Goal: Information Seeking & Learning: Find specific fact

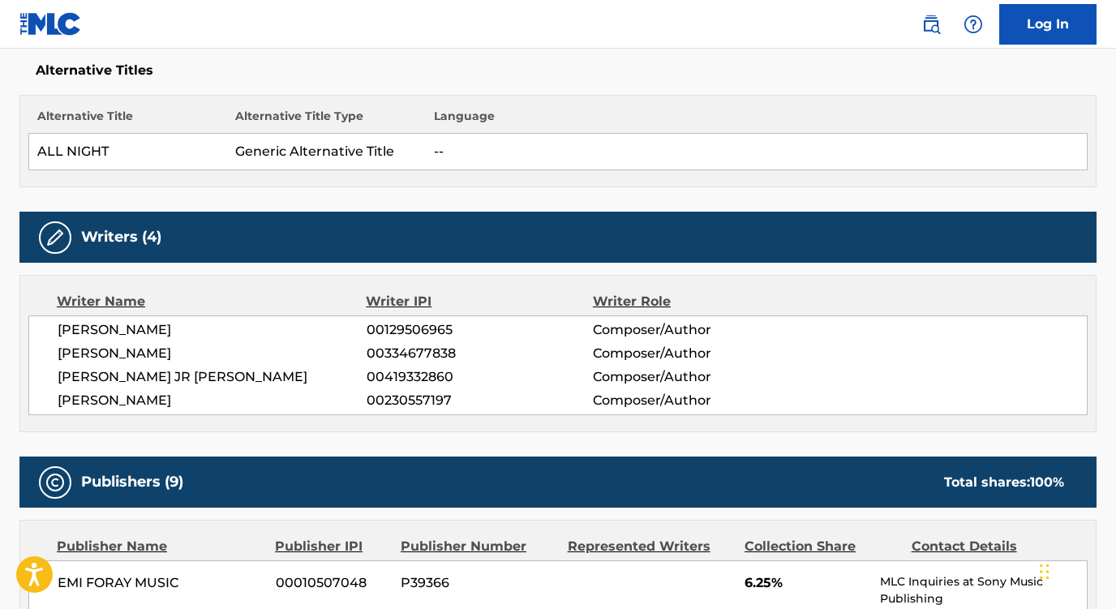
scroll to position [20, 0]
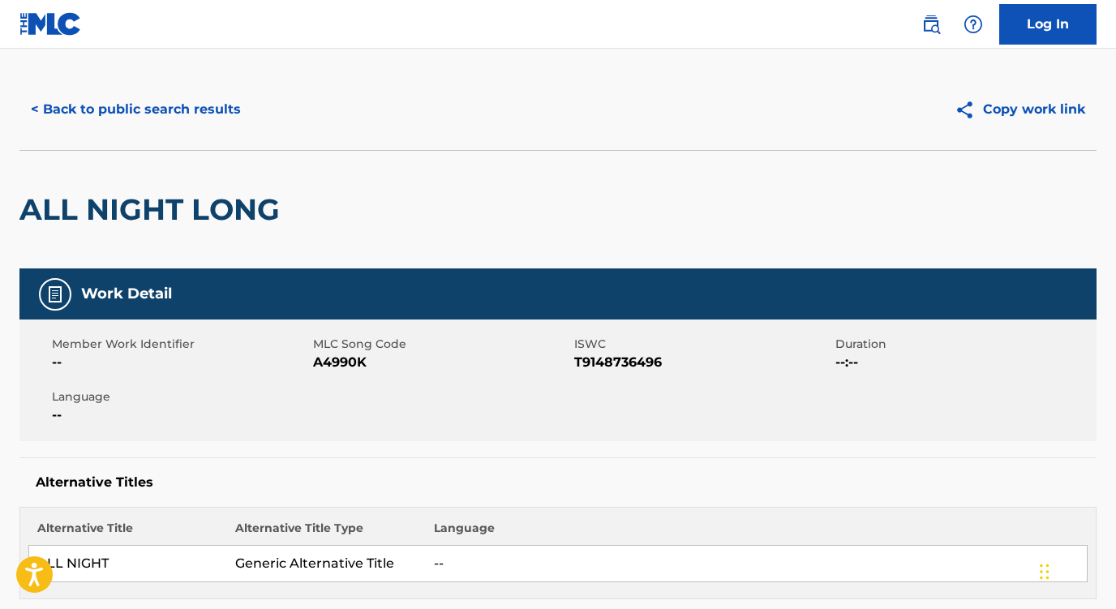
click at [204, 118] on button "< Back to public search results" at bounding box center [135, 109] width 233 height 41
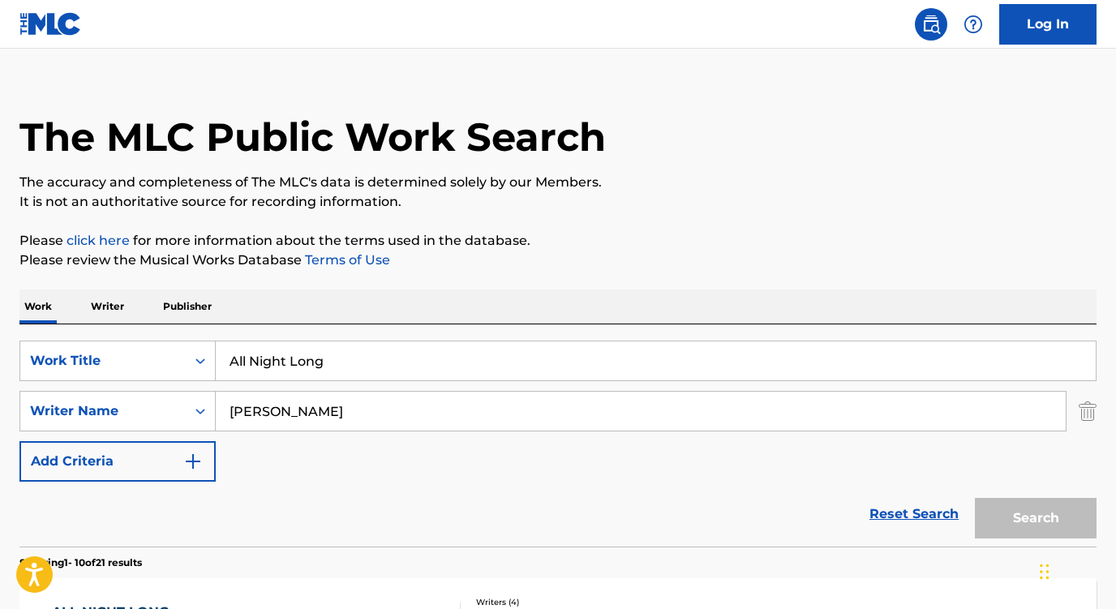
scroll to position [124, 0]
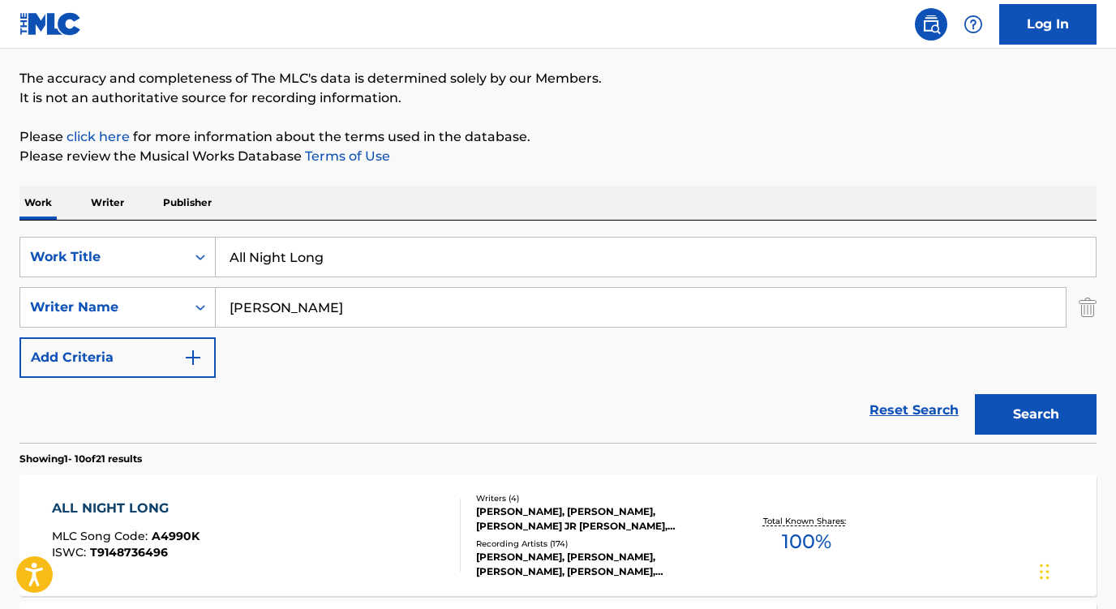
drag, startPoint x: 365, startPoint y: 264, endPoint x: 152, endPoint y: 205, distance: 221.2
paste input "Kongen på Havet"
type input "Kongen på Havet"
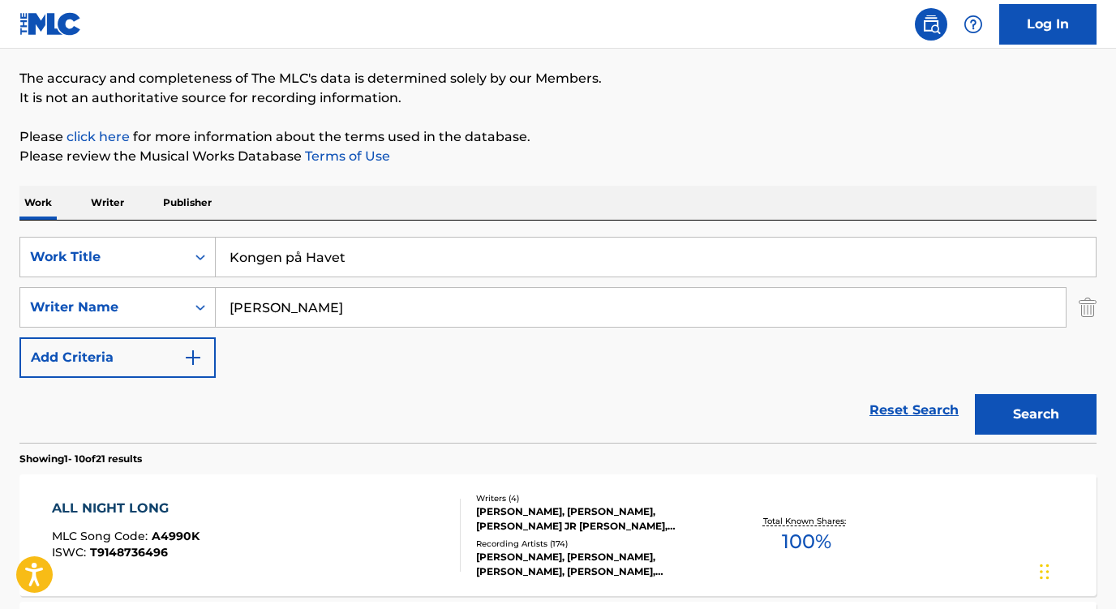
drag, startPoint x: 347, startPoint y: 310, endPoint x: 120, endPoint y: 278, distance: 229.3
click at [120, 278] on div "SearchWithCriteria1b4e9189-35b0-4b89-b476-1ee8e61975b5 Work Title Kongen på Hav…" at bounding box center [557, 307] width 1077 height 141
click at [1036, 415] on button "Search" at bounding box center [1036, 414] width 122 height 41
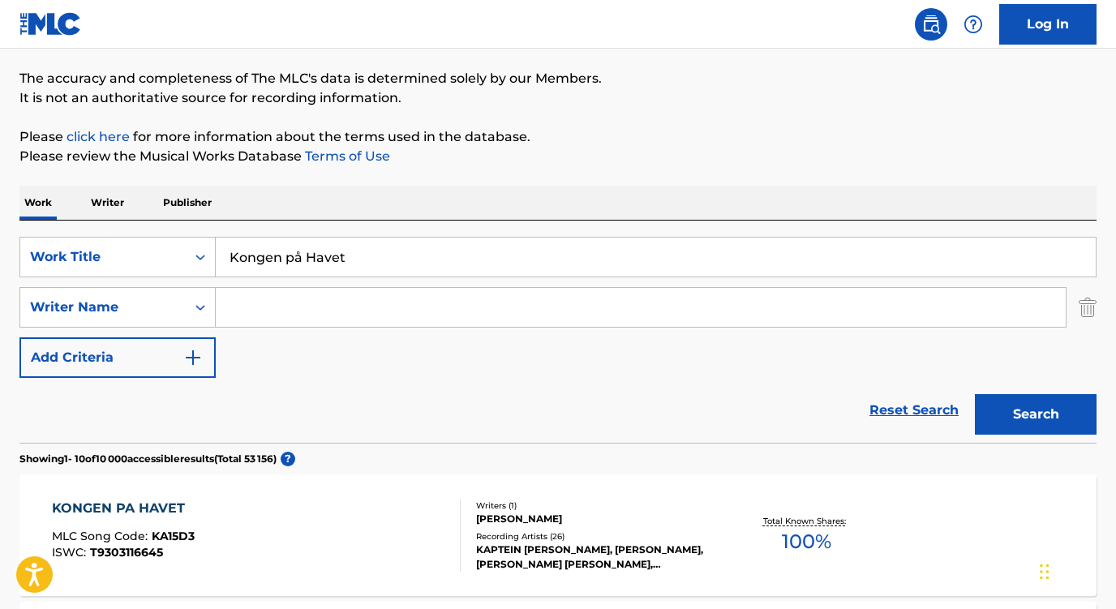
click at [122, 509] on div "KONGEN PA HAVET" at bounding box center [123, 508] width 143 height 19
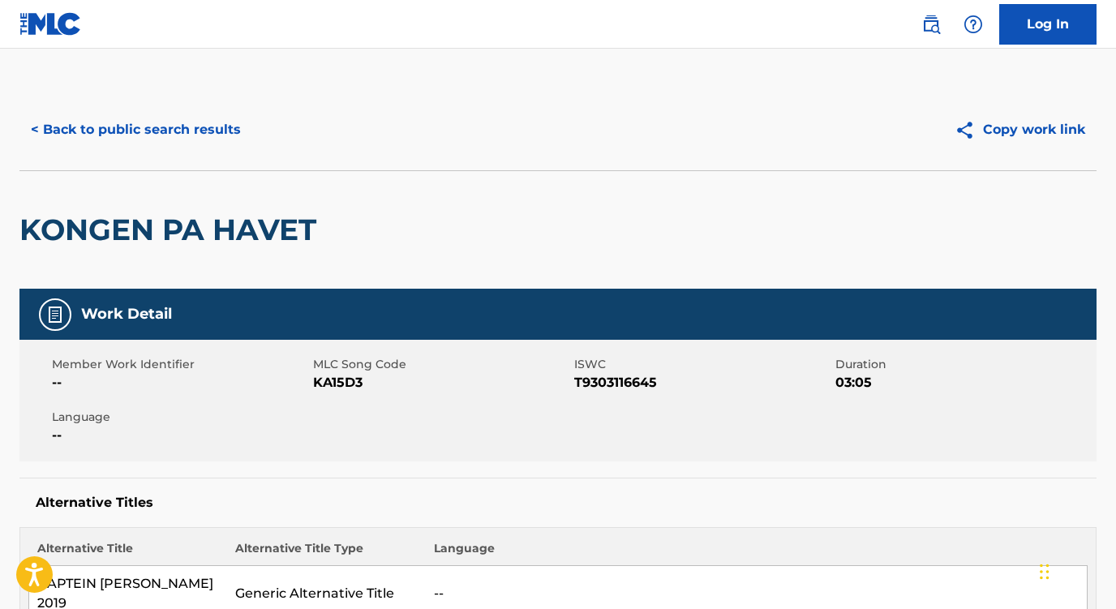
click at [674, 368] on span "ISWC" at bounding box center [702, 364] width 257 height 17
drag, startPoint x: 669, startPoint y: 376, endPoint x: 315, endPoint y: 382, distance: 354.6
click at [315, 382] on div "Member Work Identifier -- MLC Song Code KA15D3 ISWC T9303116645 Duration 03:05 …" at bounding box center [557, 401] width 1077 height 122
copy div "KA15D3 ISWC T9303116645"
click at [384, 359] on span "MLC Song Code" at bounding box center [441, 364] width 257 height 17
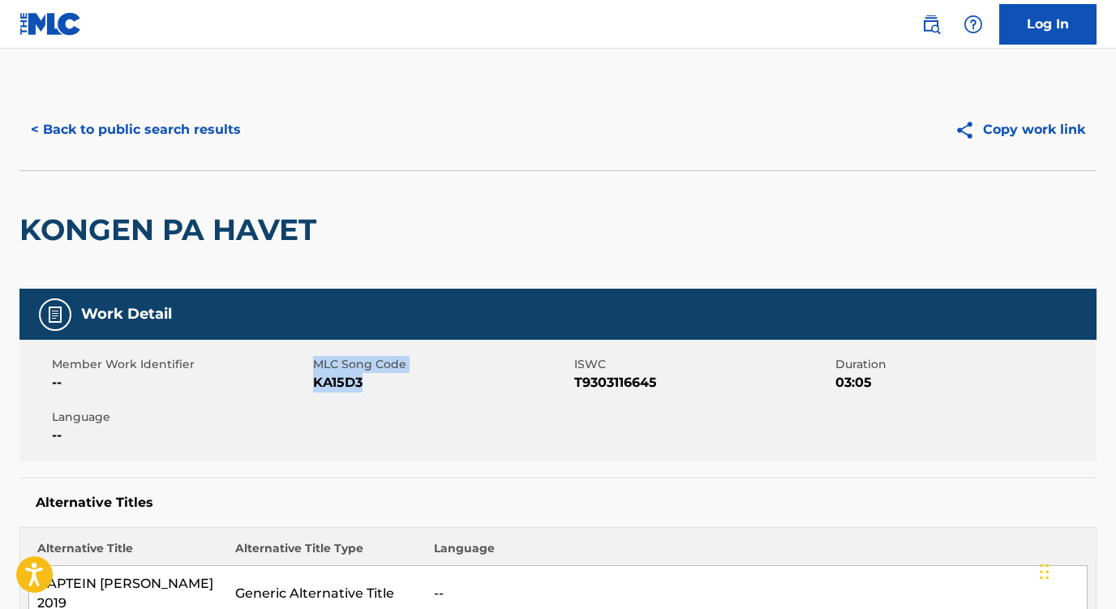
drag, startPoint x: 372, startPoint y: 380, endPoint x: 313, endPoint y: 383, distance: 59.3
click at [313, 383] on span "KA15D3" at bounding box center [441, 382] width 257 height 19
copy span "KA15D3"
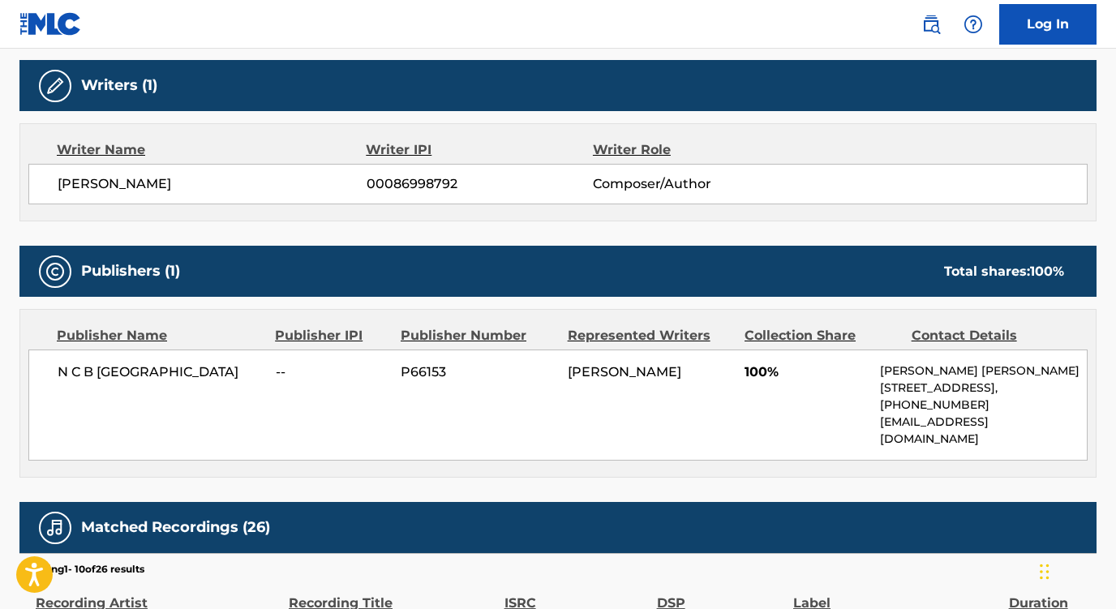
scroll to position [717, 0]
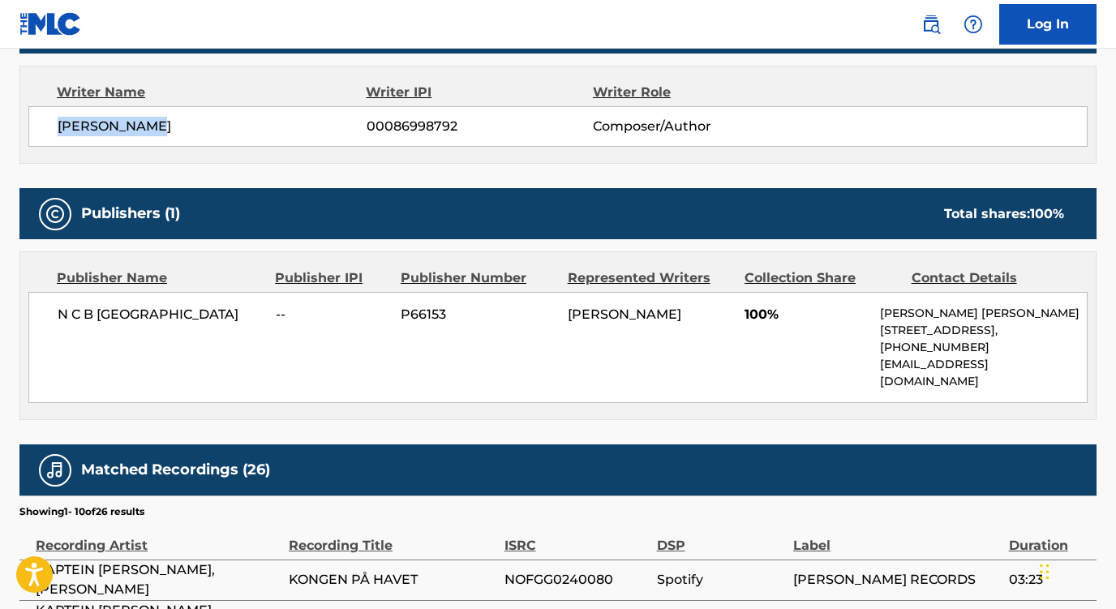
drag, startPoint x: 162, startPoint y: 105, endPoint x: 7, endPoint y: 105, distance: 155.0
click at [7, 105] on div "< Back to public search results Copy work link KONGEN PA HAVET Work Detail Memb…" at bounding box center [558, 245] width 1116 height 1747
copy span "TERJE FORMOE"
drag, startPoint x: 226, startPoint y: 306, endPoint x: 27, endPoint y: 289, distance: 200.3
click at [27, 289] on div "Publisher Name Publisher IPI Publisher Number Represented Writers Collection Sh…" at bounding box center [558, 335] width 1076 height 167
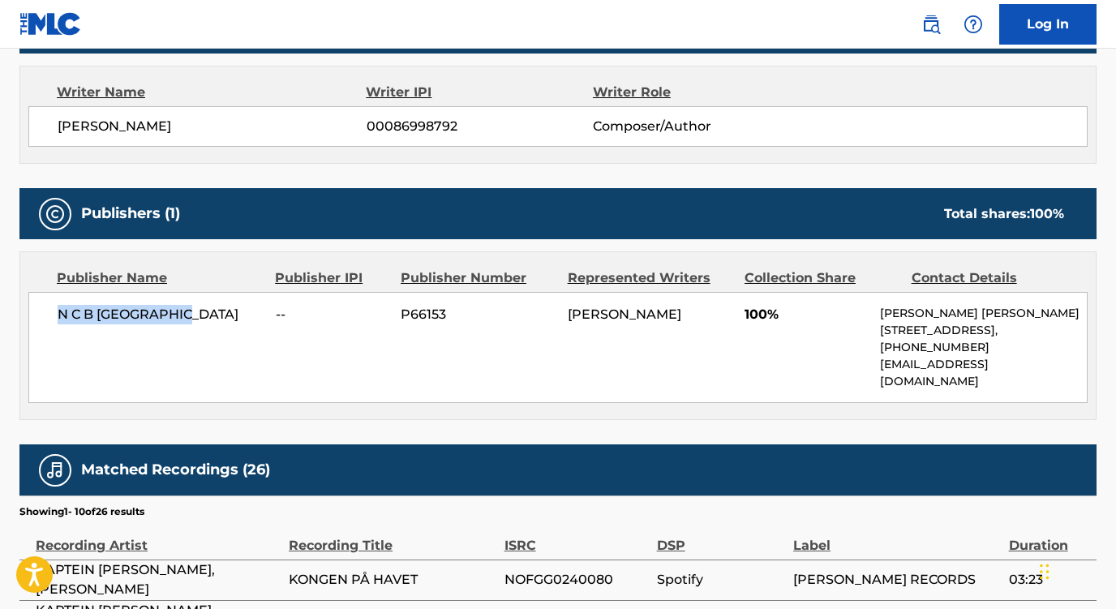
copy span "N C B SCANDINAVIA"
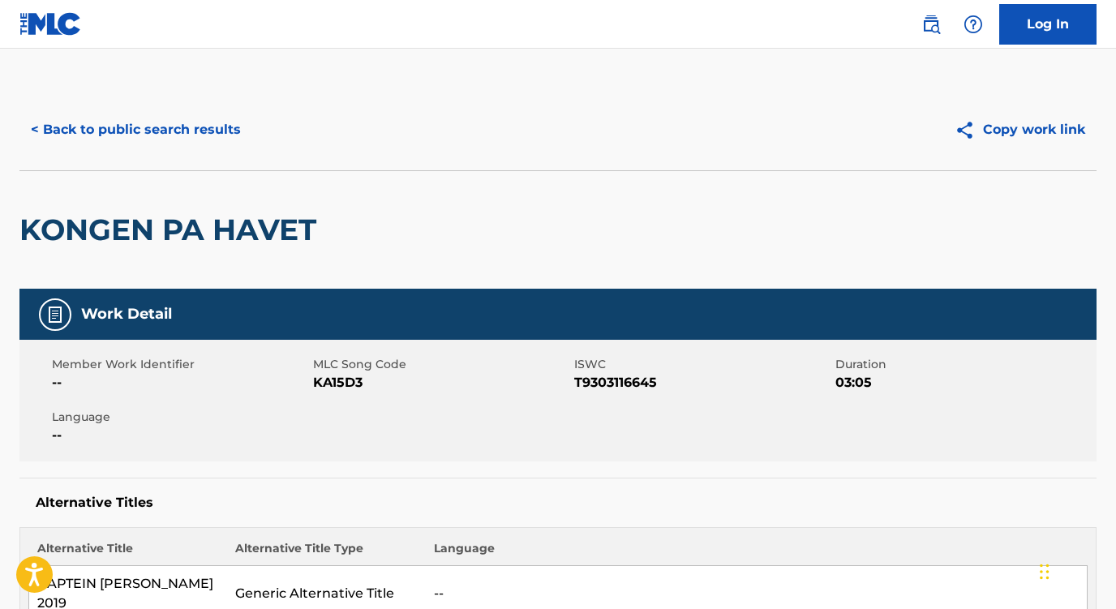
scroll to position [-1, 0]
click at [186, 131] on button "< Back to public search results" at bounding box center [135, 130] width 233 height 41
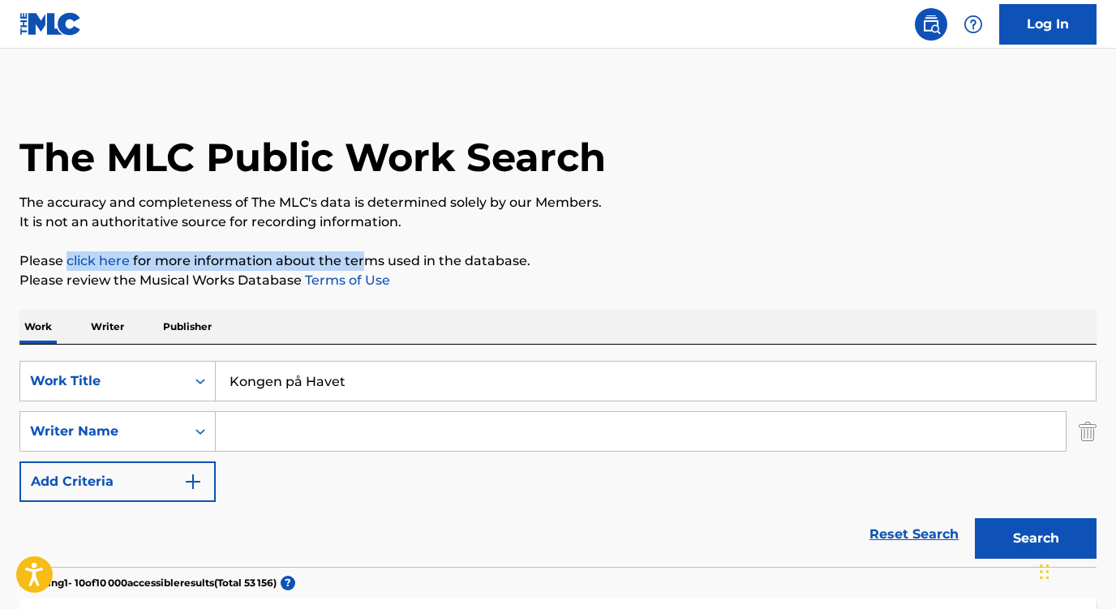
drag, startPoint x: 365, startPoint y: 253, endPoint x: 56, endPoint y: 251, distance: 309.1
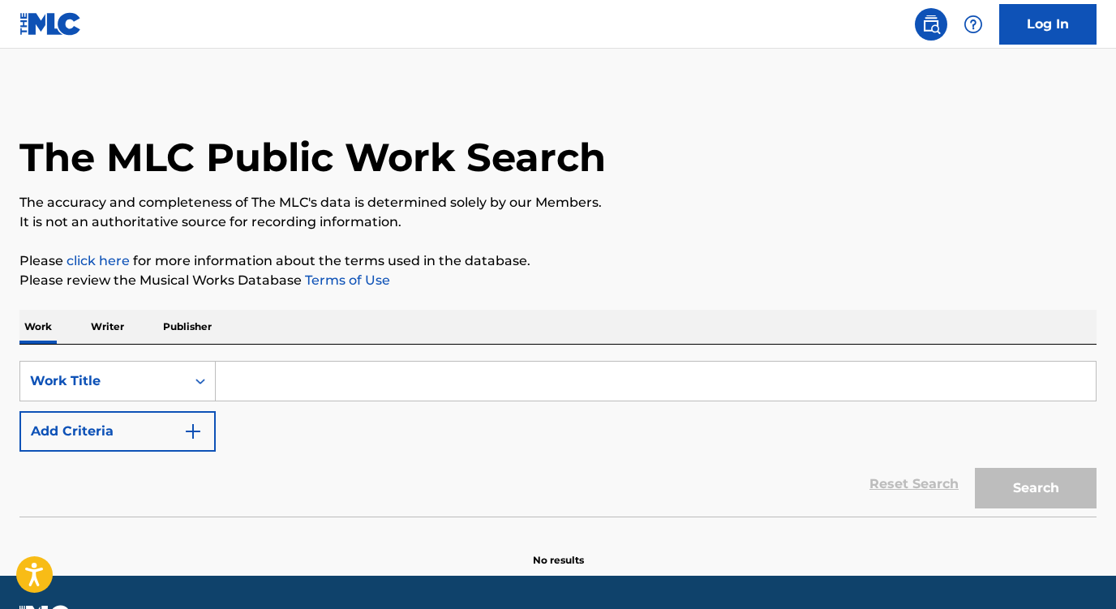
click at [289, 391] on input "Search Form" at bounding box center [656, 381] width 880 height 39
paste input "Sugar on My Tongue"
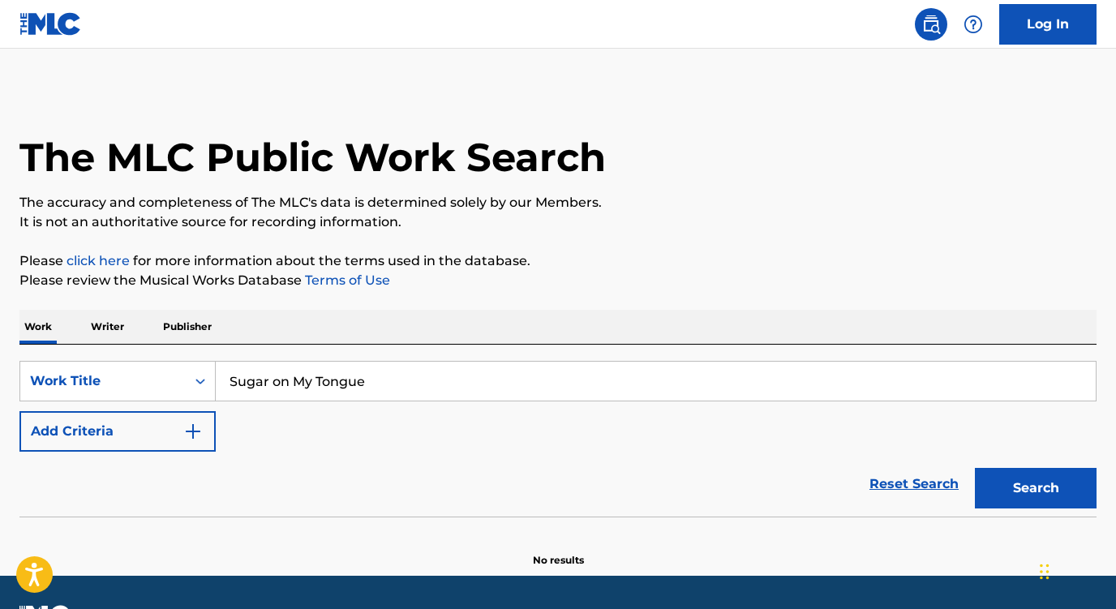
type input "Sugar on My Tongue"
click at [1036, 488] on button "Search" at bounding box center [1036, 488] width 122 height 41
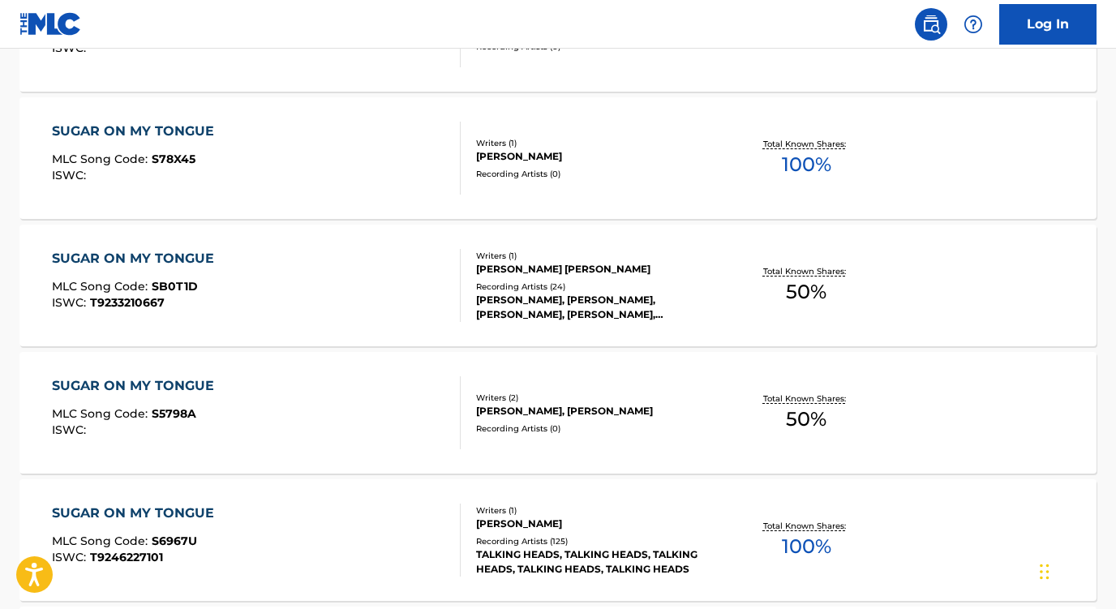
scroll to position [15, 0]
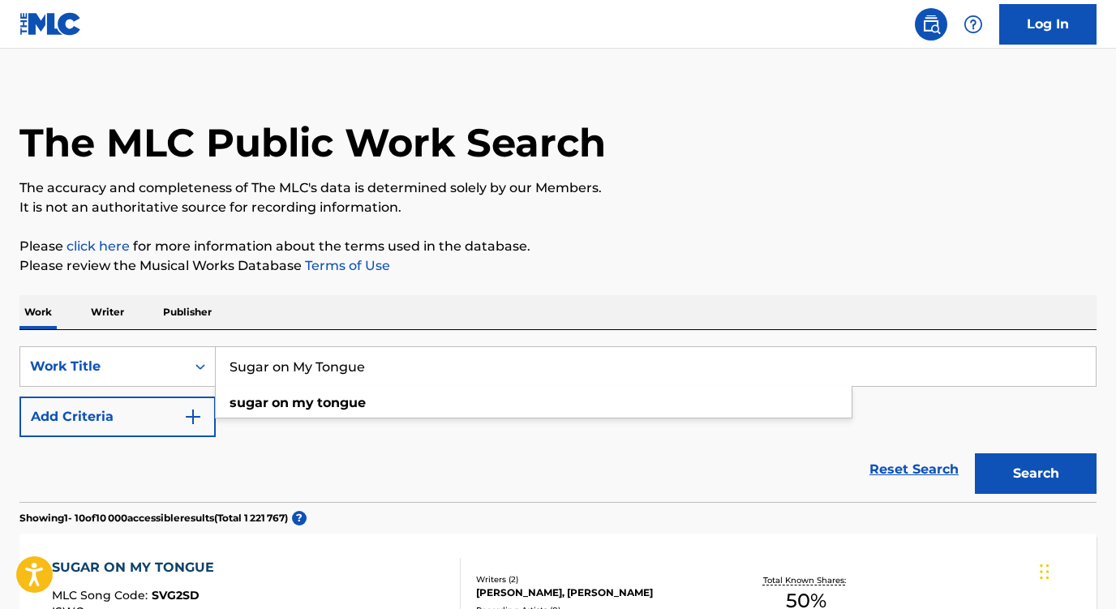
click at [339, 453] on div "Reset Search Search" at bounding box center [557, 469] width 1077 height 65
click at [159, 426] on button "Add Criteria" at bounding box center [117, 417] width 196 height 41
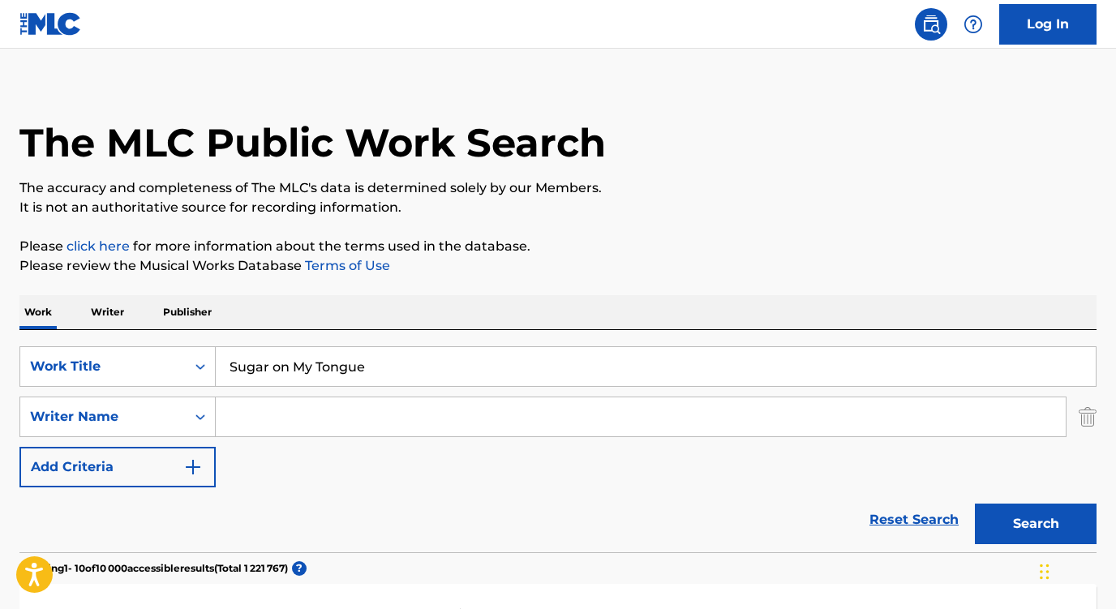
click at [274, 420] on input "Search Form" at bounding box center [641, 417] width 850 height 39
paste input "[PERSON_NAME]"
type input "[PERSON_NAME]"
click at [1036, 524] on button "Search" at bounding box center [1036, 524] width 122 height 41
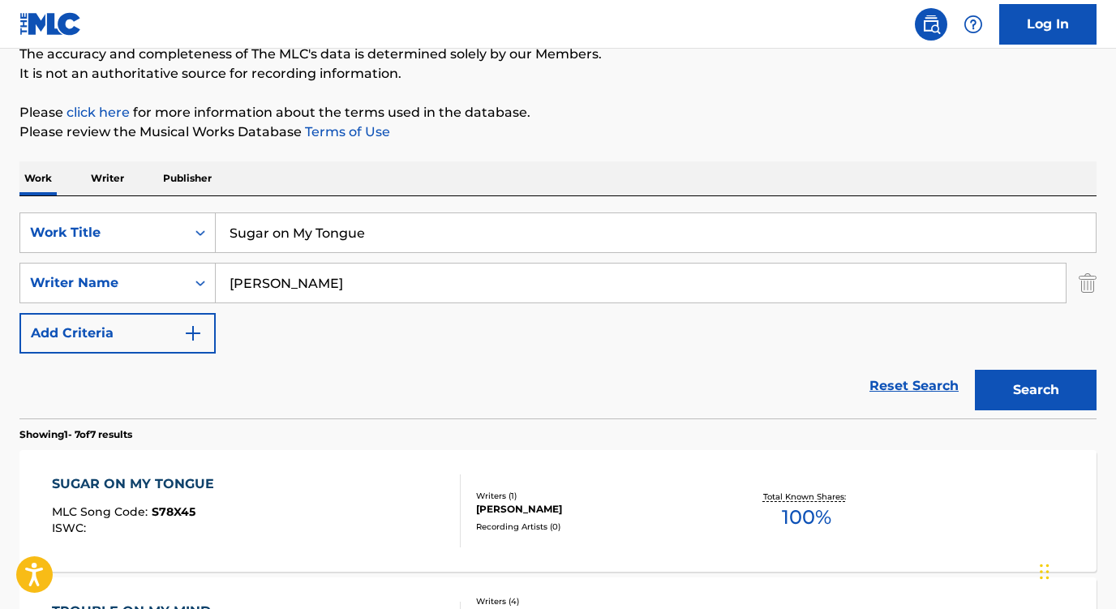
scroll to position [148, 0]
click at [187, 485] on div "SUGAR ON MY TONGUE" at bounding box center [137, 484] width 170 height 19
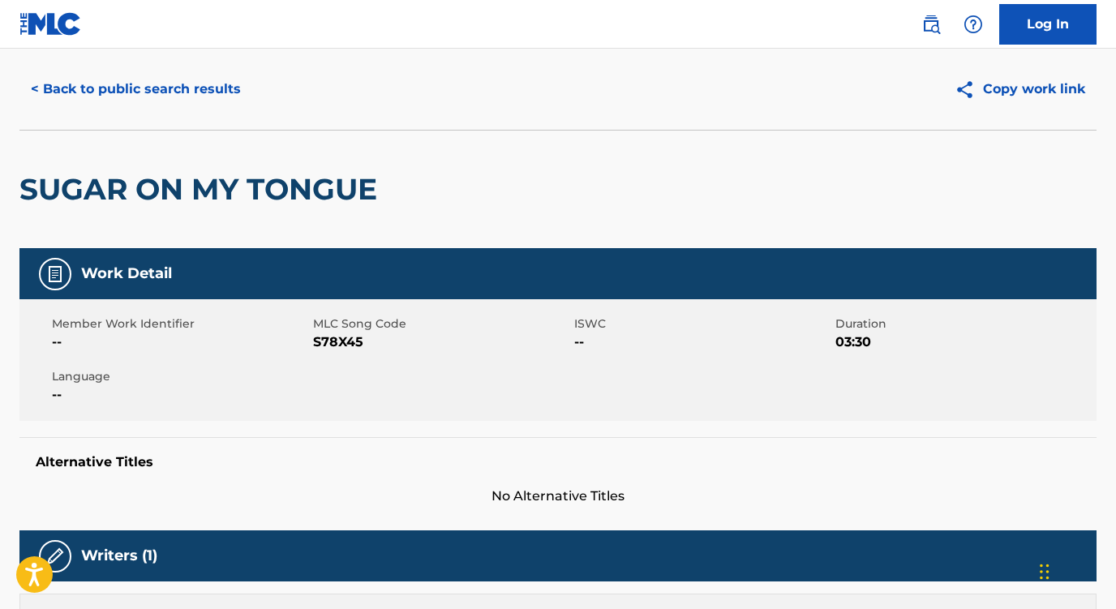
scroll to position [273, 0]
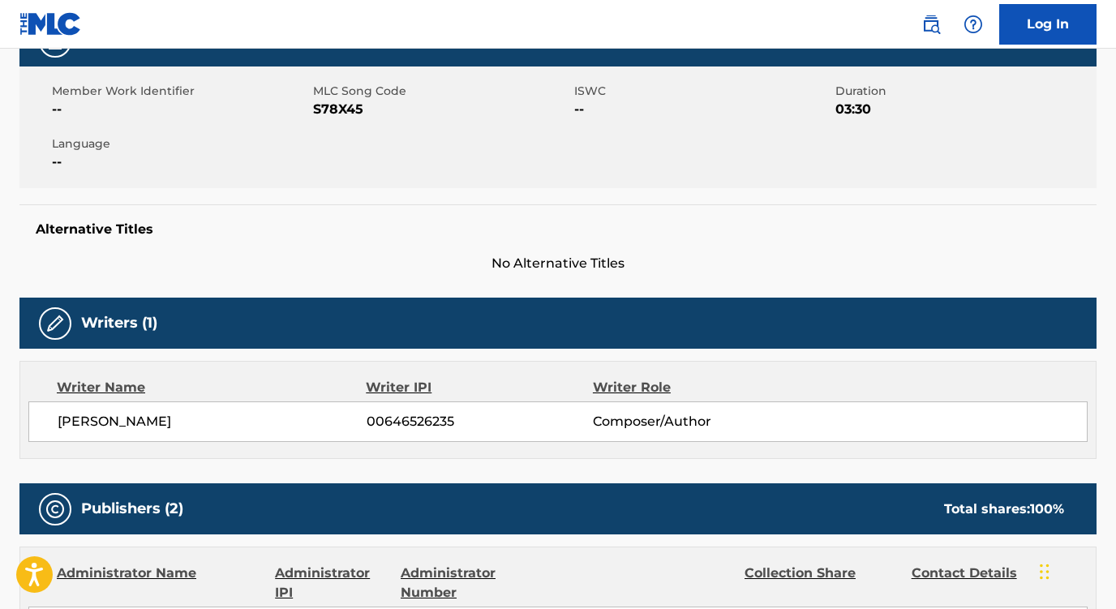
drag, startPoint x: 56, startPoint y: 422, endPoint x: 303, endPoint y: 424, distance: 247.4
click at [304, 424] on div "[PERSON_NAME] 00646526235 Composer/Author" at bounding box center [558, 422] width 1060 height 41
copy span "[PERSON_NAME]"
drag, startPoint x: 365, startPoint y: 110, endPoint x: 314, endPoint y: 110, distance: 51.1
click at [314, 110] on span "S78X45" at bounding box center [441, 109] width 257 height 19
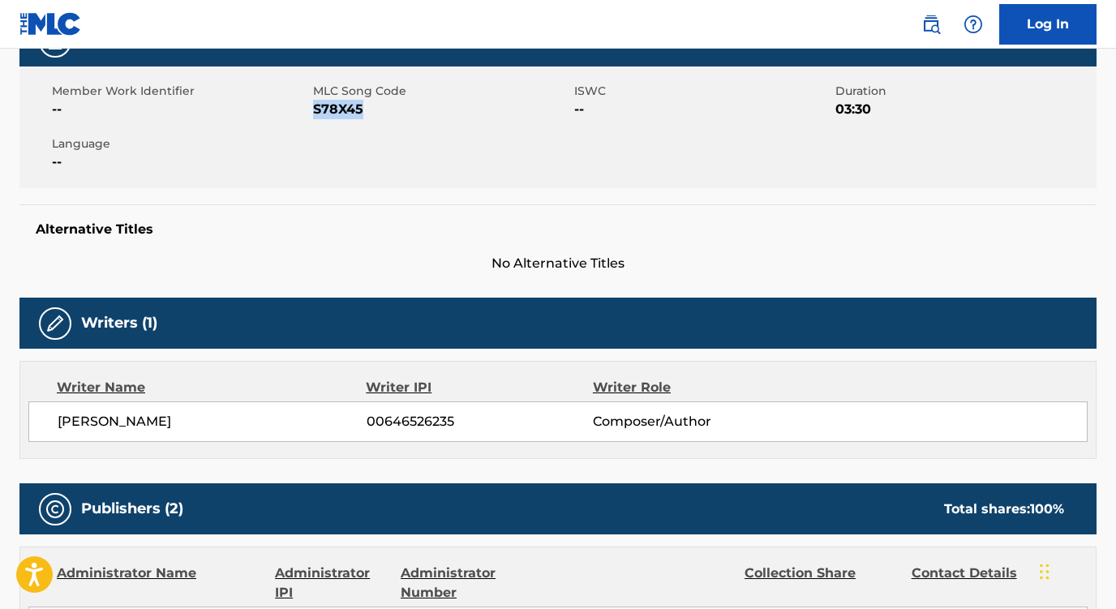
copy span "S78X45"
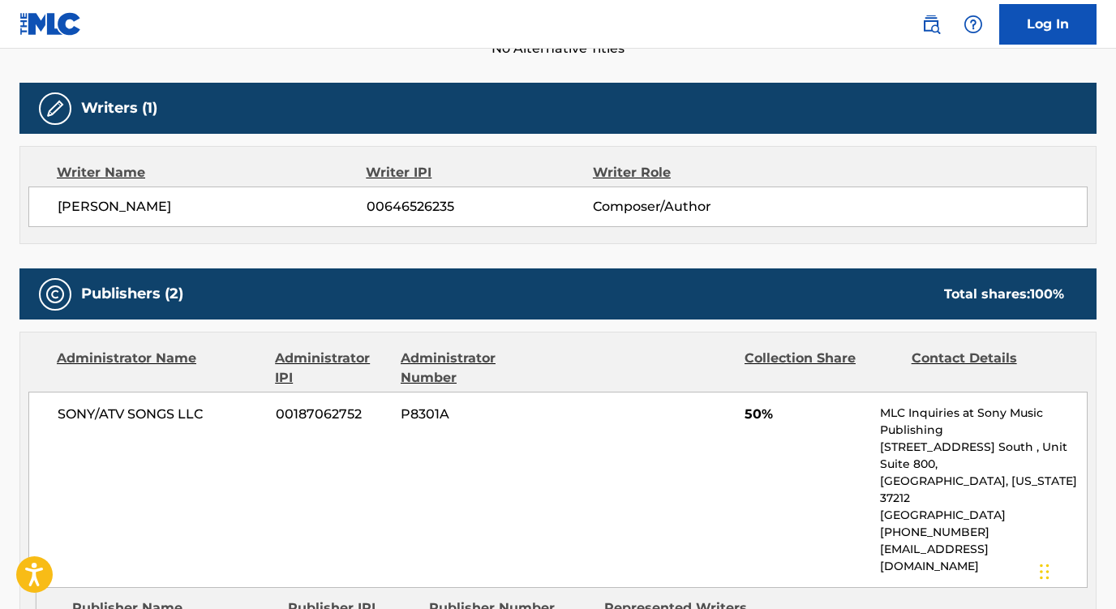
scroll to position [542, 0]
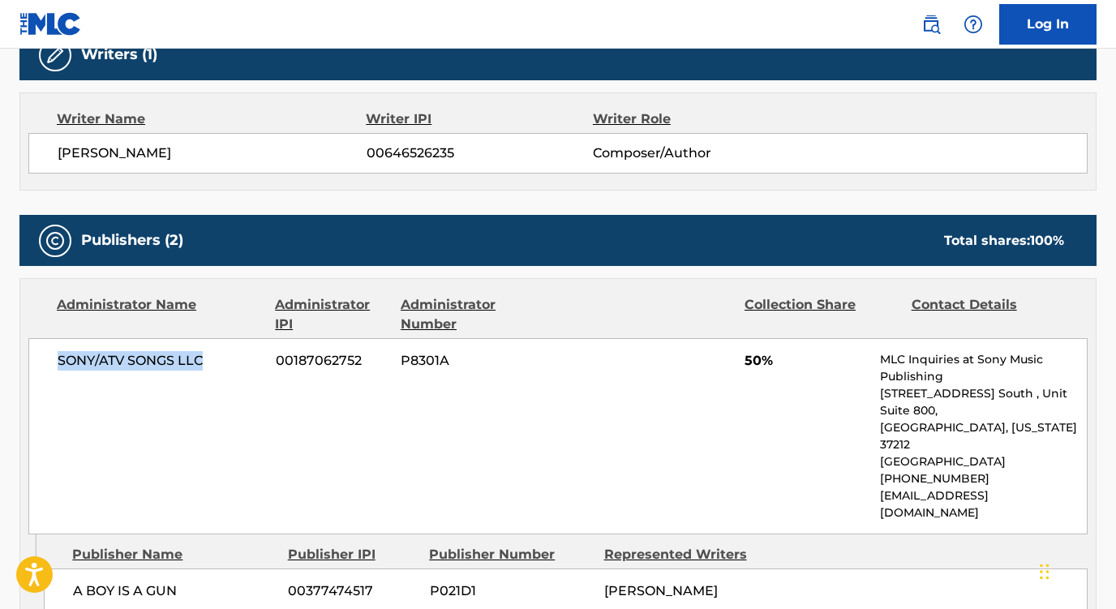
drag, startPoint x: 206, startPoint y: 357, endPoint x: 48, endPoint y: 355, distance: 158.2
click at [48, 355] on div "SONY/ATV SONGS LLC 00187062752 P8301A 50% MLC Inquiries at Sony Music Publishin…" at bounding box center [558, 436] width 1060 height 196
copy span "SONY/ATV SONGS LLC"
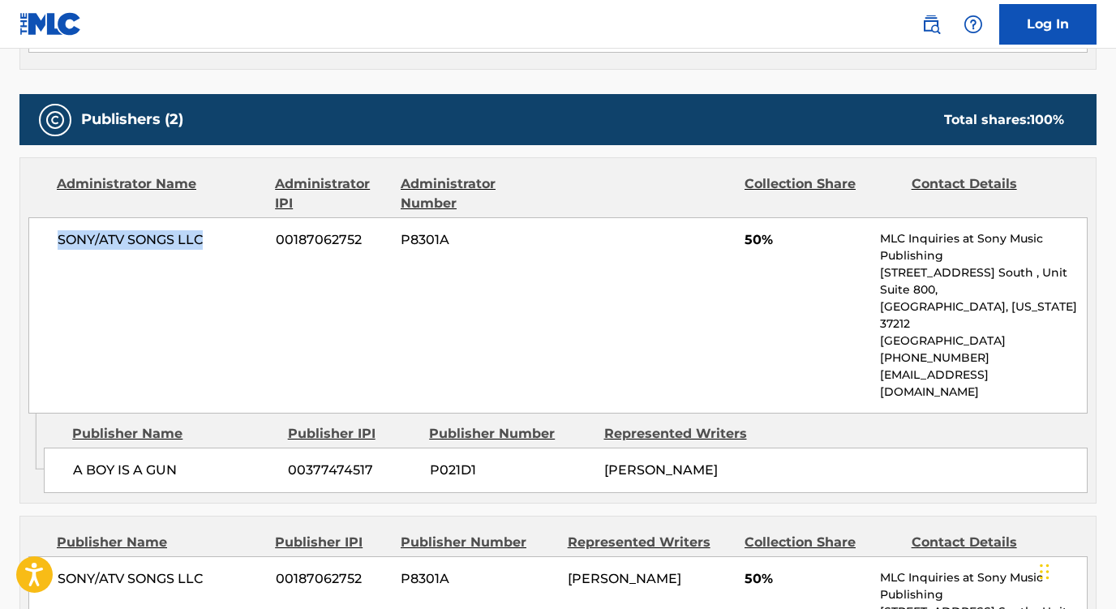
scroll to position [741, 0]
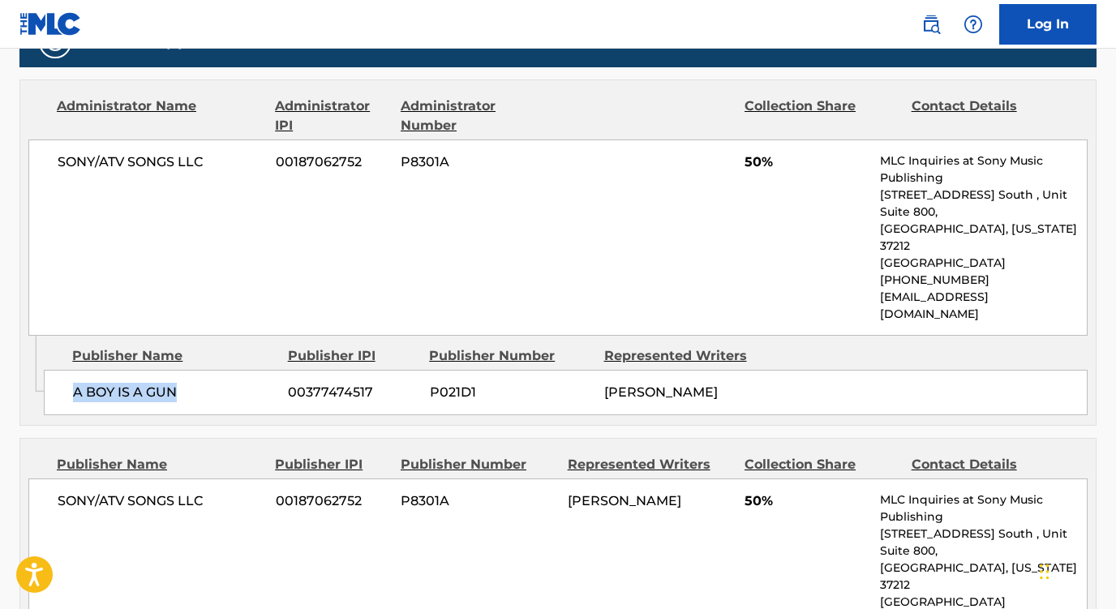
drag, startPoint x: 187, startPoint y: 352, endPoint x: 45, endPoint y: 354, distance: 142.0
click at [45, 370] on div "A BOY IS A GUN 00377474517 P021D1 [PERSON_NAME]" at bounding box center [566, 392] width 1044 height 45
copy span "A BOY IS A GUN"
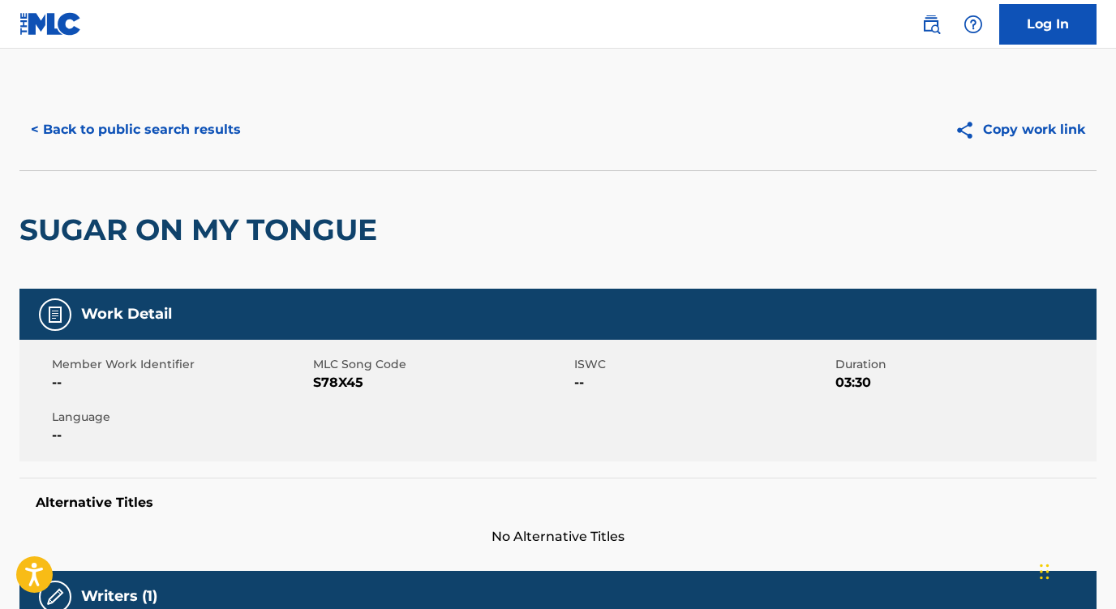
scroll to position [0, 0]
click at [119, 136] on button "< Back to public search results" at bounding box center [135, 130] width 233 height 41
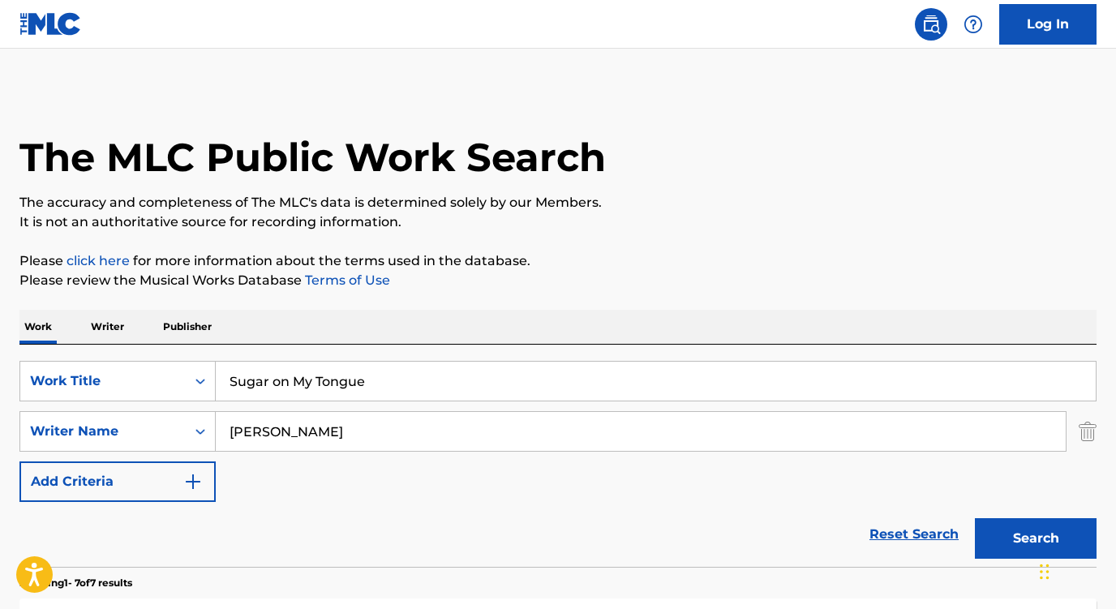
scroll to position [148, 0]
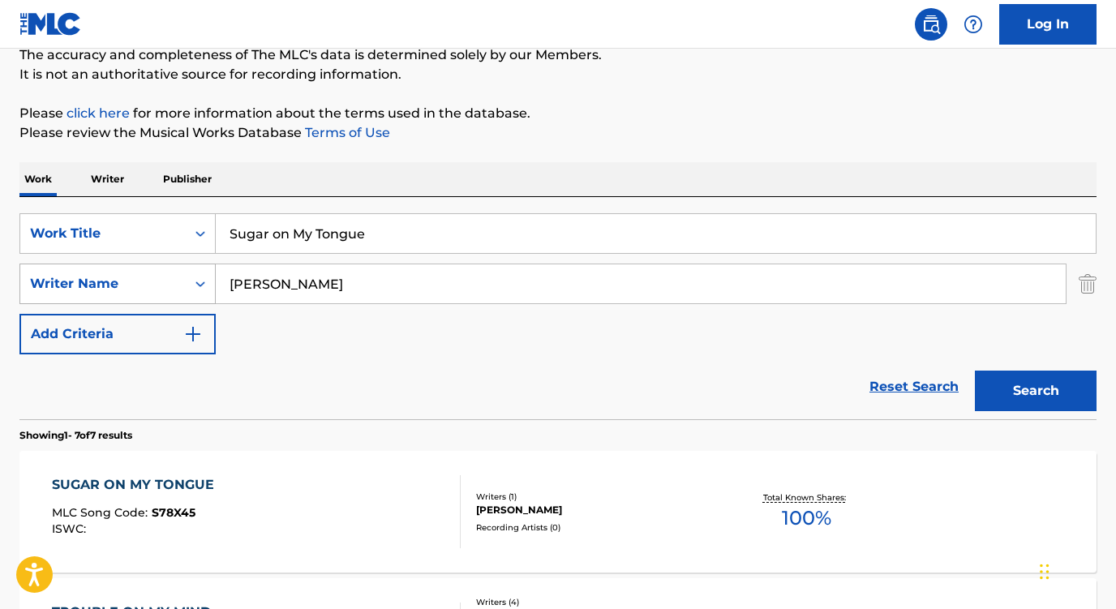
drag, startPoint x: 406, startPoint y: 290, endPoint x: 135, endPoint y: 287, distance: 271.8
click at [135, 288] on div "SearchWithCriteria5a3d86d4-fb12-46e7-9bd5-a68aee3d138e Writer Name [PERSON_NAME]" at bounding box center [557, 284] width 1077 height 41
paste input "[PERSON_NAME]"
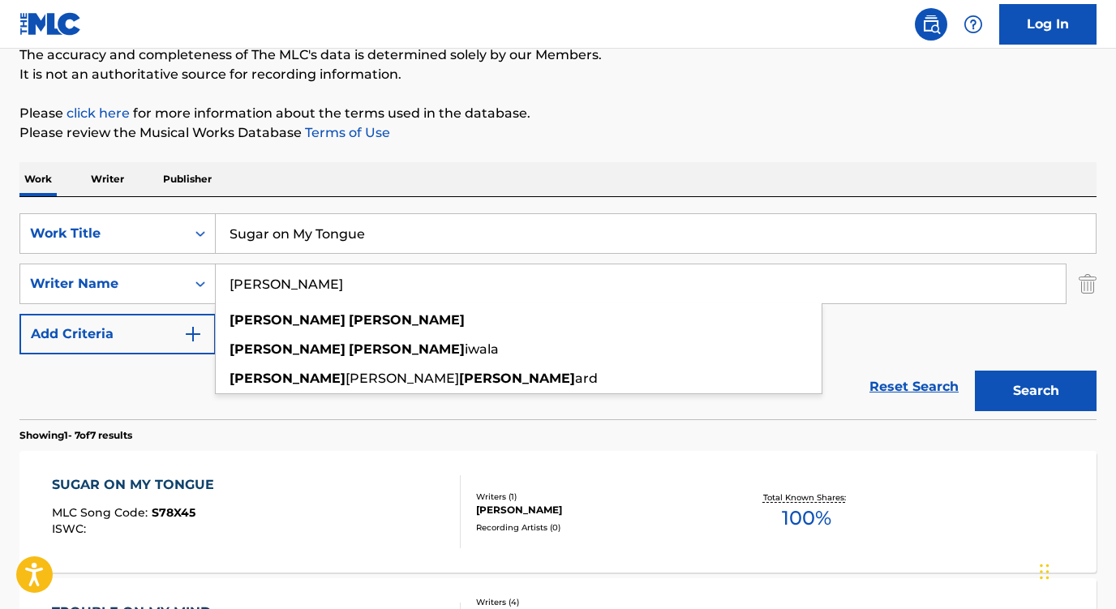
type input "[PERSON_NAME]"
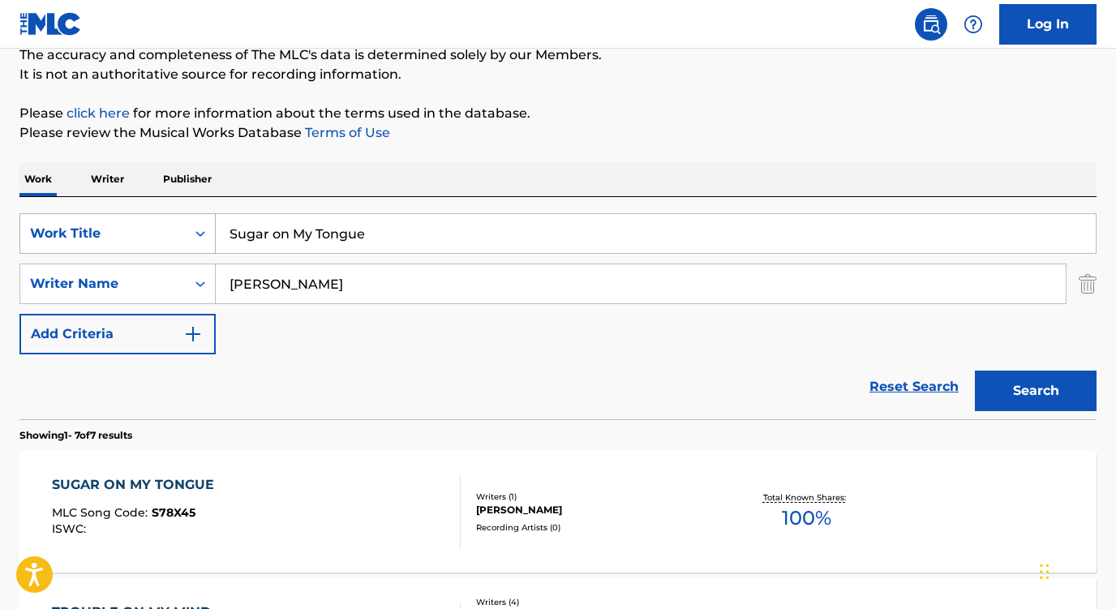
drag, startPoint x: 366, startPoint y: 240, endPoint x: 200, endPoint y: 217, distance: 167.9
click at [200, 217] on div "SearchWithCriteriaea9a9ade-5d42-4a19-841f-22c8b6ad0f66 Work Title Sugar on My T…" at bounding box center [557, 233] width 1077 height 41
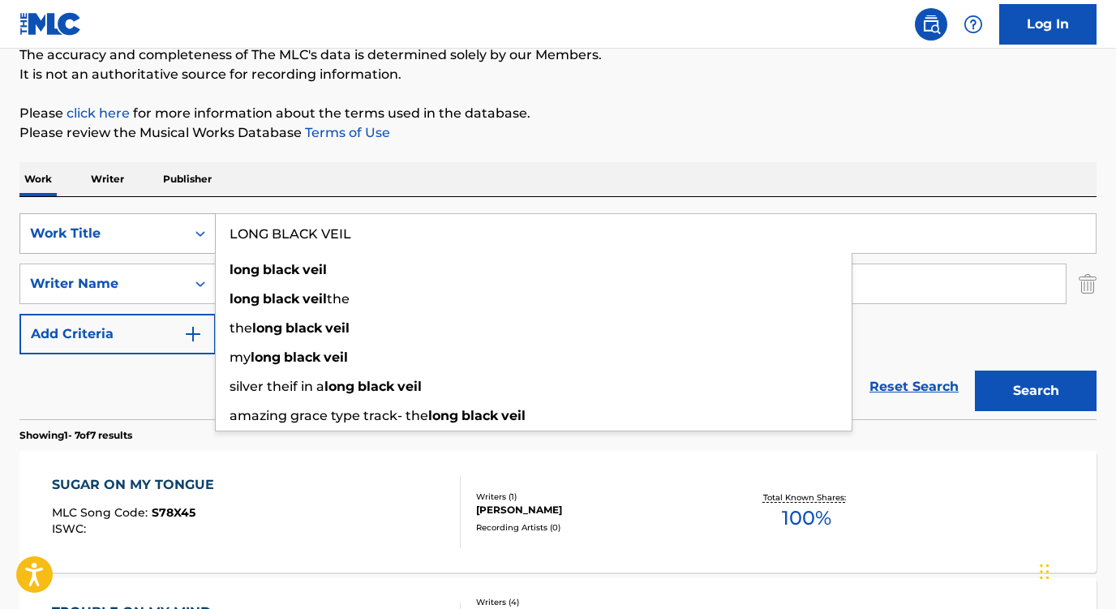
type input "LONG BLACK VEIL"
click at [1036, 391] on button "Search" at bounding box center [1036, 391] width 122 height 41
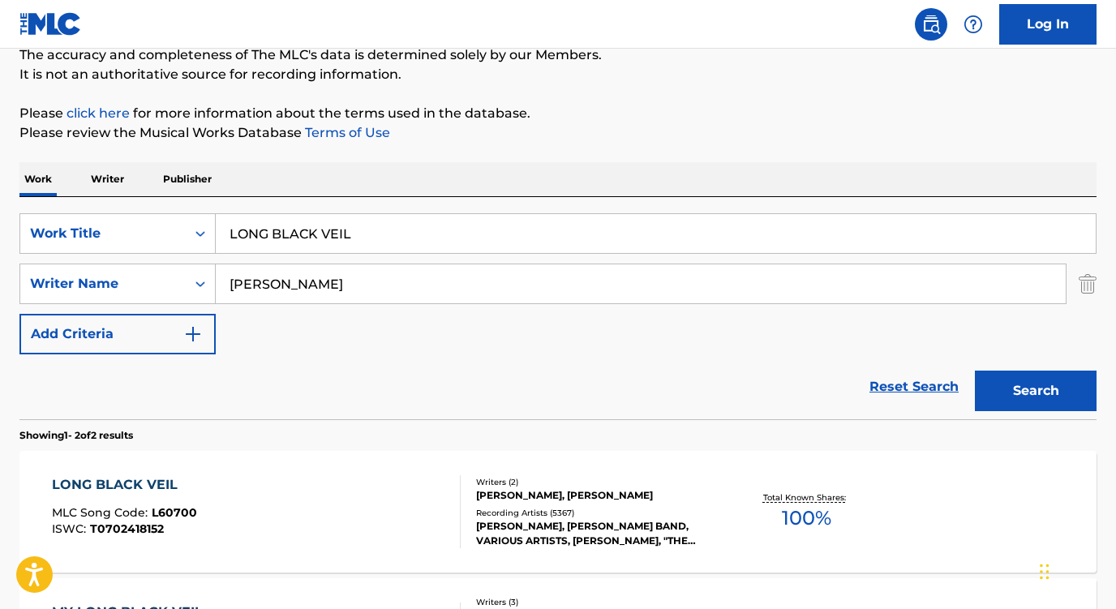
click at [105, 491] on div "LONG BLACK VEIL" at bounding box center [124, 484] width 145 height 19
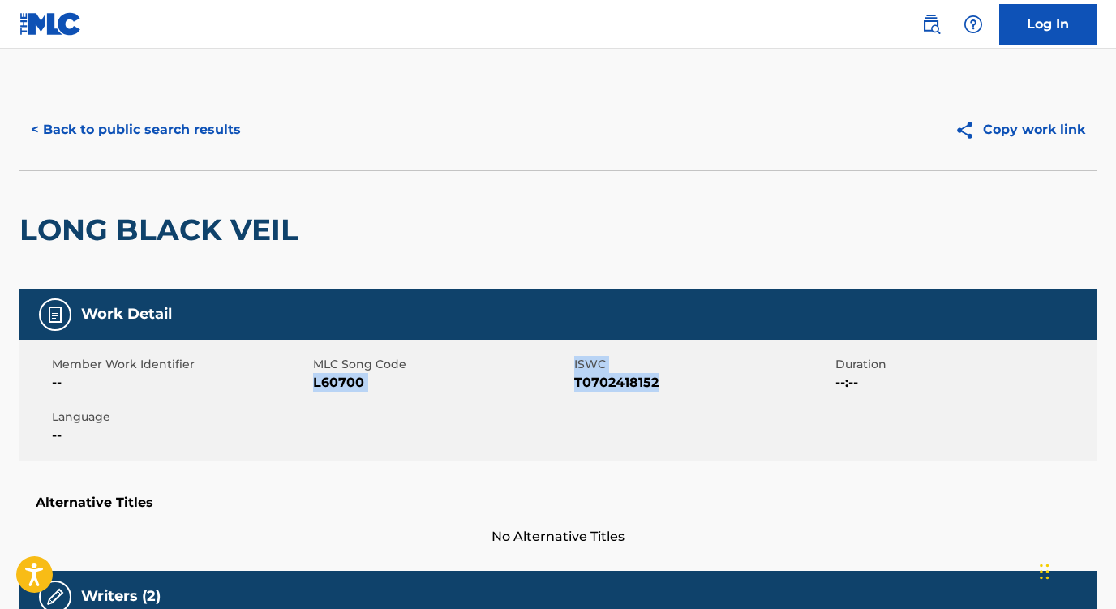
drag, startPoint x: 670, startPoint y: 384, endPoint x: 313, endPoint y: 380, distance: 357.0
click at [313, 380] on div "Member Work Identifier -- MLC Song Code L60700 ISWC T0702418152 Duration --:-- …" at bounding box center [557, 401] width 1077 height 122
copy div "L60700 ISWC T0702418152"
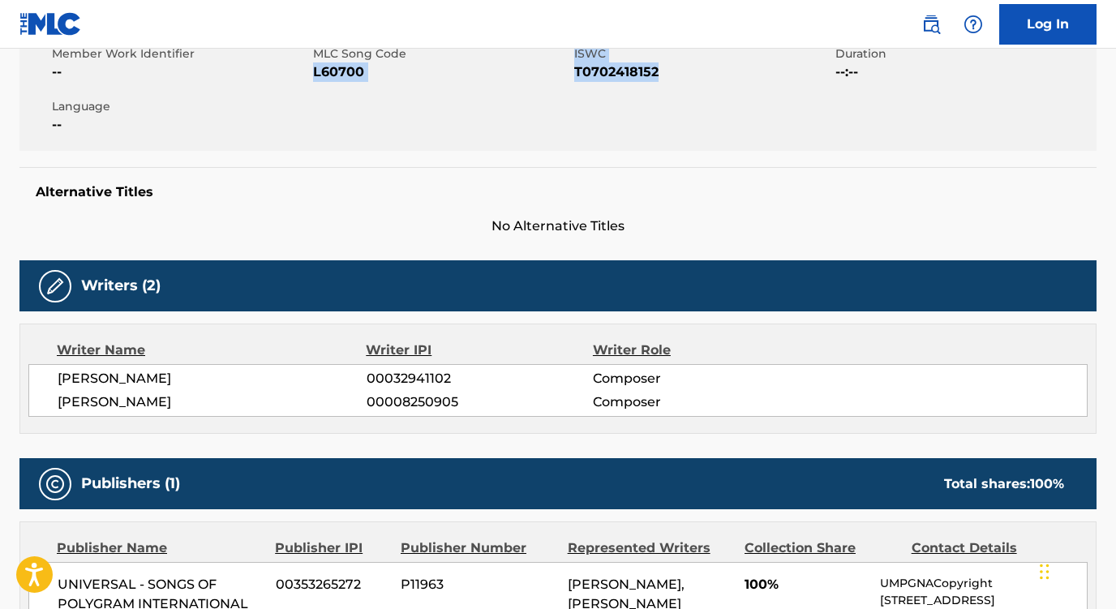
scroll to position [355, 0]
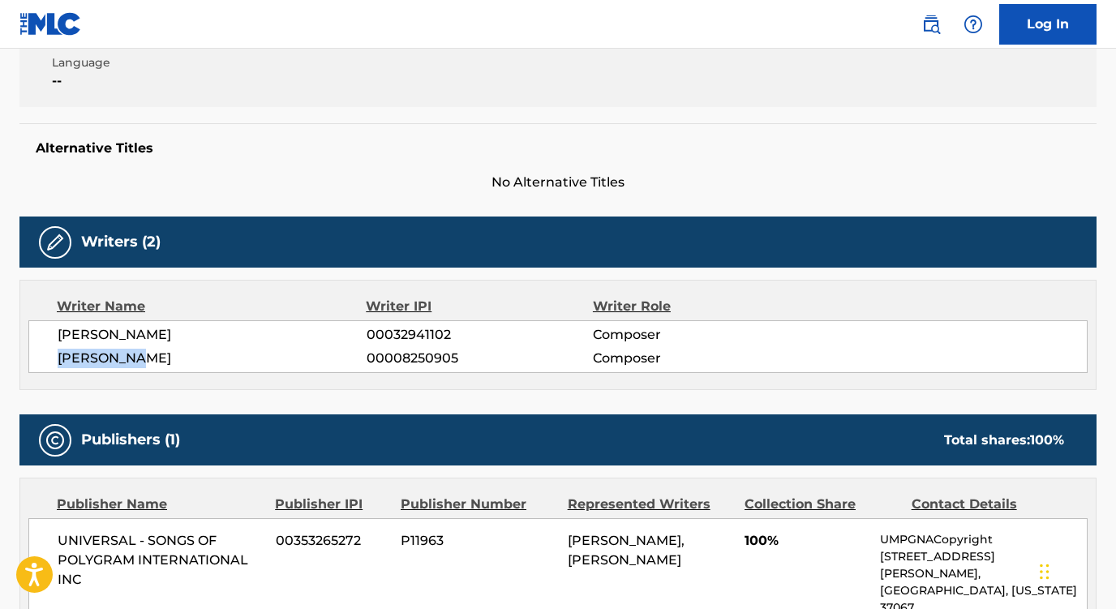
drag, startPoint x: 149, startPoint y: 353, endPoint x: 39, endPoint y: 353, distance: 110.3
click at [39, 353] on div "[PERSON_NAME] 00032941102 Composer [PERSON_NAME] 00008250905 Composer" at bounding box center [558, 346] width 1060 height 53
copy span "[PERSON_NAME]"
drag, startPoint x: 198, startPoint y: 332, endPoint x: 30, endPoint y: 332, distance: 167.9
click at [30, 332] on div "[PERSON_NAME] 00032941102 Composer [PERSON_NAME] 00008250905 Composer" at bounding box center [558, 346] width 1060 height 53
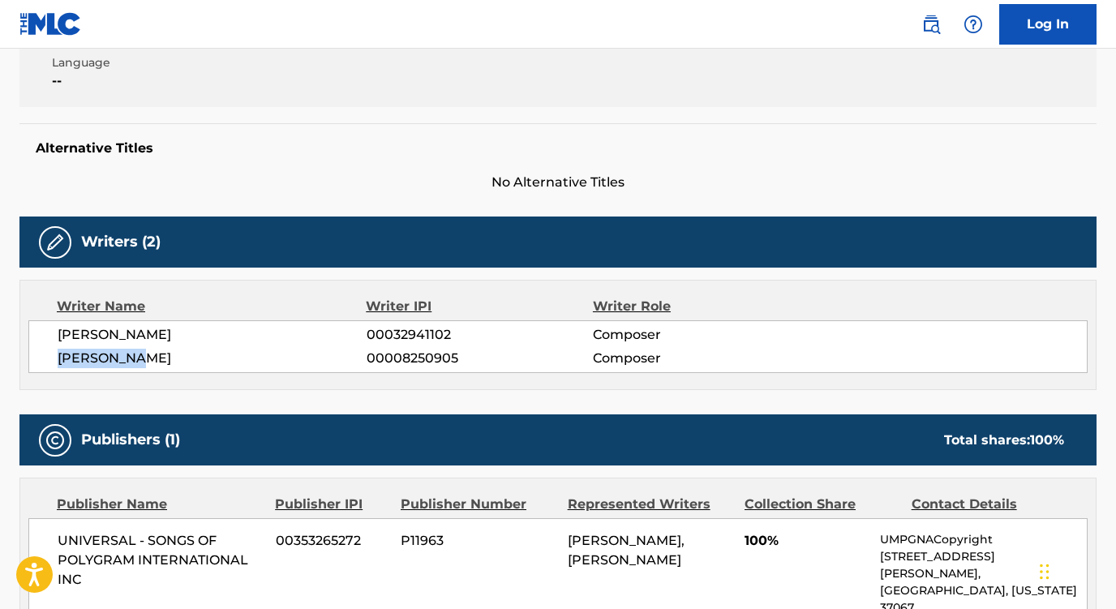
copy span "[PERSON_NAME]"
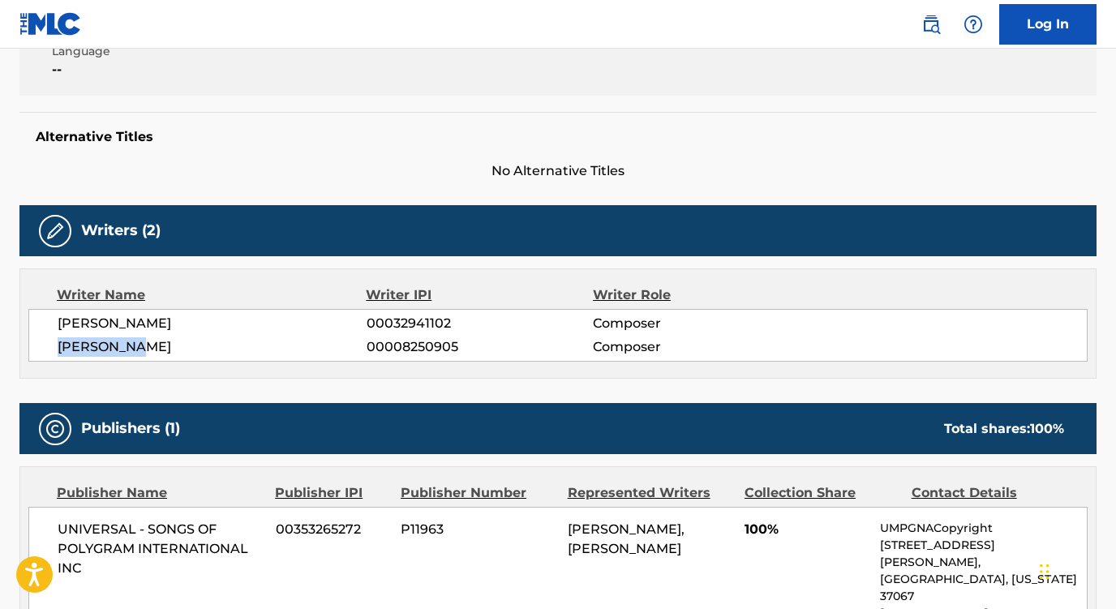
scroll to position [467, 0]
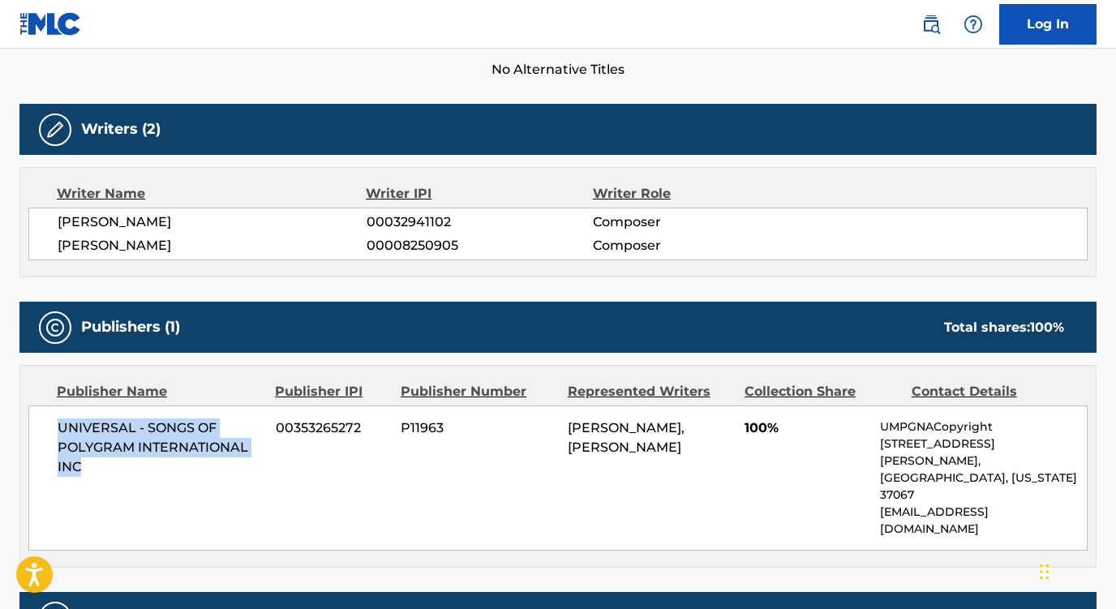
drag, startPoint x: 94, startPoint y: 454, endPoint x: 44, endPoint y: 419, distance: 61.7
click at [44, 419] on div "UNIVERSAL - SONGS OF POLYGRAM INTERNATIONAL INC 00353265272 P11963 [PERSON_NAME…" at bounding box center [558, 478] width 1060 height 145
copy span "UNIVERSAL - SONGS OF POLYGRAM INTERNATIONAL INC"
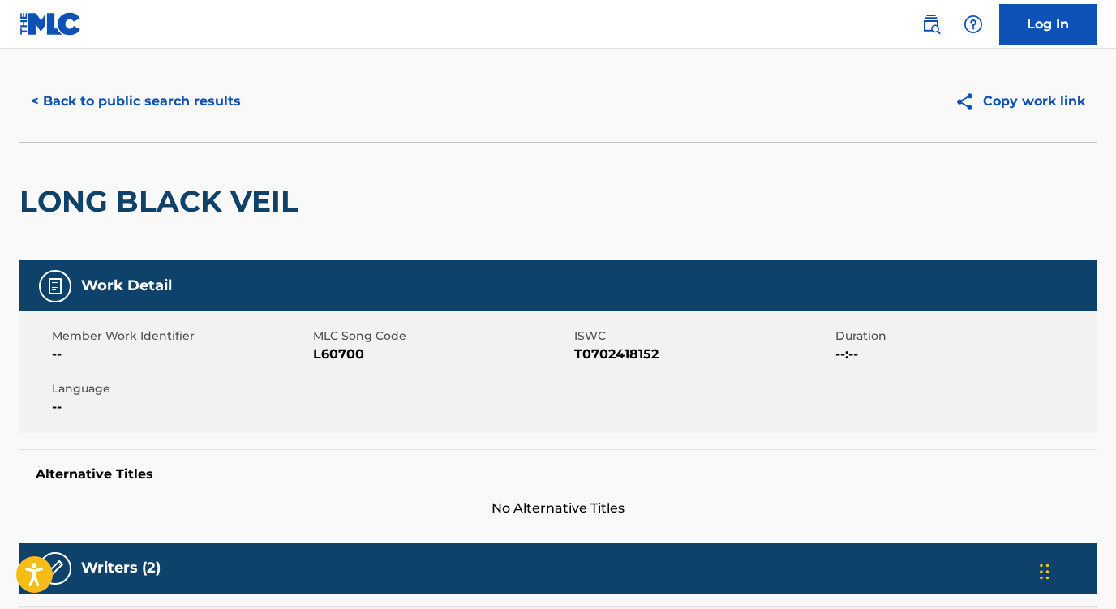
click at [217, 103] on button "< Back to public search results" at bounding box center [135, 101] width 233 height 41
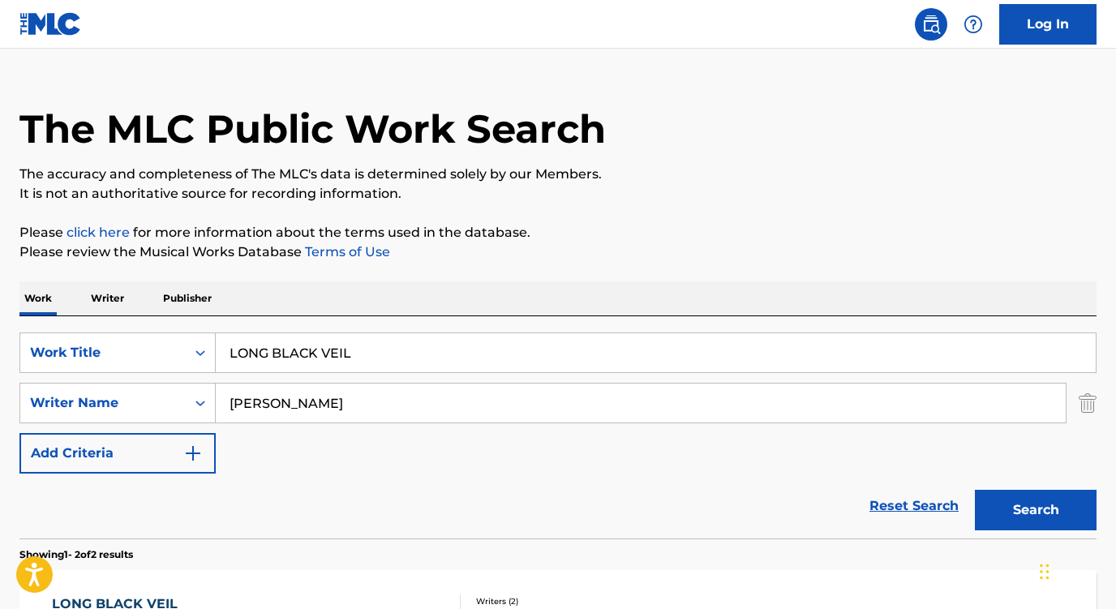
scroll to position [148, 0]
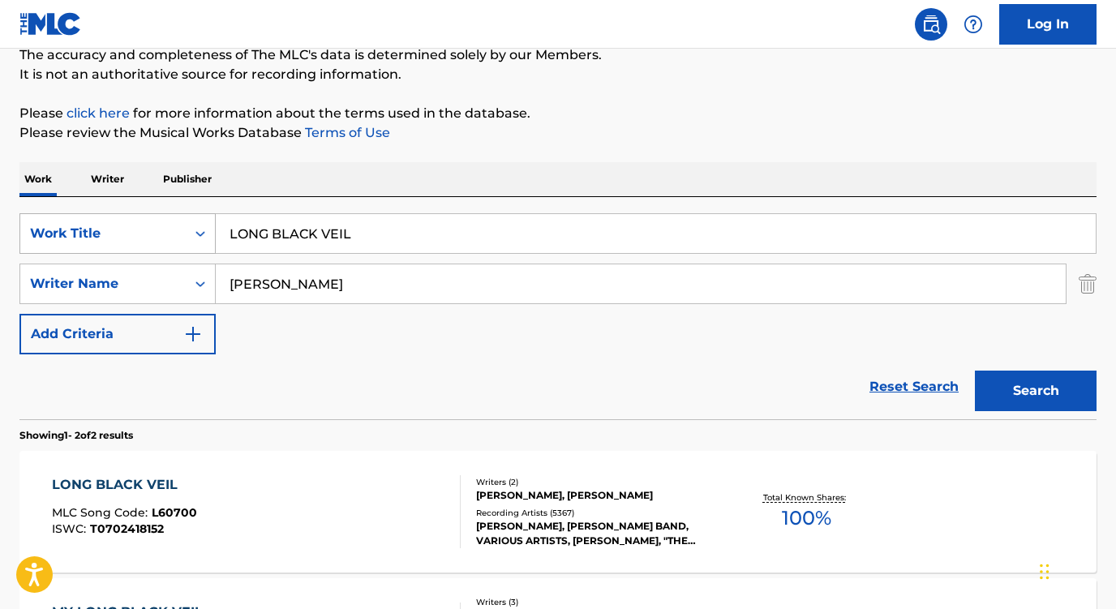
drag, startPoint x: 363, startPoint y: 236, endPoint x: 114, endPoint y: 213, distance: 250.1
click at [114, 213] on div "SearchWithCriteriaea9a9ade-5d42-4a19-841f-22c8b6ad0f66 Work Title LONG BLACK VE…" at bounding box center [557, 233] width 1077 height 41
paste input "Kali [PERSON_NAME]"
drag, startPoint x: 298, startPoint y: 234, endPoint x: 179, endPoint y: 234, distance: 118.4
click at [179, 234] on div "SearchWithCriteriaea9a9ade-5d42-4a19-841f-22c8b6ad0f66 Work Title [PERSON_NAME]" at bounding box center [557, 233] width 1077 height 41
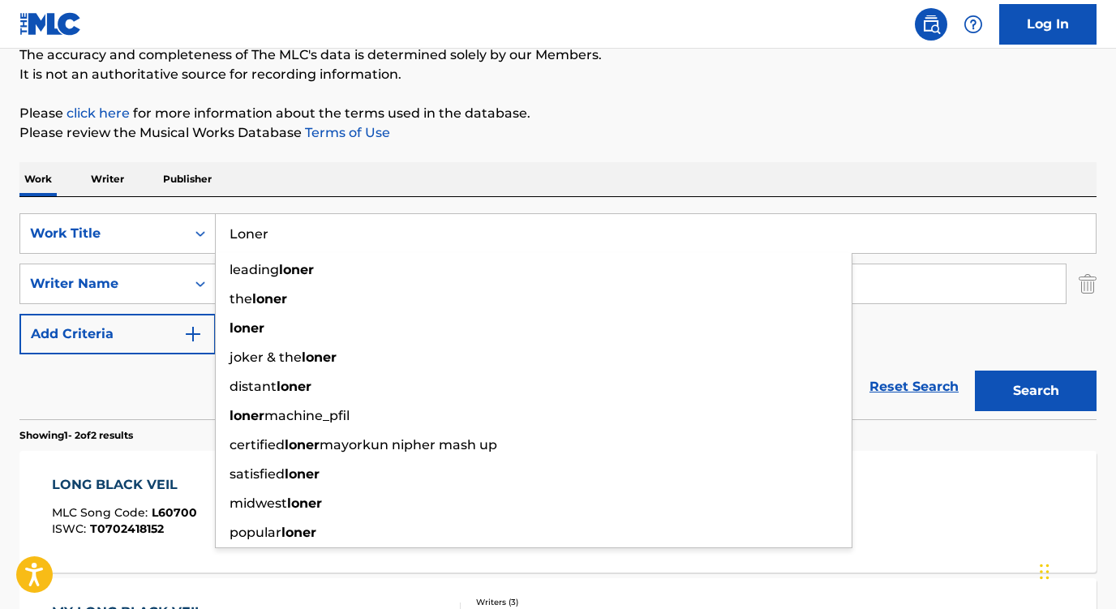
type input "Loner"
click at [264, 204] on div "SearchWithCriteriaea9a9ade-5d42-4a19-841f-22c8b6ad0f66 Work Title Loner leading…" at bounding box center [557, 308] width 1077 height 222
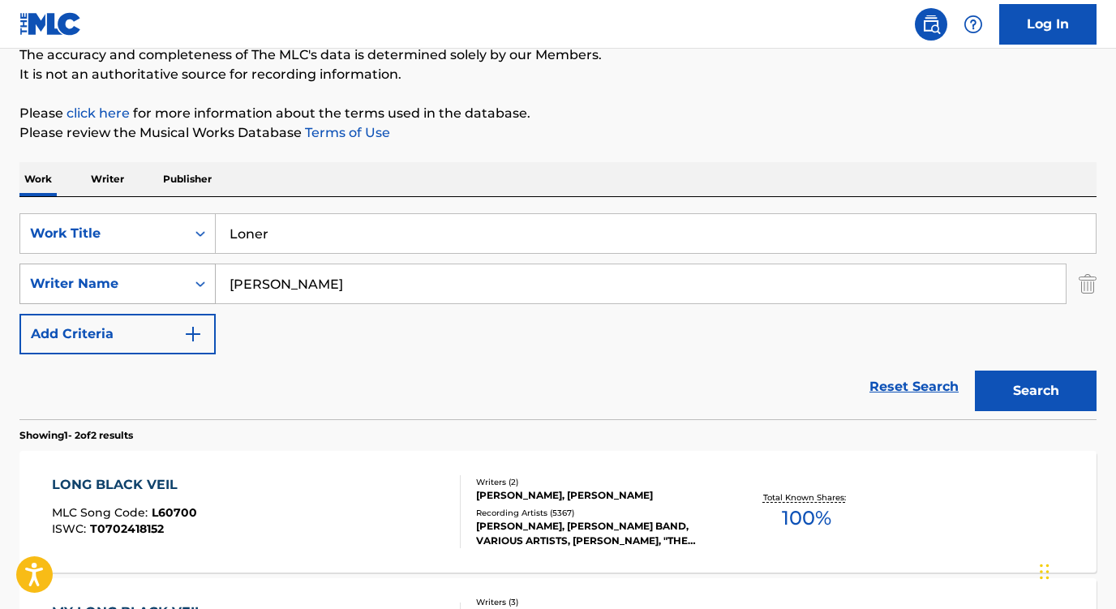
drag, startPoint x: 307, startPoint y: 284, endPoint x: 141, endPoint y: 283, distance: 165.5
click at [141, 283] on div "SearchWithCriteria5a3d86d4-fb12-46e7-9bd5-a68aee3d138e Writer Name [PERSON_NAME]" at bounding box center [557, 284] width 1077 height 41
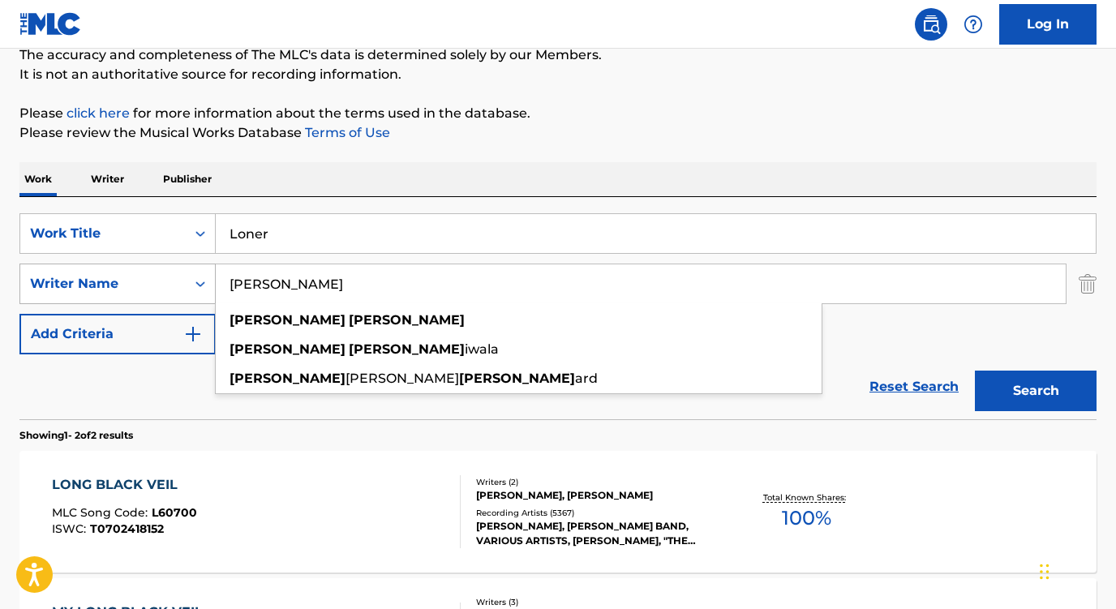
paste input "[PERSON_NAME]"
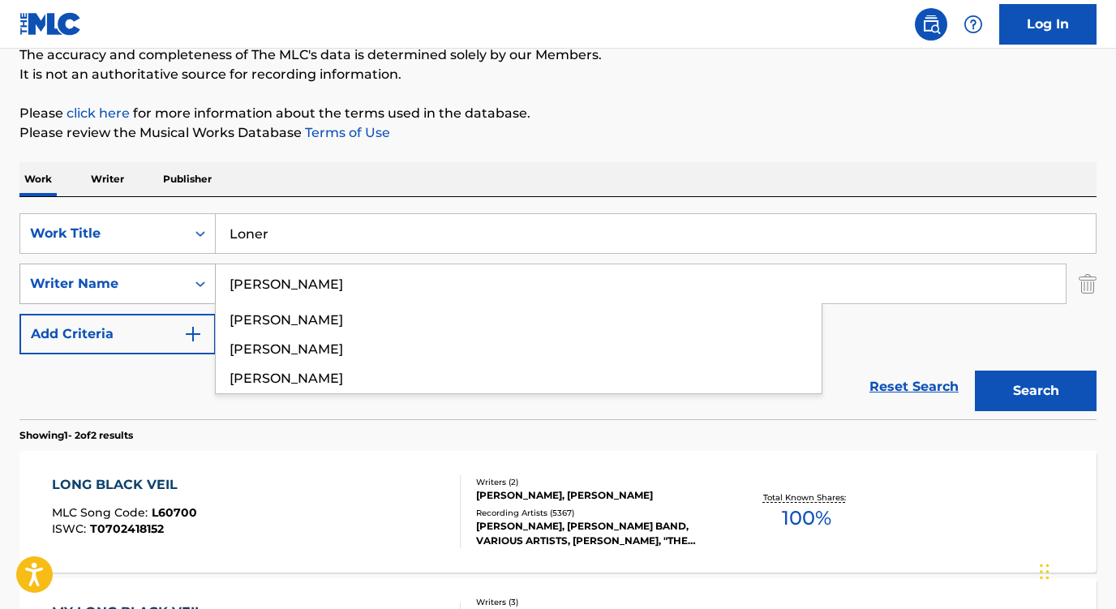
click at [1036, 391] on button "Search" at bounding box center [1036, 391] width 122 height 41
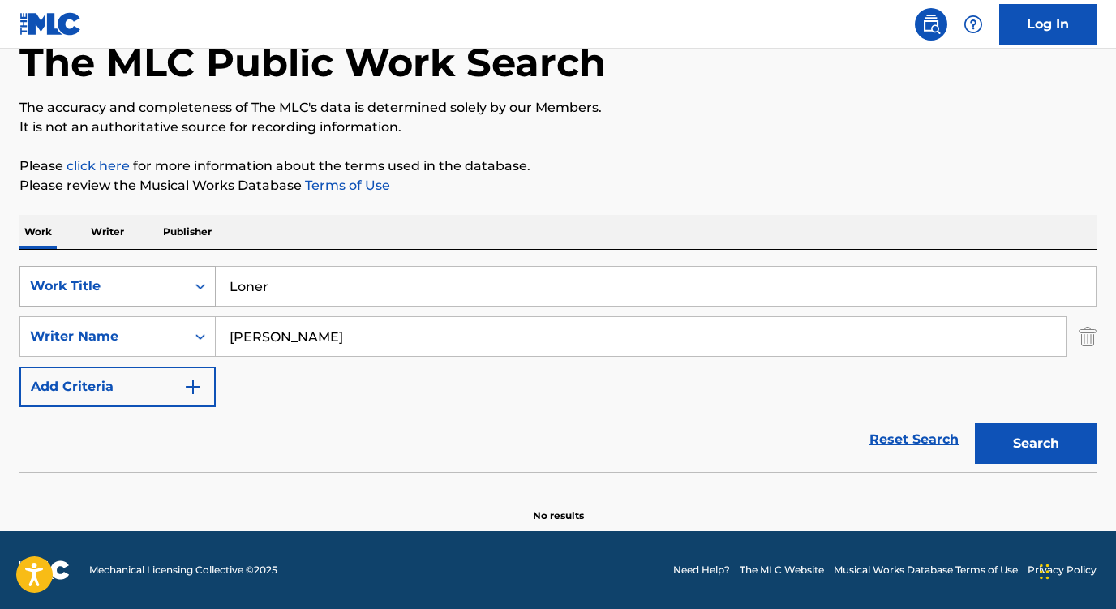
scroll to position [95, 0]
drag, startPoint x: 260, startPoint y: 340, endPoint x: 139, endPoint y: 315, distance: 124.3
click at [139, 315] on div "SearchWithCriteriaea9a9ade-5d42-4a19-841f-22c8b6ad0f66 Work Title Loner SearchW…" at bounding box center [557, 336] width 1077 height 141
click at [1036, 444] on button "Search" at bounding box center [1036, 443] width 122 height 41
click at [122, 363] on div "SearchWithCriteriaea9a9ade-5d42-4a19-841f-22c8b6ad0f66 Work Title Loner SearchW…" at bounding box center [557, 336] width 1077 height 141
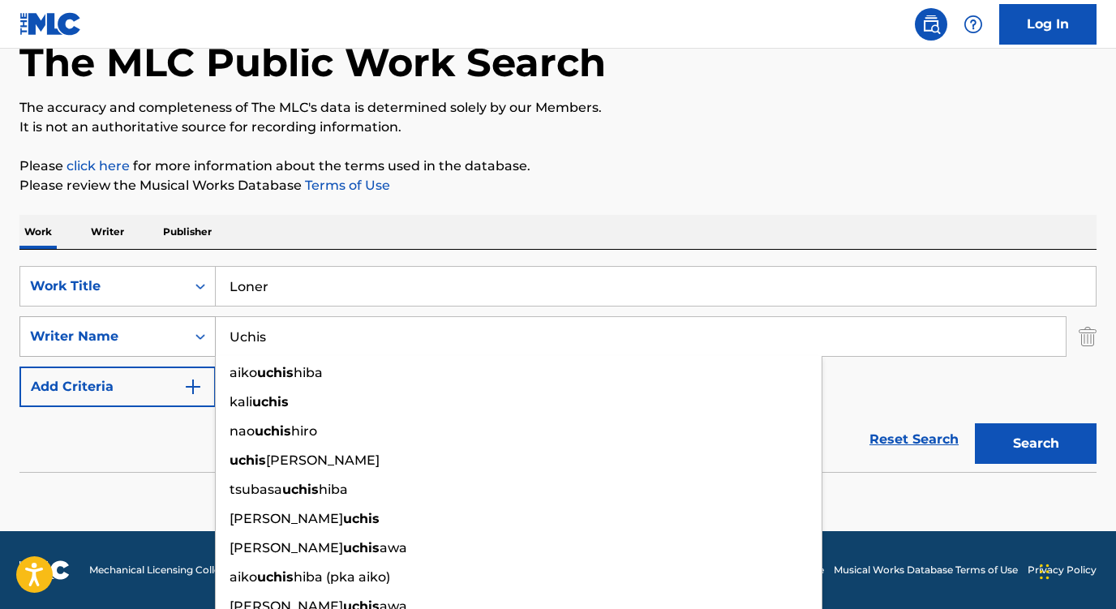
drag, startPoint x: 321, startPoint y: 336, endPoint x: 182, endPoint y: 325, distance: 139.9
click at [182, 325] on div "SearchWithCriteria5a3d86d4-fb12-46e7-9bd5-a68aee3d138e Writer Name [PERSON_NAME…" at bounding box center [557, 336] width 1077 height 41
paste input "[PERSON_NAME] [PERSON_NAME]"
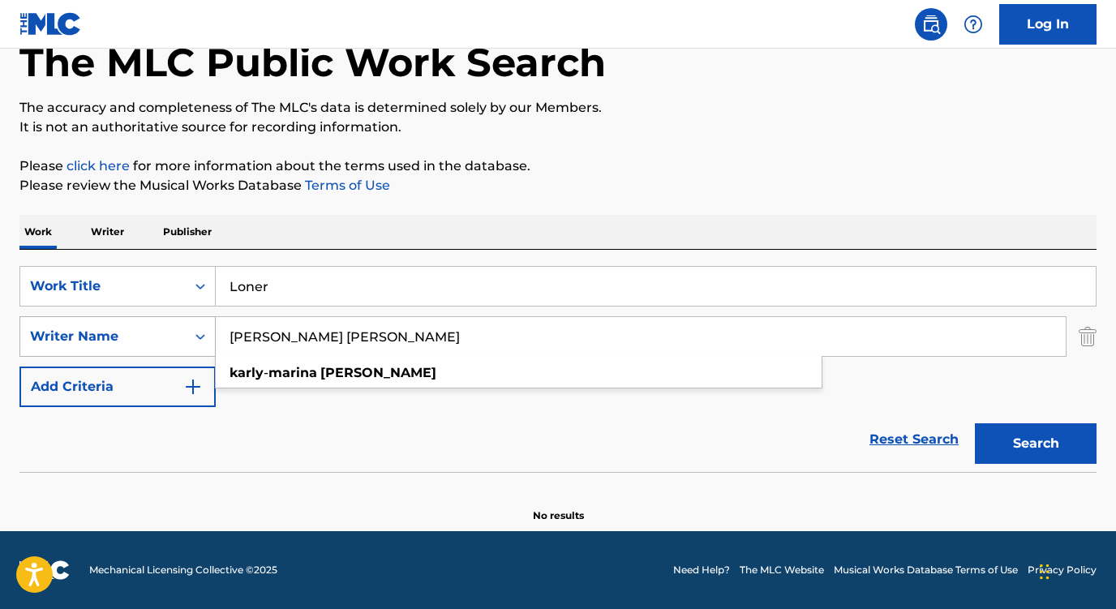
type input "[PERSON_NAME] [PERSON_NAME]"
click at [1036, 444] on button "Search" at bounding box center [1036, 443] width 122 height 41
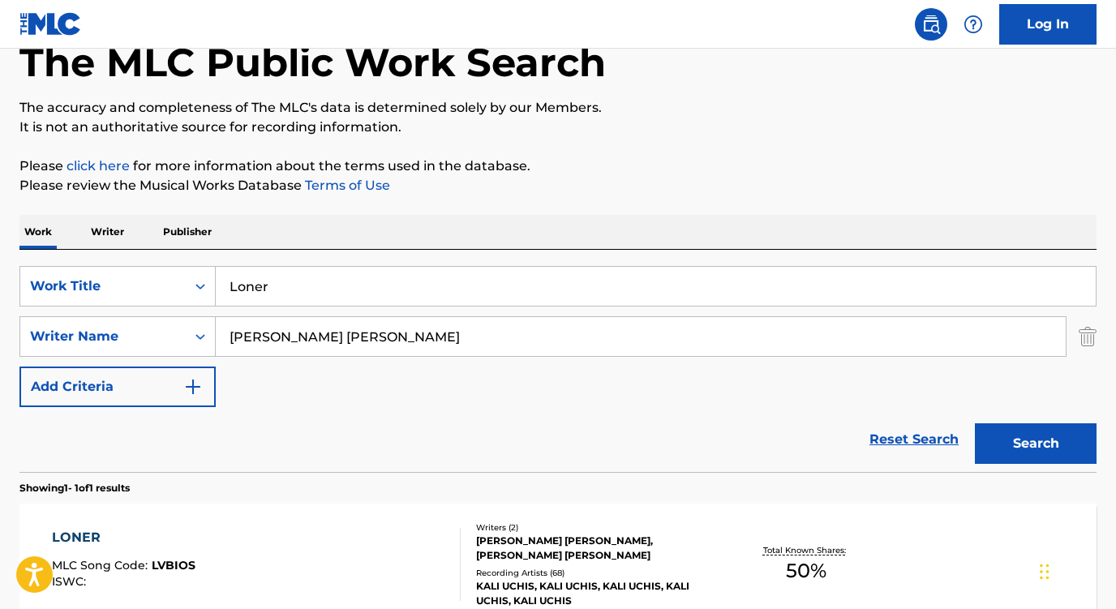
click at [72, 535] on div "LONER" at bounding box center [124, 537] width 144 height 19
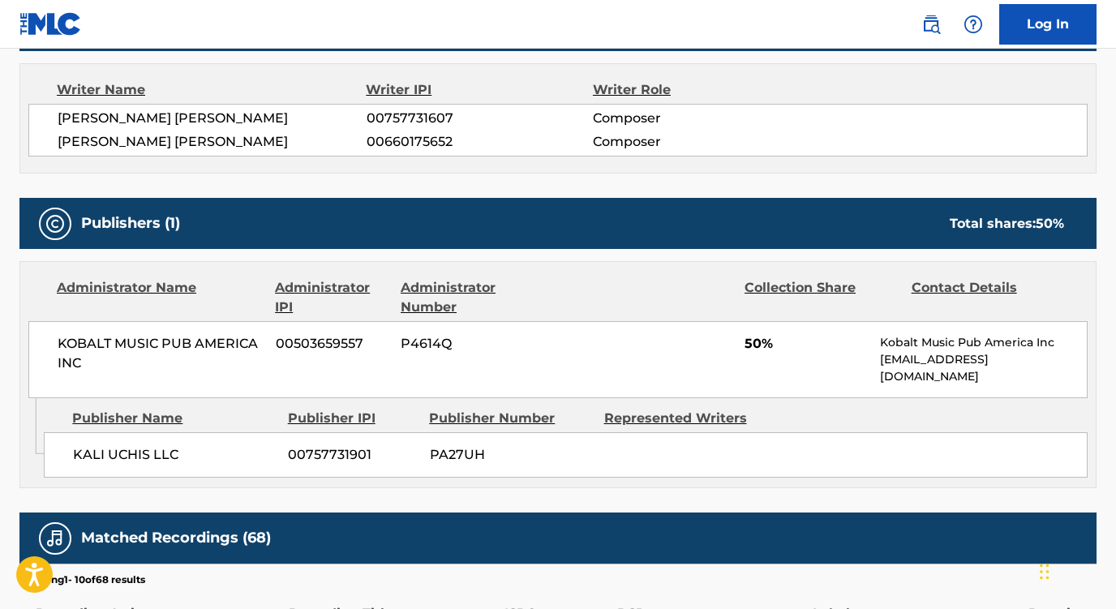
scroll to position [587, 0]
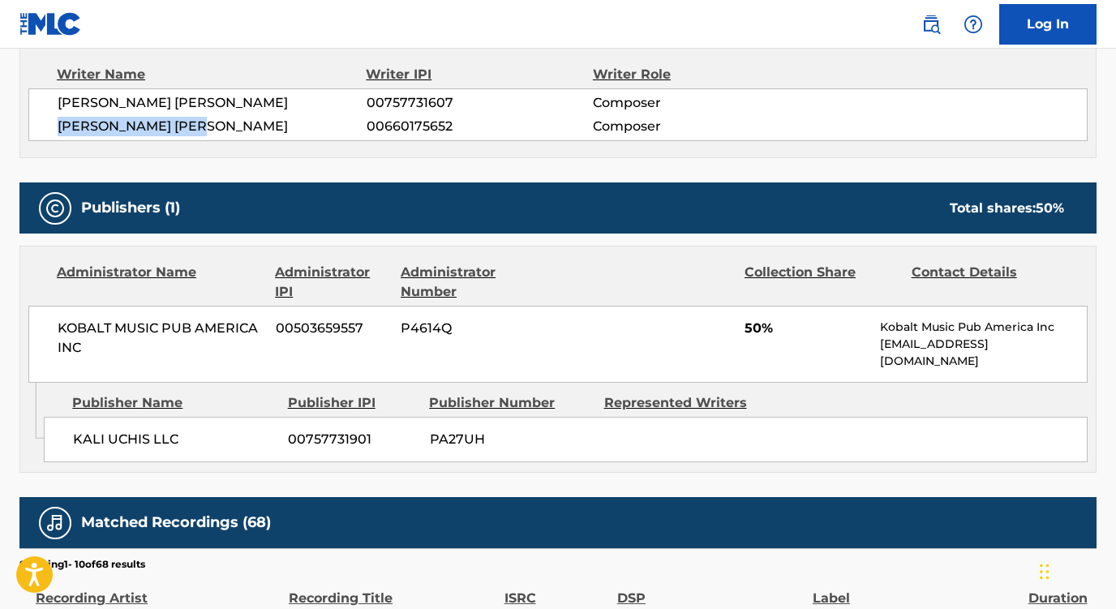
drag, startPoint x: 228, startPoint y: 124, endPoint x: 49, endPoint y: 123, distance: 179.3
click at [49, 123] on div "[PERSON_NAME] [PERSON_NAME] 00757731607 Composer [PERSON_NAME] [PERSON_NAME] 00…" at bounding box center [558, 114] width 1060 height 53
copy span "[PERSON_NAME] [PERSON_NAME]"
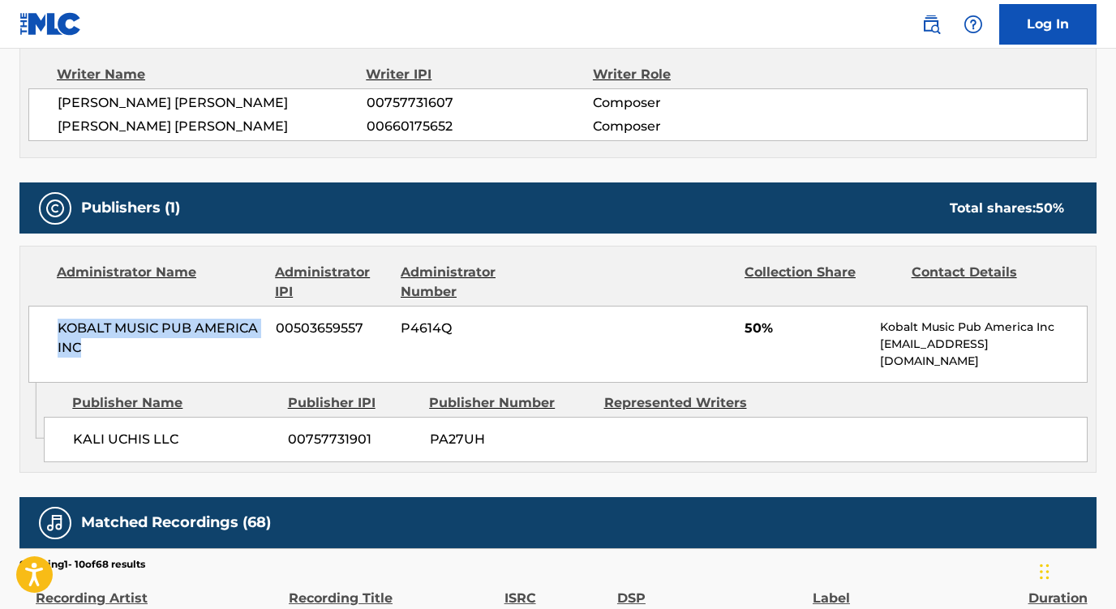
drag, startPoint x: 101, startPoint y: 346, endPoint x: 45, endPoint y: 326, distance: 59.3
click at [45, 326] on div "KOBALT MUSIC PUB AMERICA INC 00503659557 P4614Q 50% Kobalt Music Pub America In…" at bounding box center [558, 344] width 1060 height 77
copy span "KOBALT MUSIC PUB AMERICA INC"
drag, startPoint x: 179, startPoint y: 438, endPoint x: 58, endPoint y: 436, distance: 121.7
click at [58, 436] on div "KALI UCHIS LLC 00757731901 PA27UH" at bounding box center [566, 439] width 1044 height 45
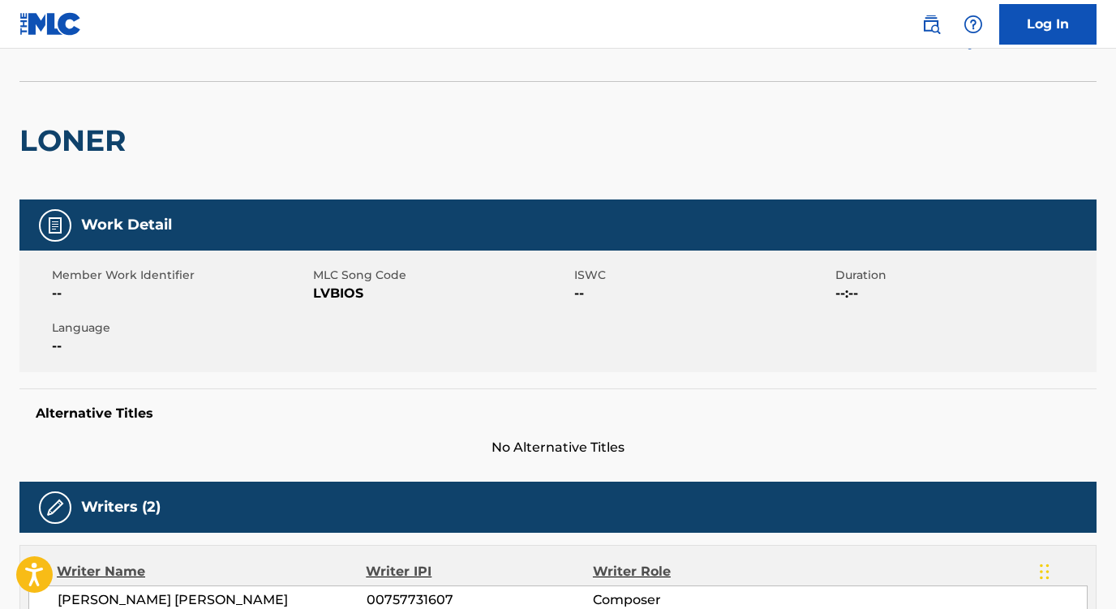
scroll to position [54, 0]
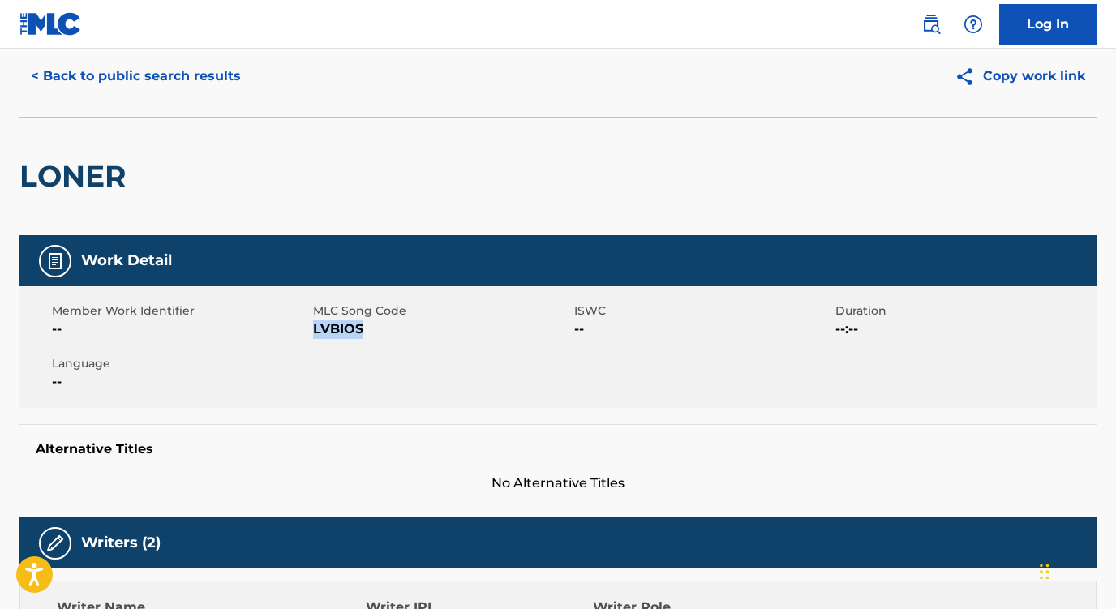
drag, startPoint x: 368, startPoint y: 331, endPoint x: 314, endPoint y: 329, distance: 53.6
click at [314, 329] on span "LVBIOS" at bounding box center [441, 329] width 257 height 19
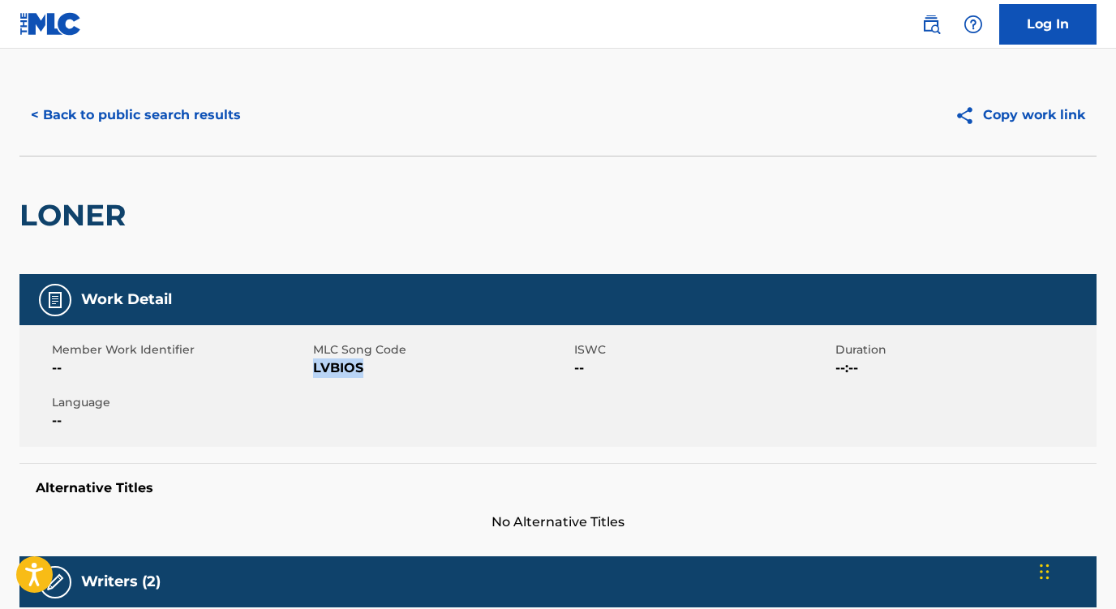
click at [238, 110] on button "< Back to public search results" at bounding box center [135, 115] width 233 height 41
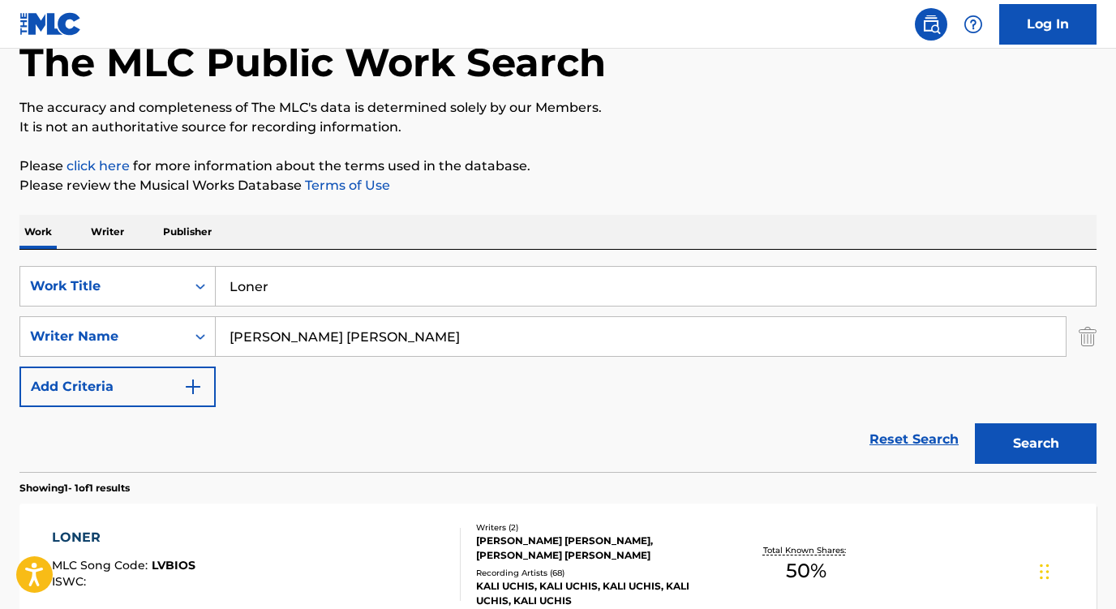
drag, startPoint x: 372, startPoint y: 333, endPoint x: 217, endPoint y: 329, distance: 155.8
click at [217, 329] on input "[PERSON_NAME] [PERSON_NAME]" at bounding box center [641, 336] width 850 height 39
paste input "[PERSON_NAME]"
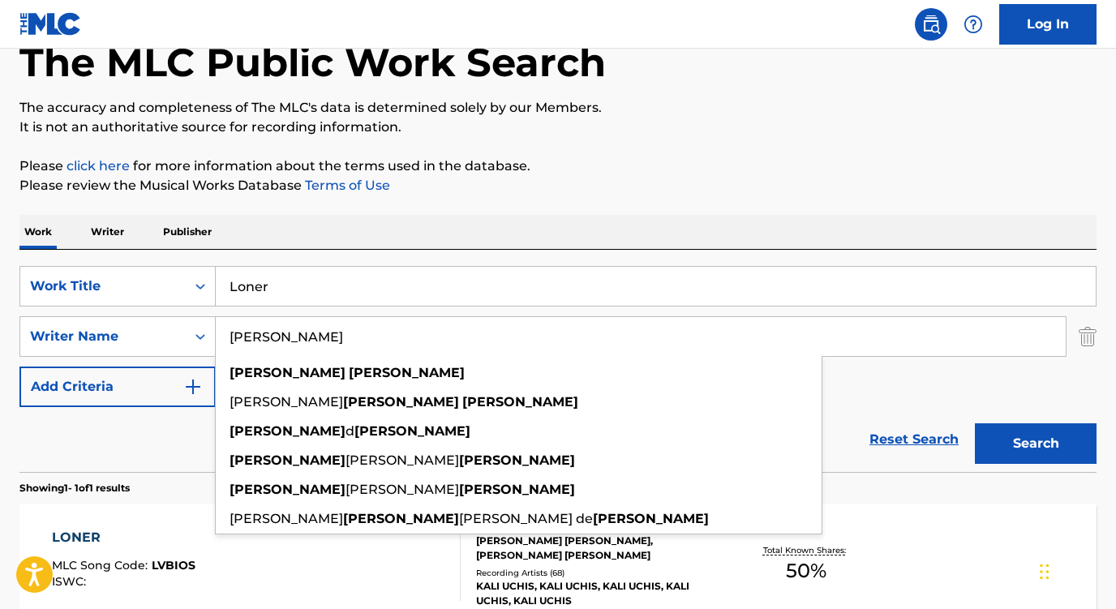
type input "[PERSON_NAME]"
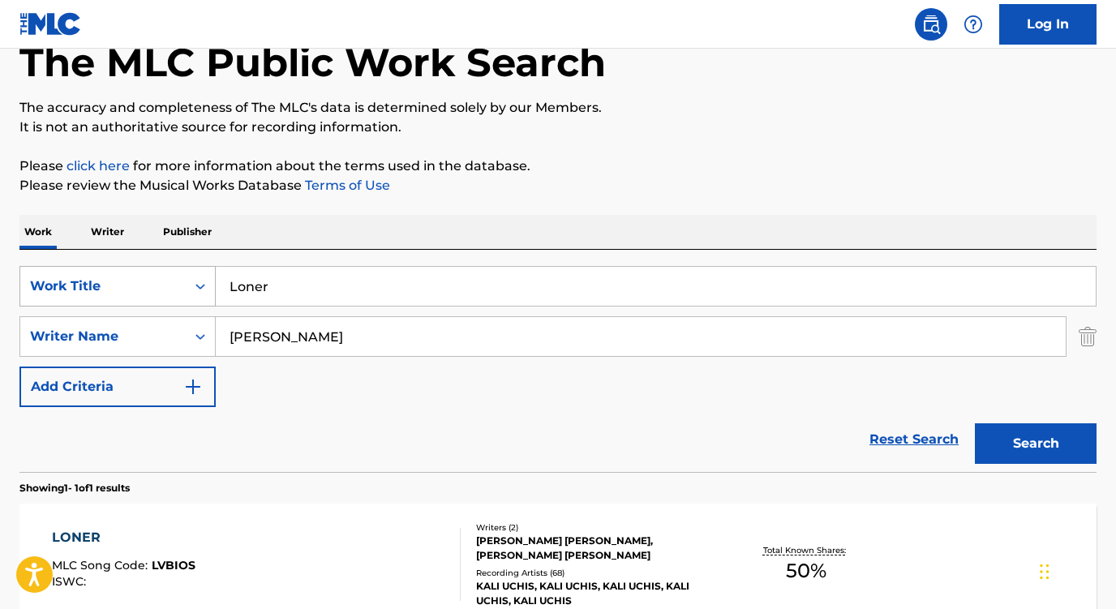
drag, startPoint x: 286, startPoint y: 288, endPoint x: 169, endPoint y: 284, distance: 117.7
click at [168, 284] on div "SearchWithCriteriaea9a9ade-5d42-4a19-841f-22c8b6ad0f66 Work Title Loner" at bounding box center [557, 286] width 1077 height 41
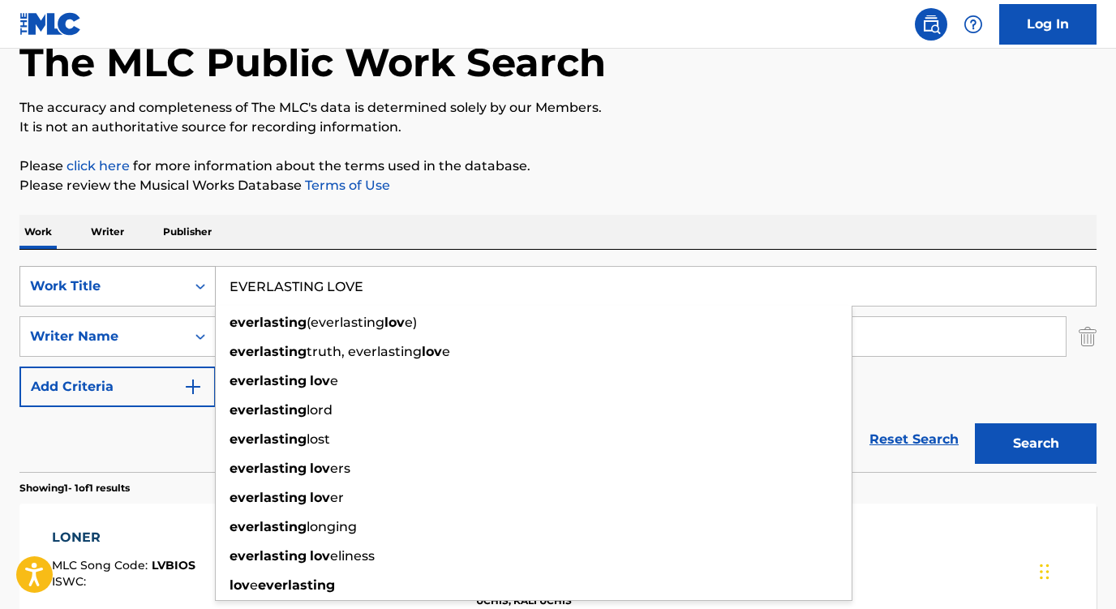
type input "EVERLASTING LOVE"
click at [1036, 444] on button "Search" at bounding box center [1036, 443] width 122 height 41
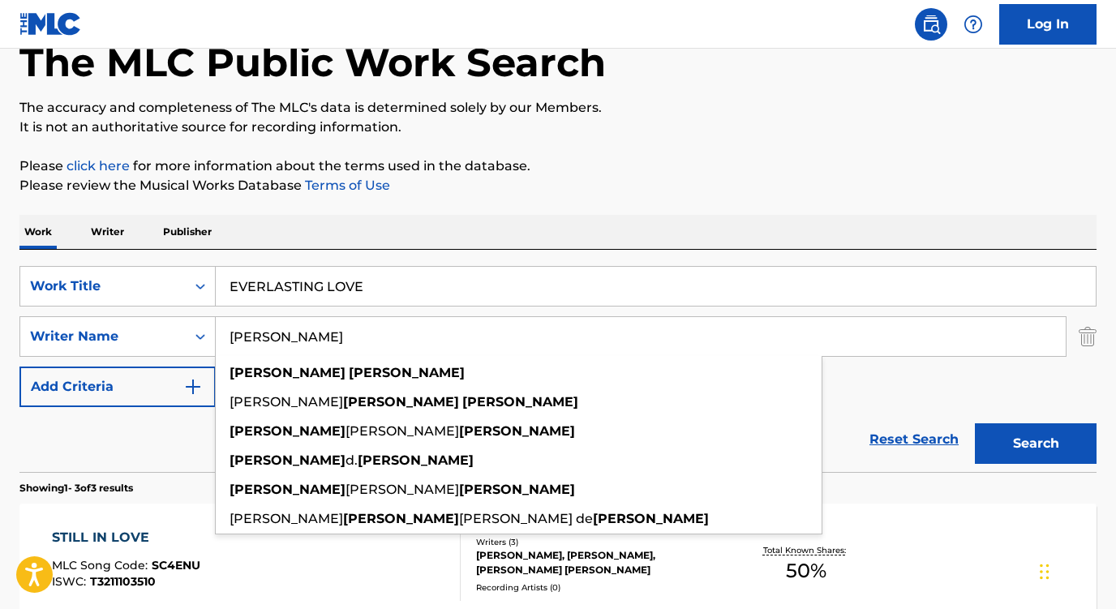
drag, startPoint x: 338, startPoint y: 339, endPoint x: 226, endPoint y: 333, distance: 113.0
click at [226, 333] on input "[PERSON_NAME]" at bounding box center [641, 336] width 850 height 39
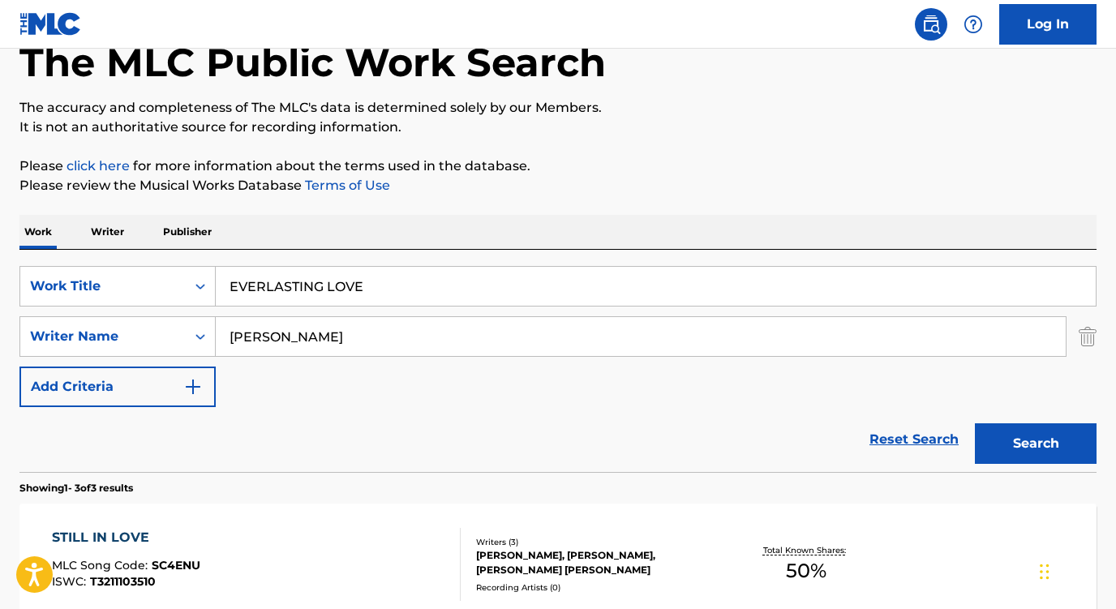
click at [177, 433] on div "Reset Search Search" at bounding box center [557, 439] width 1077 height 65
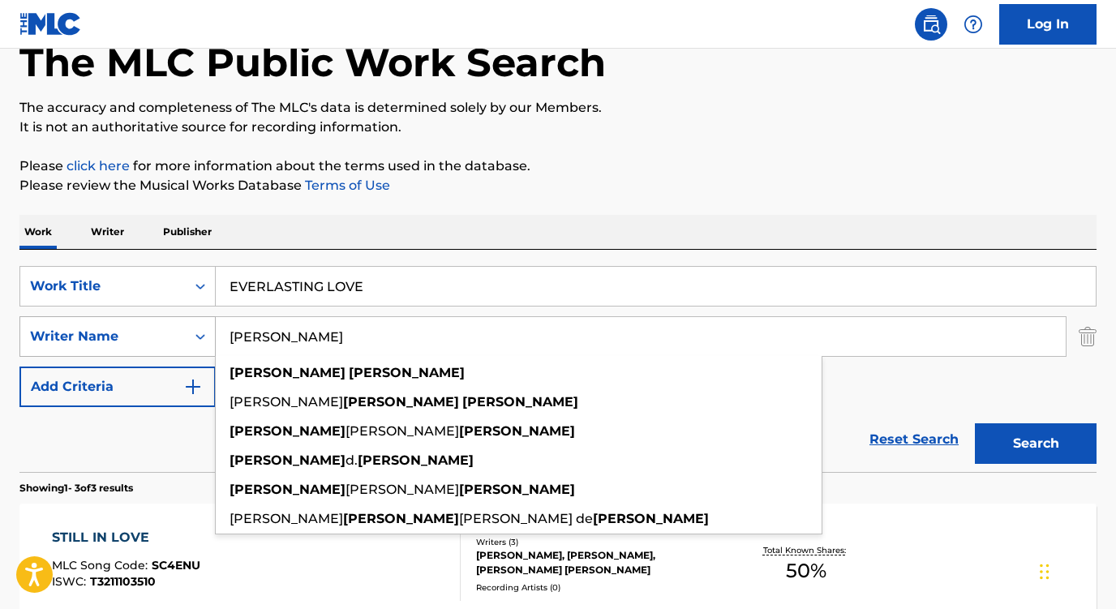
drag, startPoint x: 282, startPoint y: 334, endPoint x: 149, endPoint y: 330, distance: 133.1
click at [149, 330] on div "SearchWithCriteria5a3d86d4-fb12-46e7-9bd5-a68aee3d138e Writer Name [PERSON_NAME…" at bounding box center [557, 336] width 1077 height 41
type input "[PERSON_NAME]"
click at [1036, 444] on button "Search" at bounding box center [1036, 443] width 122 height 41
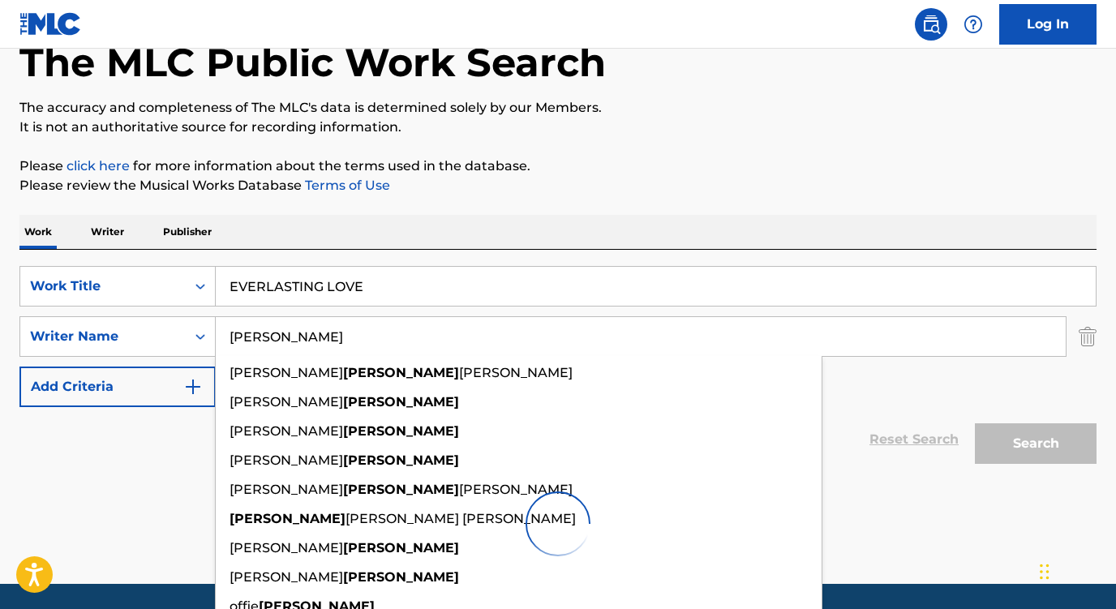
click at [169, 448] on div "Reset Search Search" at bounding box center [557, 439] width 1077 height 65
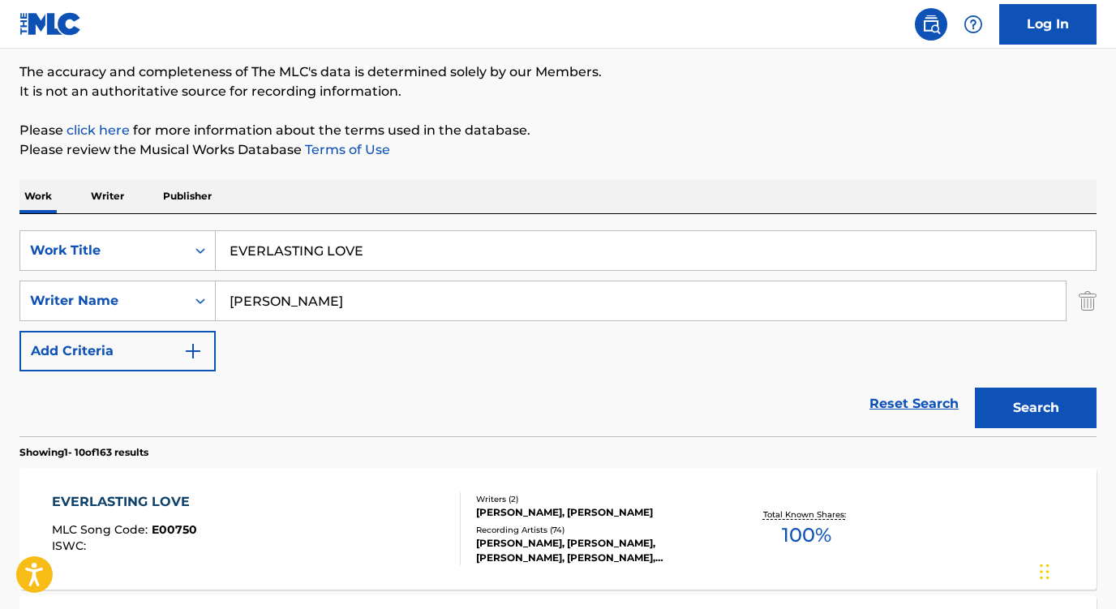
scroll to position [151, 0]
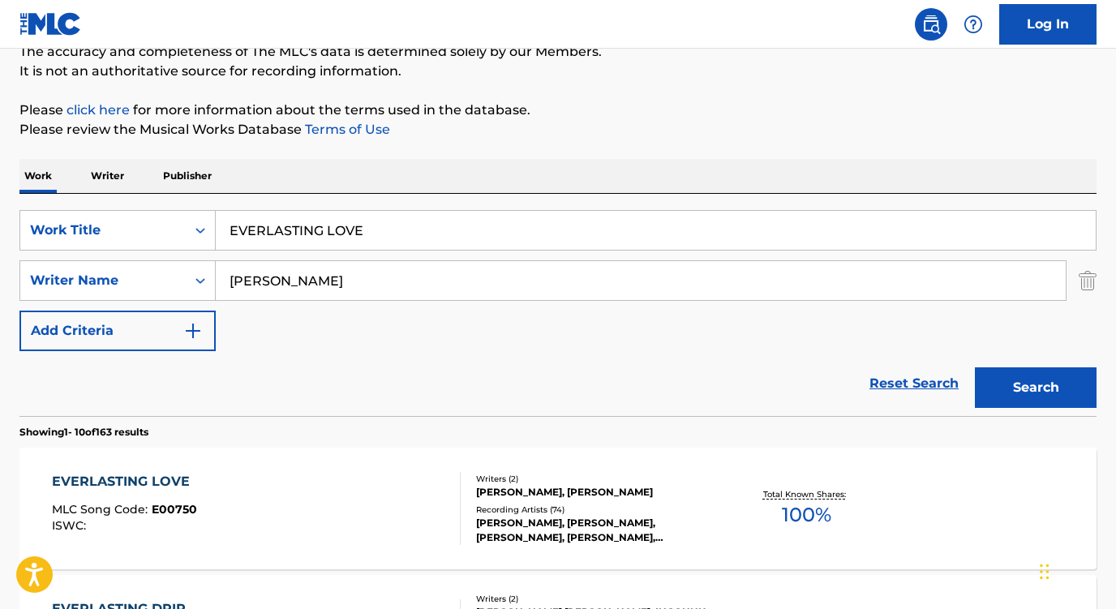
click at [159, 474] on div "EVERLASTING LOVE" at bounding box center [125, 481] width 146 height 19
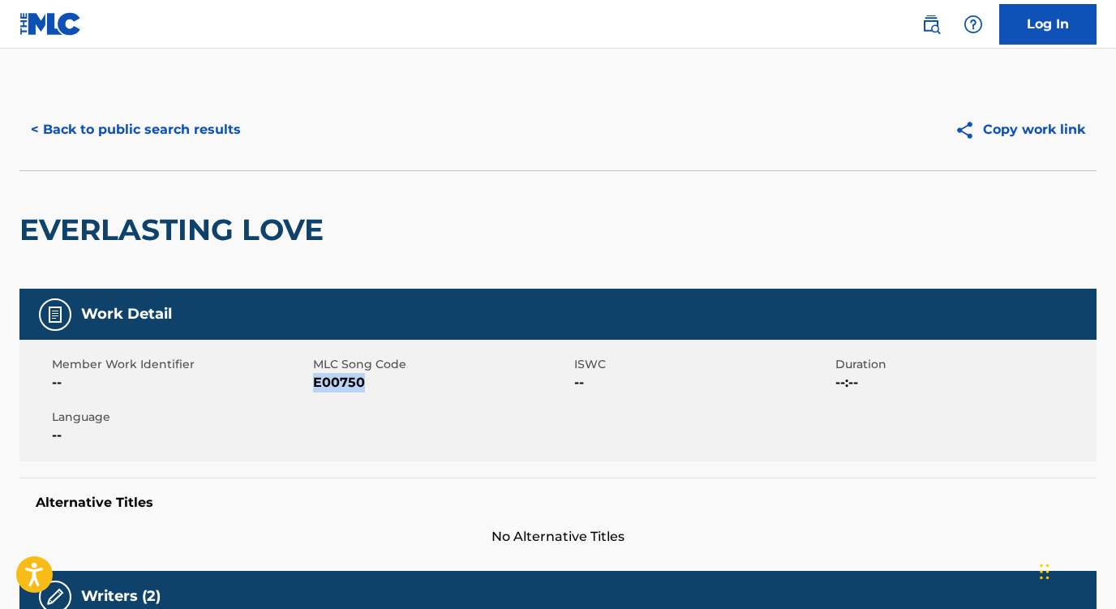
drag, startPoint x: 372, startPoint y: 385, endPoint x: 315, endPoint y: 383, distance: 56.8
click at [315, 383] on span "E00750" at bounding box center [441, 382] width 257 height 19
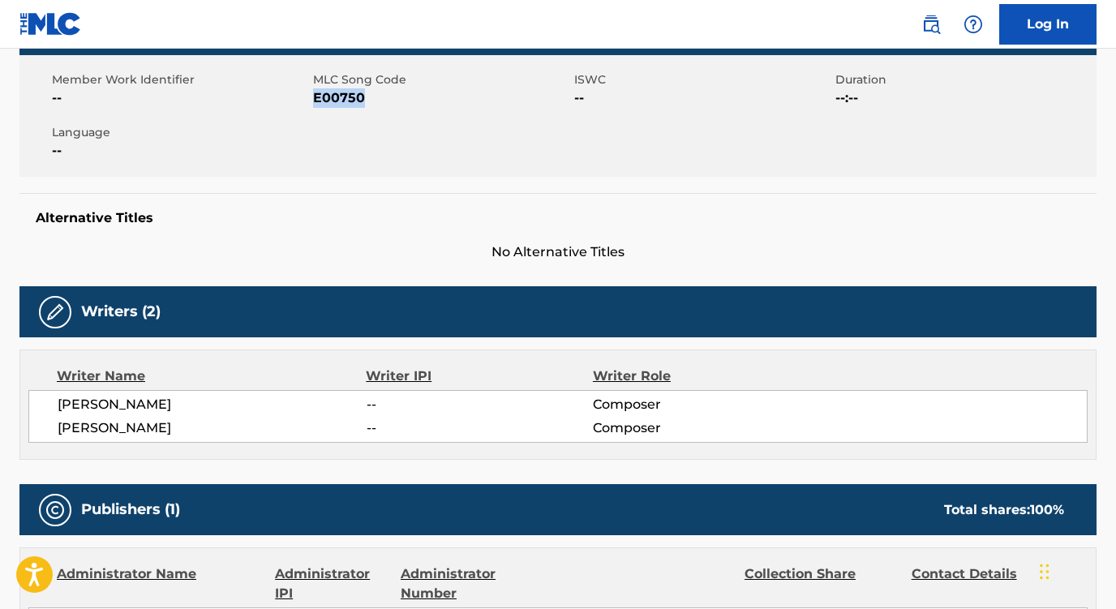
scroll to position [342, 0]
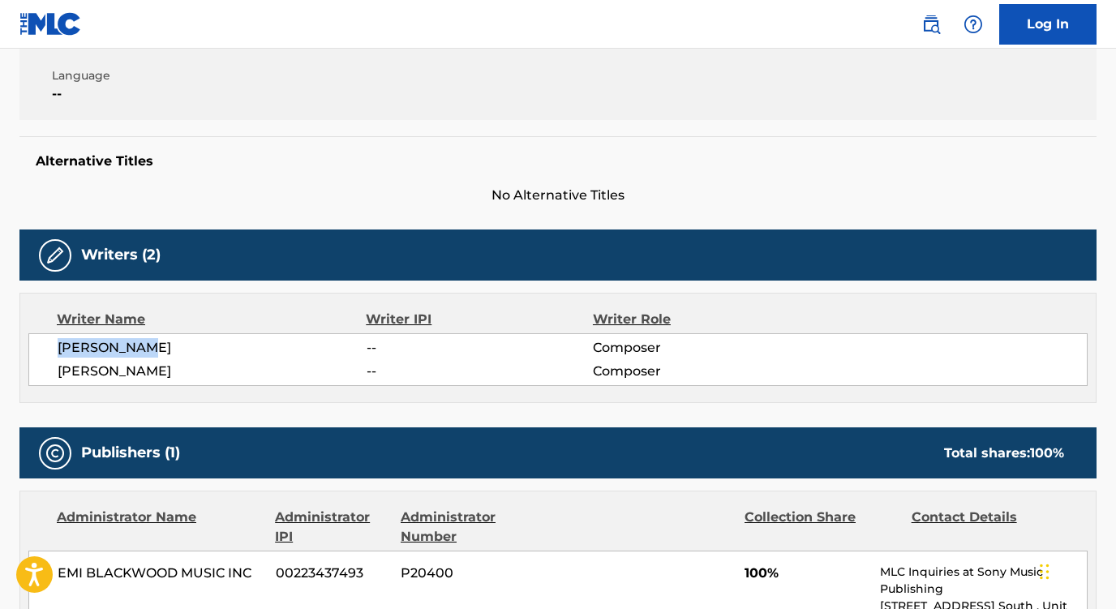
drag, startPoint x: 152, startPoint y: 346, endPoint x: 24, endPoint y: 342, distance: 128.2
click at [24, 342] on div "Writer Name Writer IPI Writer Role [PERSON_NAME] -- Composer [PERSON_NAME] -- C…" at bounding box center [557, 348] width 1077 height 110
drag, startPoint x: 165, startPoint y: 367, endPoint x: 48, endPoint y: 368, distance: 117.6
click at [48, 368] on div "[PERSON_NAME] -- Composer [PERSON_NAME] -- Composer" at bounding box center [558, 359] width 1060 height 53
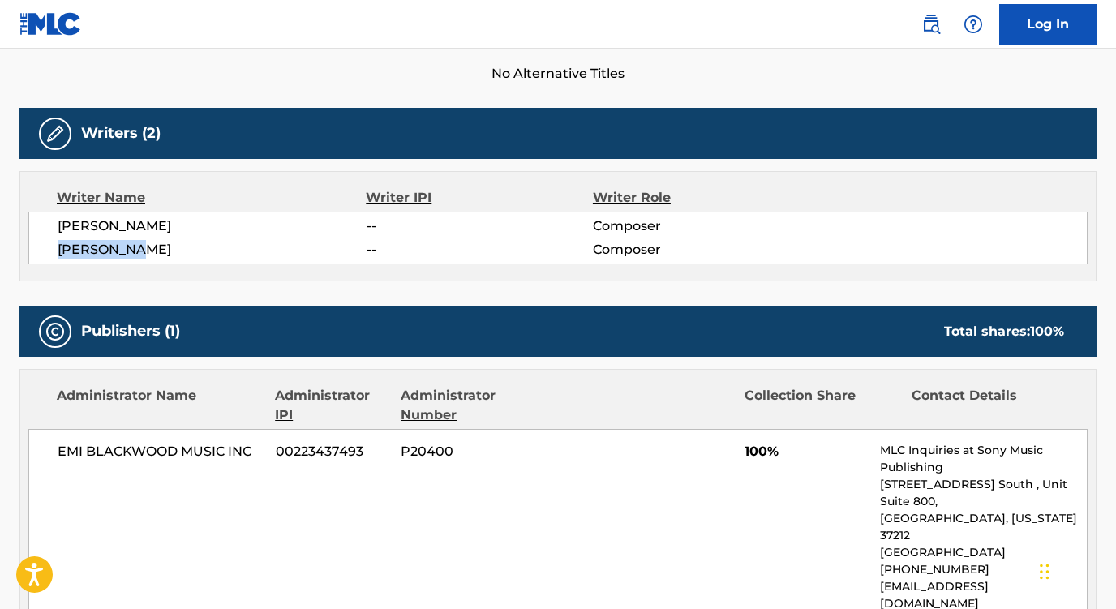
scroll to position [522, 0]
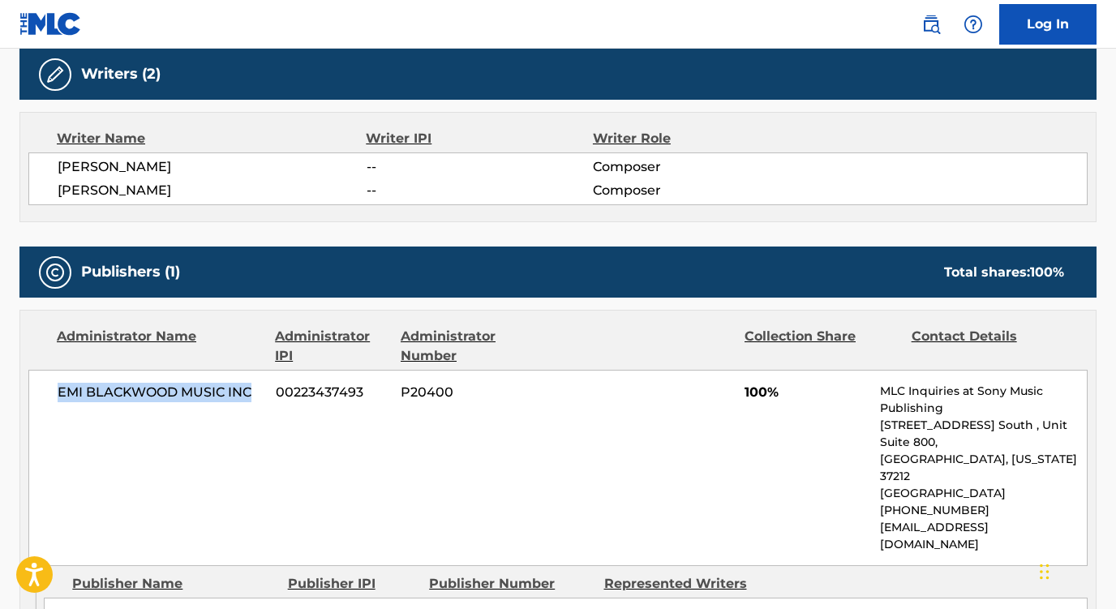
drag, startPoint x: 261, startPoint y: 390, endPoint x: 46, endPoint y: 387, distance: 215.0
click at [46, 387] on div "EMI [PERSON_NAME] MUSIC INC 00223437493 P20400 100% MLC Inquiries at Sony Music…" at bounding box center [558, 468] width 1060 height 196
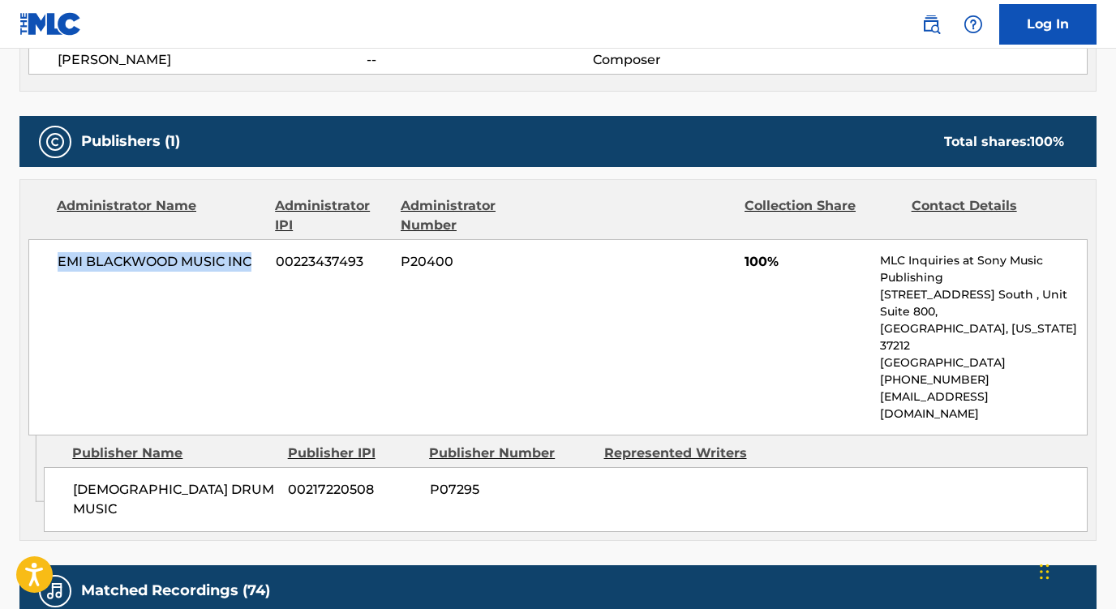
scroll to position [709, 0]
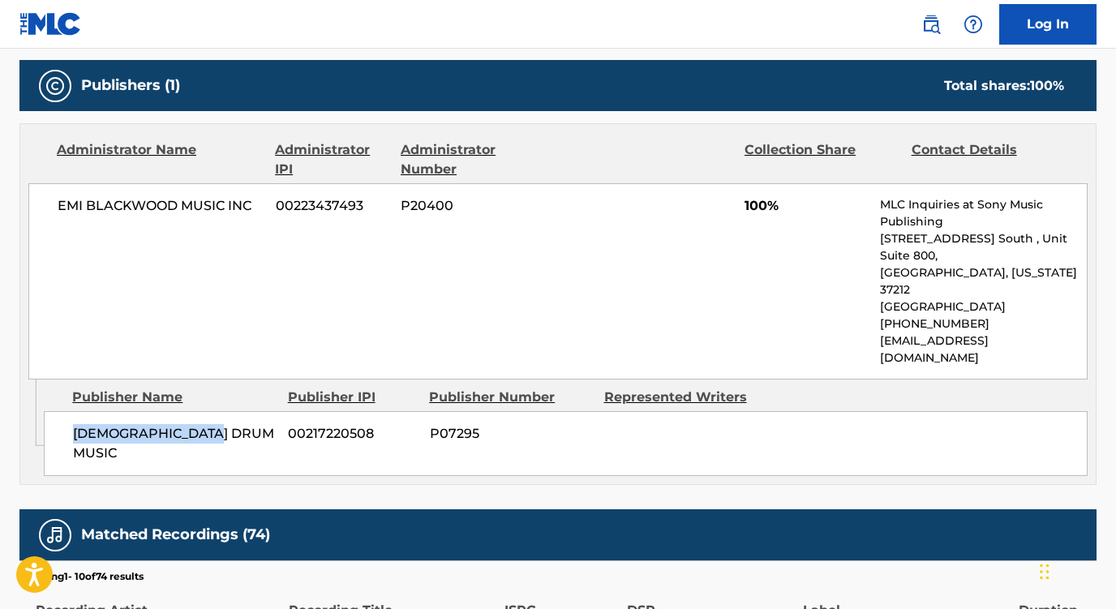
drag, startPoint x: 243, startPoint y: 405, endPoint x: 43, endPoint y: 399, distance: 199.7
click at [43, 399] on div "Admin Original Publisher Connecting Line Publisher Name Publisher IPI Publisher…" at bounding box center [558, 432] width 1076 height 105
click at [204, 314] on div "EMI [PERSON_NAME] MUSIC INC 00223437493 P20400 100% MLC Inquiries at Sony Music…" at bounding box center [558, 281] width 1060 height 196
click at [245, 424] on span "[DEMOGRAPHIC_DATA] DRUM MUSIC" at bounding box center [174, 443] width 203 height 39
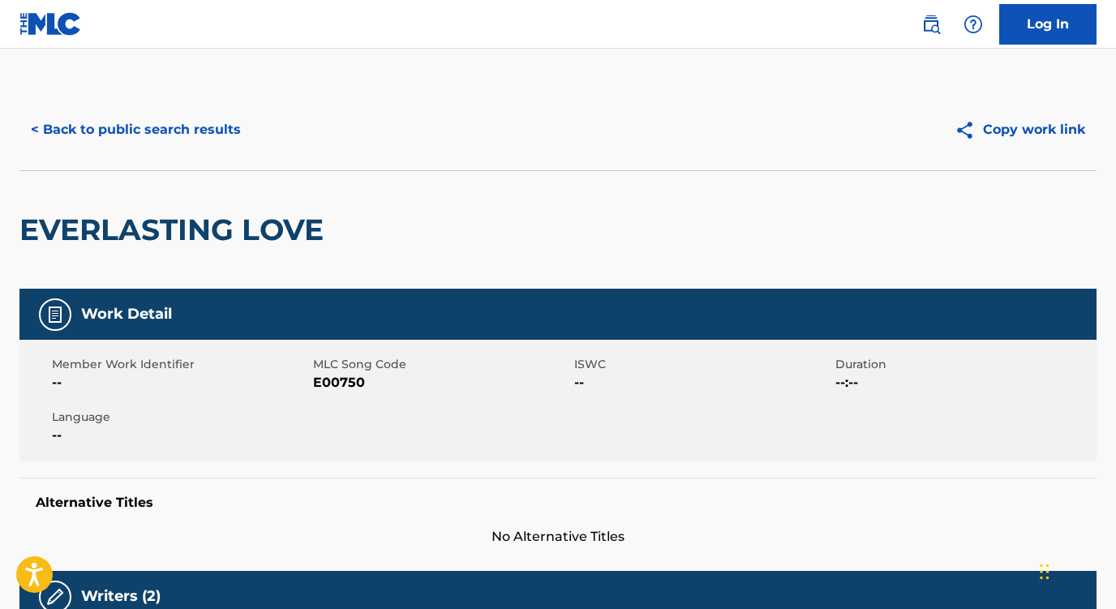
scroll to position [0, 0]
click at [216, 123] on button "< Back to public search results" at bounding box center [135, 130] width 233 height 41
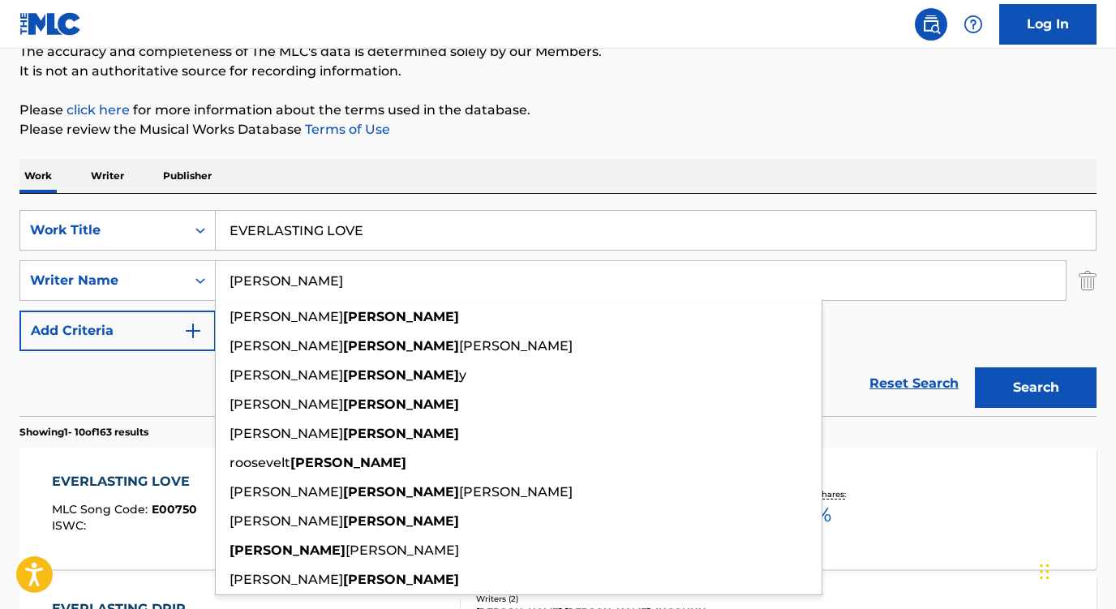
drag, startPoint x: 301, startPoint y: 270, endPoint x: 335, endPoint y: 290, distance: 39.2
click at [335, 290] on input "[PERSON_NAME]" at bounding box center [641, 280] width 850 height 39
paste input "[PERSON_NAME] /"
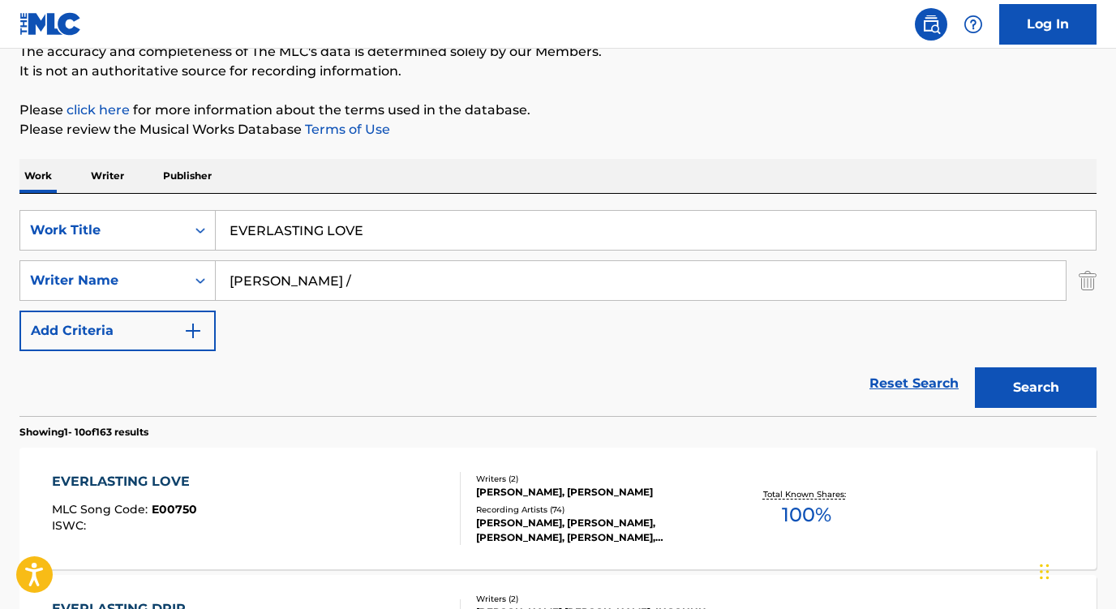
type input "[PERSON_NAME] /"
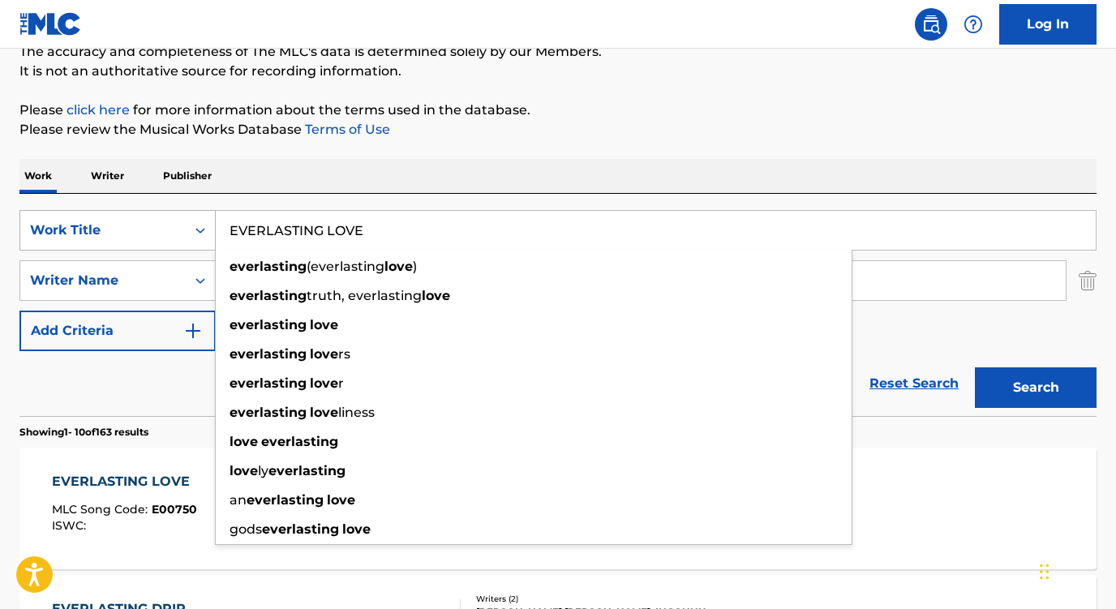
drag, startPoint x: 398, startPoint y: 232, endPoint x: 164, endPoint y: 221, distance: 234.7
click at [164, 221] on div "SearchWithCriteriaea9a9ade-5d42-4a19-841f-22c8b6ad0f66 Work Title EVERLASTING L…" at bounding box center [557, 230] width 1077 height 41
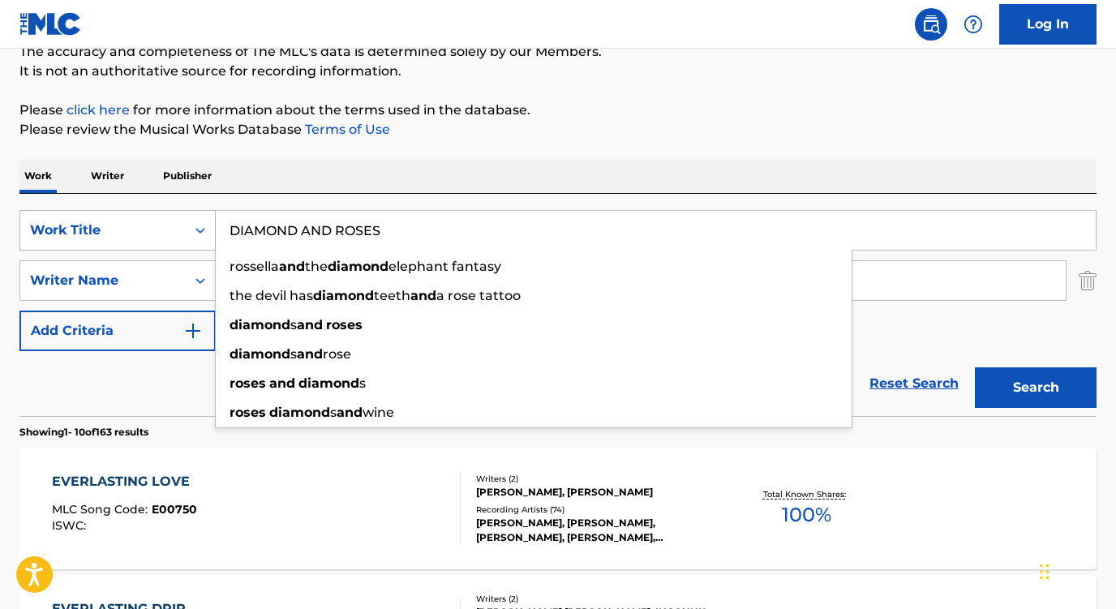
type input "DIAMOND AND ROSES"
click at [1036, 388] on button "Search" at bounding box center [1036, 388] width 122 height 41
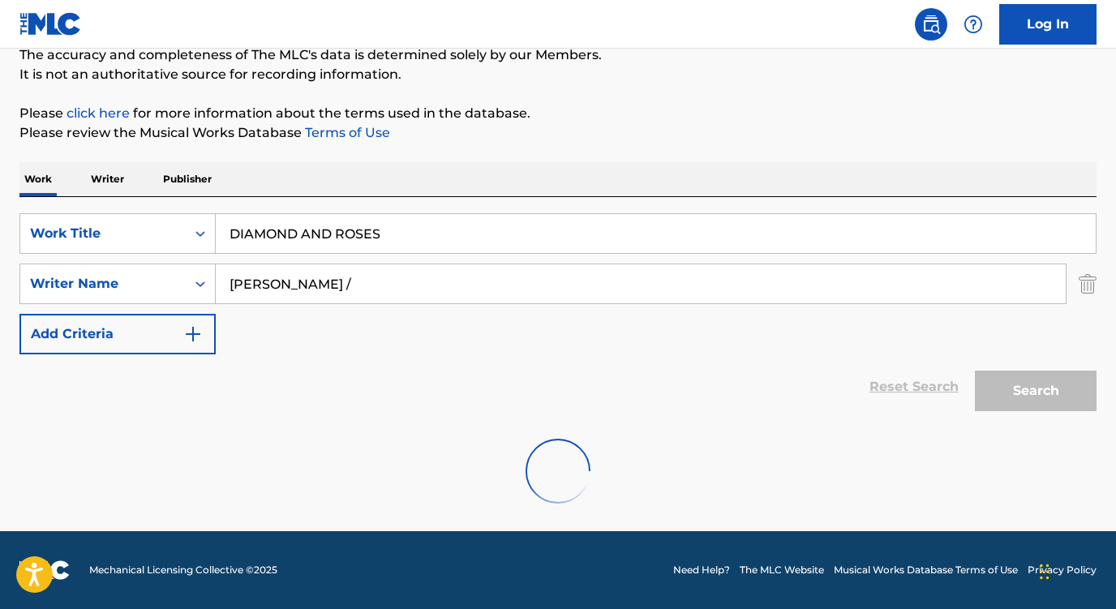
scroll to position [148, 0]
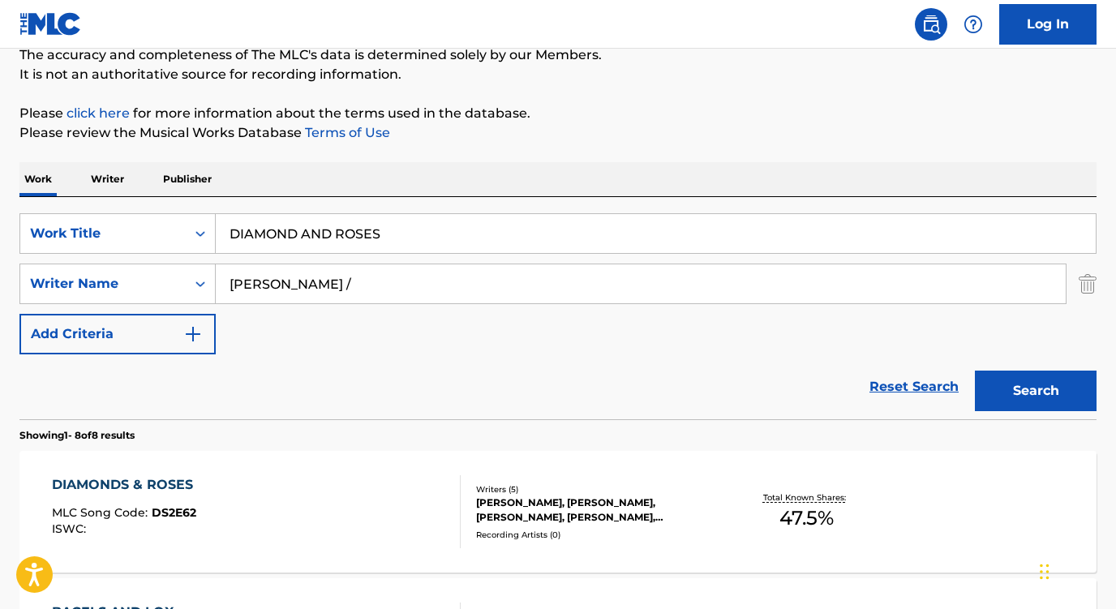
click at [321, 290] on input "[PERSON_NAME] /" at bounding box center [641, 283] width 850 height 39
click at [156, 488] on div "DIAMONDS & ROSES" at bounding box center [126, 484] width 149 height 19
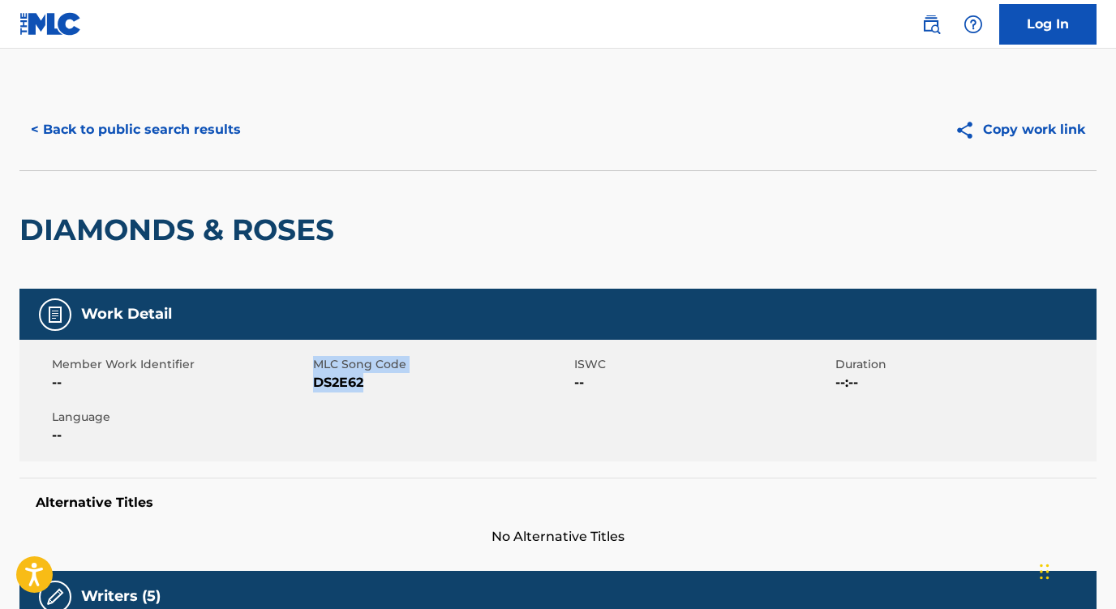
drag, startPoint x: 378, startPoint y: 381, endPoint x: 312, endPoint y: 382, distance: 66.5
click at [312, 382] on div "Member Work Identifier -- MLC Song Code DS2E62 ISWC -- Duration --:-- Language …" at bounding box center [557, 401] width 1077 height 122
click at [324, 385] on span "DS2E62" at bounding box center [441, 382] width 257 height 19
drag, startPoint x: 380, startPoint y: 385, endPoint x: 323, endPoint y: 372, distance: 58.9
click at [316, 384] on span "DS2E62" at bounding box center [441, 382] width 257 height 19
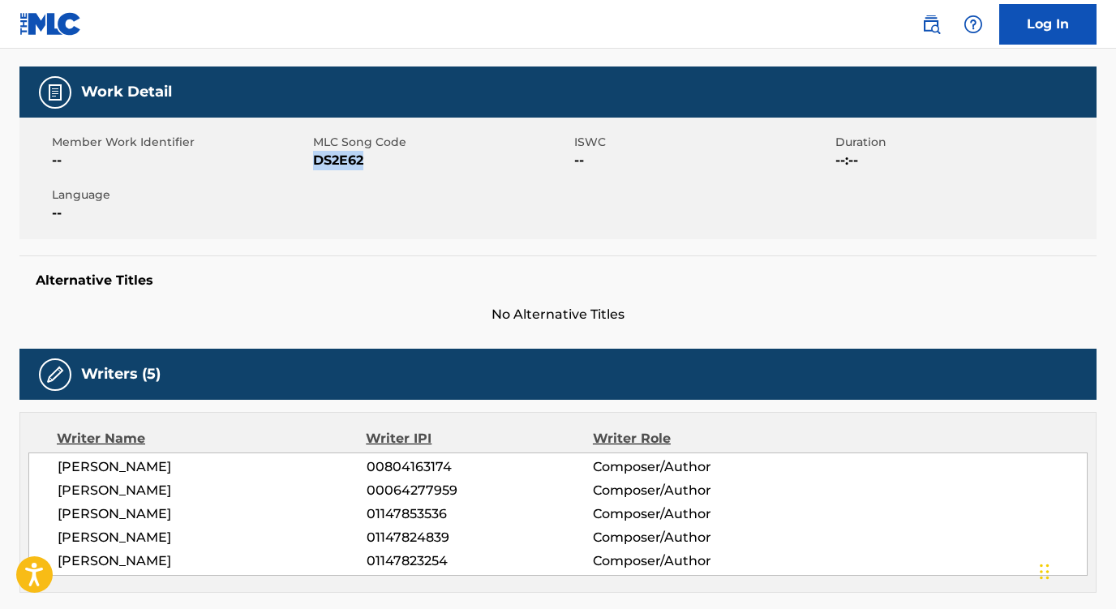
scroll to position [328, 0]
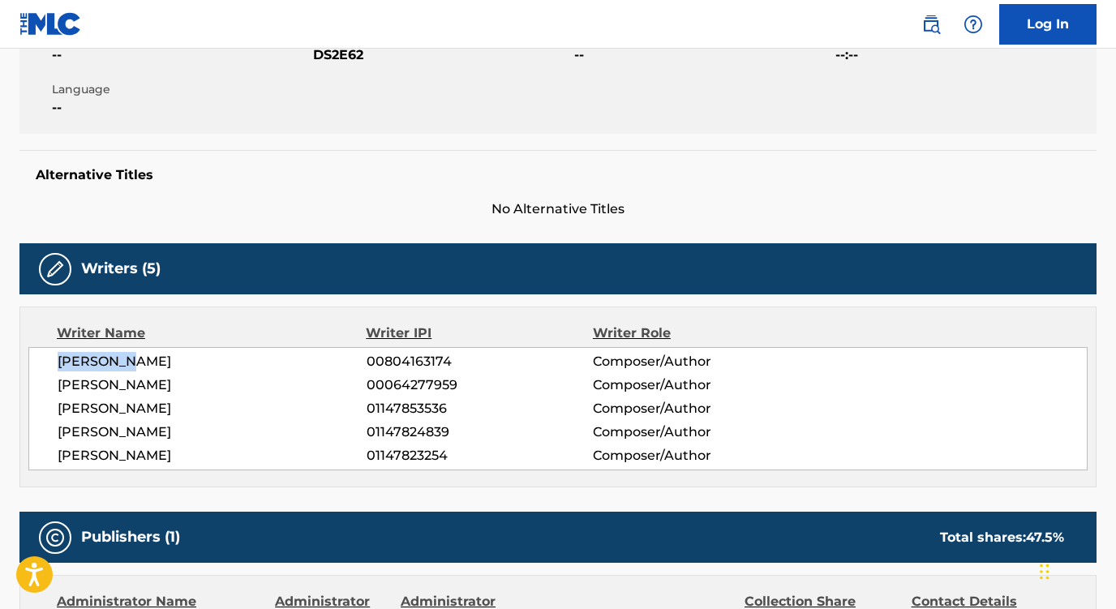
drag, startPoint x: 147, startPoint y: 368, endPoint x: 29, endPoint y: 366, distance: 117.6
click at [29, 365] on div "[PERSON_NAME] 00804163174 Composer/Author [PERSON_NAME] 00064277959 Composer/Au…" at bounding box center [558, 408] width 1060 height 123
drag, startPoint x: 179, startPoint y: 408, endPoint x: 15, endPoint y: 407, distance: 163.9
click at [15, 407] on div "< Back to public search results Copy work link DIAMONDS & ROSES Work Detail Mem…" at bounding box center [558, 362] width 1116 height 1203
drag, startPoint x: 191, startPoint y: 436, endPoint x: 19, endPoint y: 427, distance: 173.0
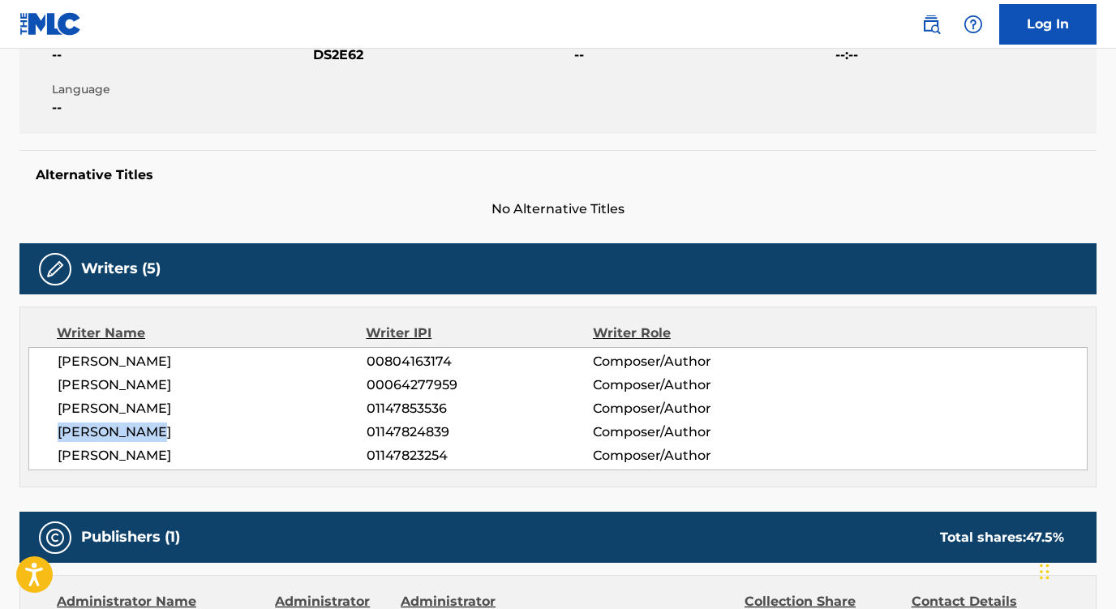
click at [19, 427] on div "< Back to public search results Copy work link DIAMONDS & ROSES Work Detail Mem…" at bounding box center [558, 362] width 1116 height 1203
drag, startPoint x: 198, startPoint y: 458, endPoint x: 34, endPoint y: 458, distance: 163.9
click at [34, 458] on div "[PERSON_NAME] 00804163174 Composer/Author [PERSON_NAME] 00064277959 Composer/Au…" at bounding box center [558, 408] width 1060 height 123
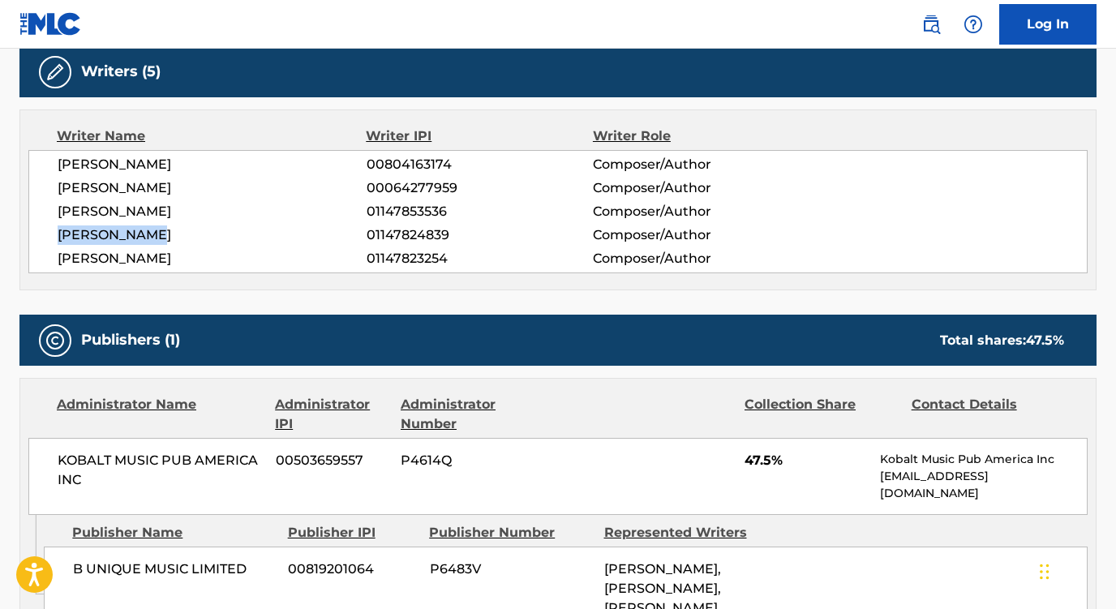
scroll to position [561, 0]
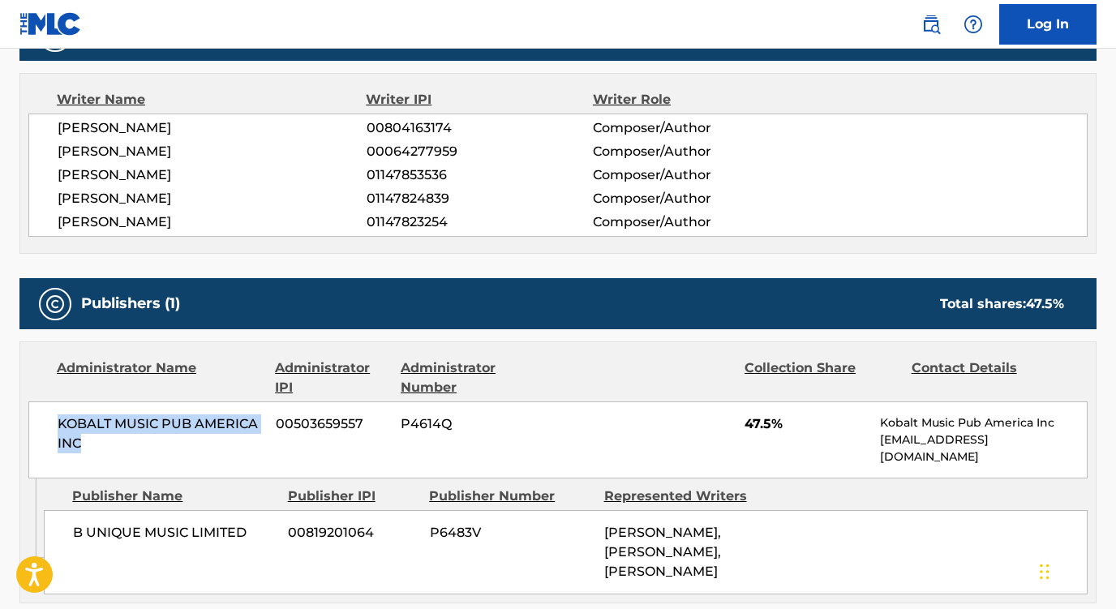
drag, startPoint x: 97, startPoint y: 442, endPoint x: 27, endPoint y: 410, distance: 76.9
click at [27, 408] on div "Administrator Name Administrator IPI Administrator Number Collection Share Cont…" at bounding box center [558, 410] width 1076 height 136
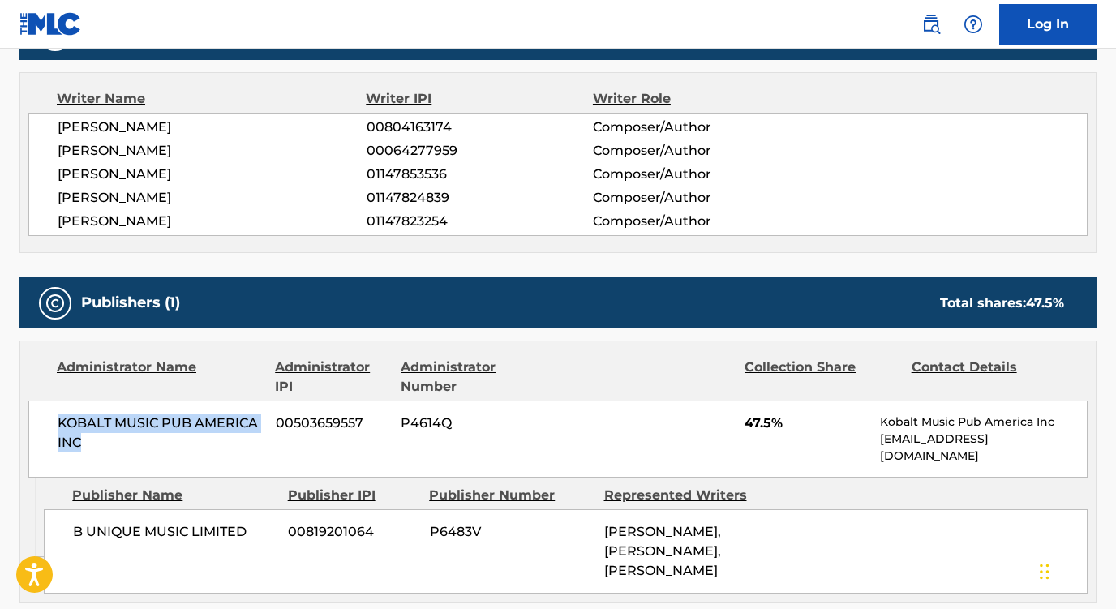
scroll to position [714, 0]
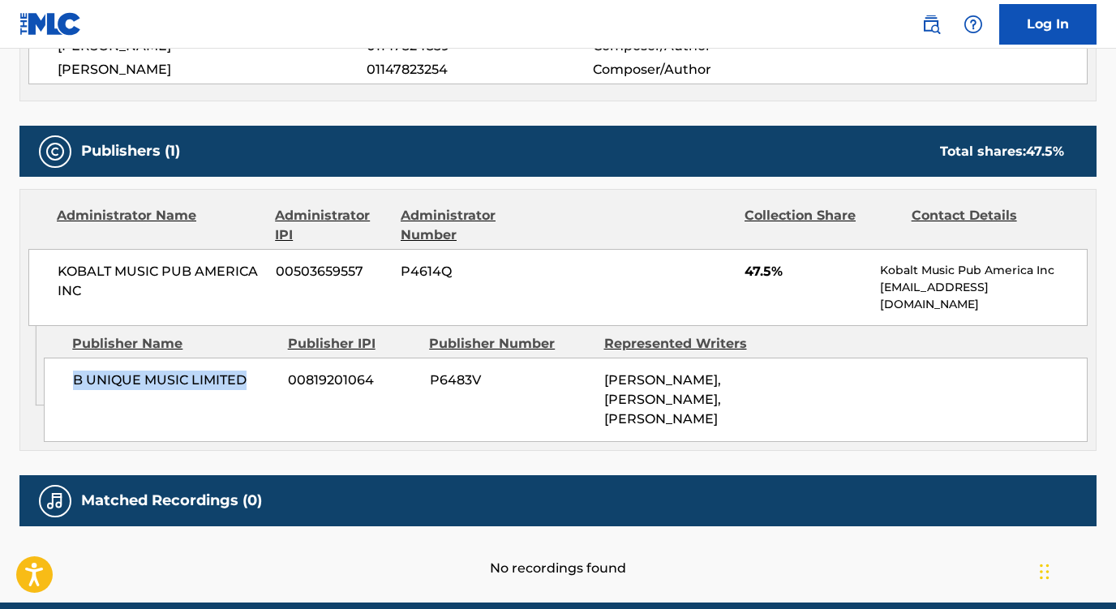
drag, startPoint x: 253, startPoint y: 379, endPoint x: 52, endPoint y: 379, distance: 201.2
click at [53, 378] on div "B UNIQUE MUSIC LIMITED 00819201064 P6483V [PERSON_NAME], [PERSON_NAME], [PERSON…" at bounding box center [566, 400] width 1044 height 84
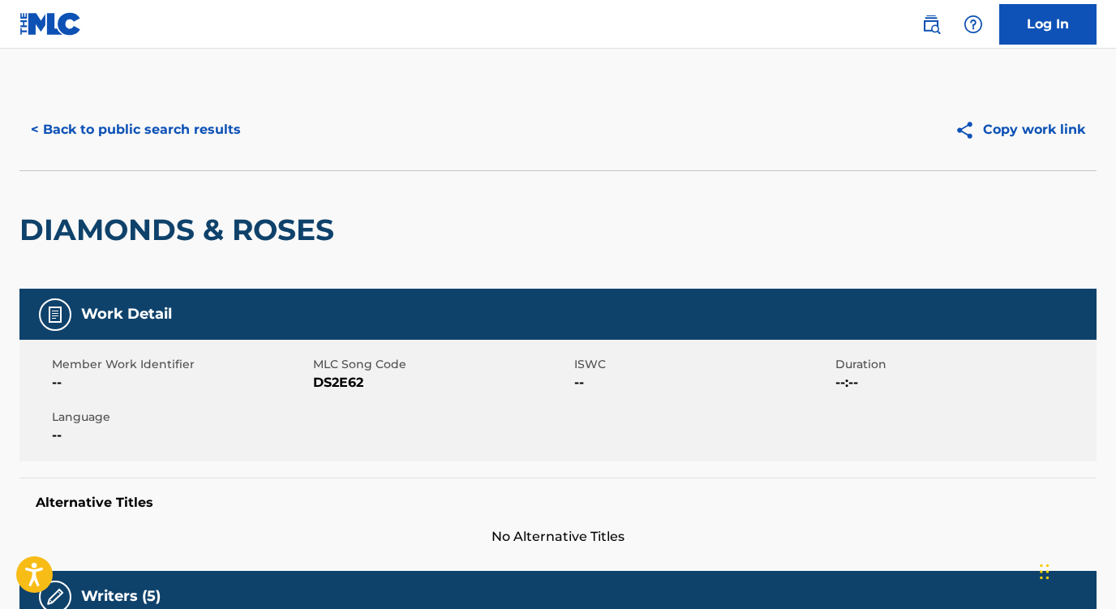
click at [168, 133] on button "< Back to public search results" at bounding box center [135, 130] width 233 height 41
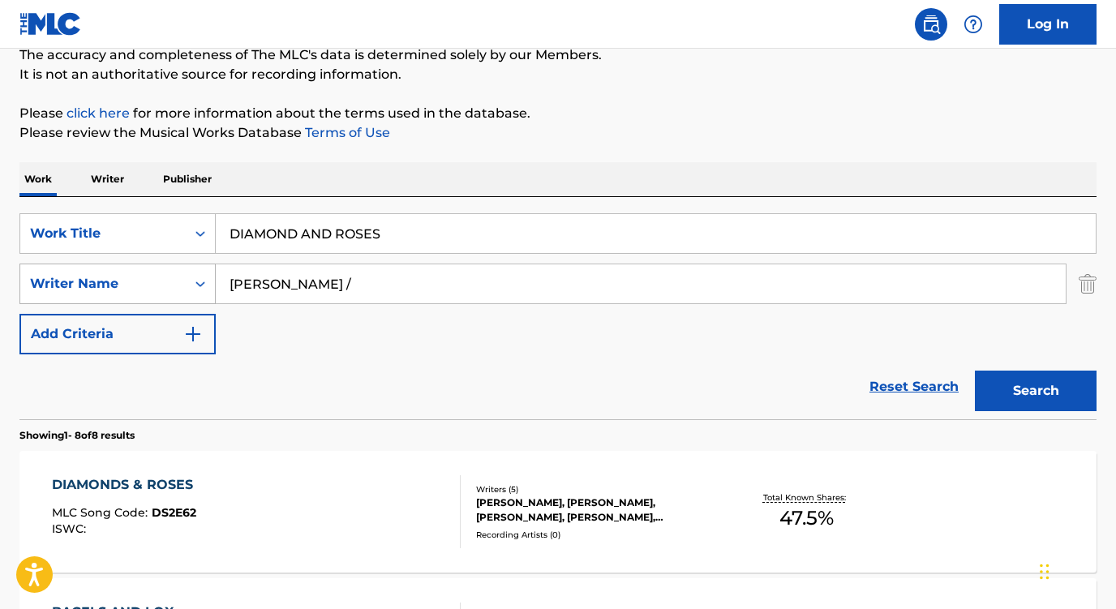
drag, startPoint x: 312, startPoint y: 283, endPoint x: 151, endPoint y: 278, distance: 161.5
click at [153, 278] on div "SearchWithCriteria5a3d86d4-fb12-46e7-9bd5-a68aee3d138e Writer Name [PERSON_NAME…" at bounding box center [557, 284] width 1077 height 41
paste input "[PERSON_NAME]"
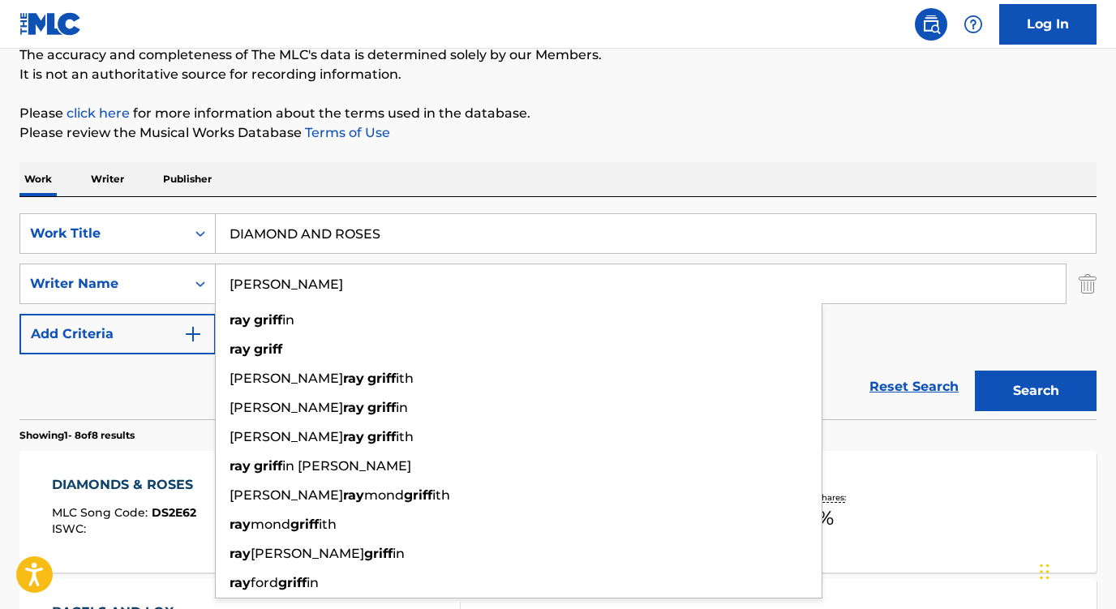
type input "[PERSON_NAME]"
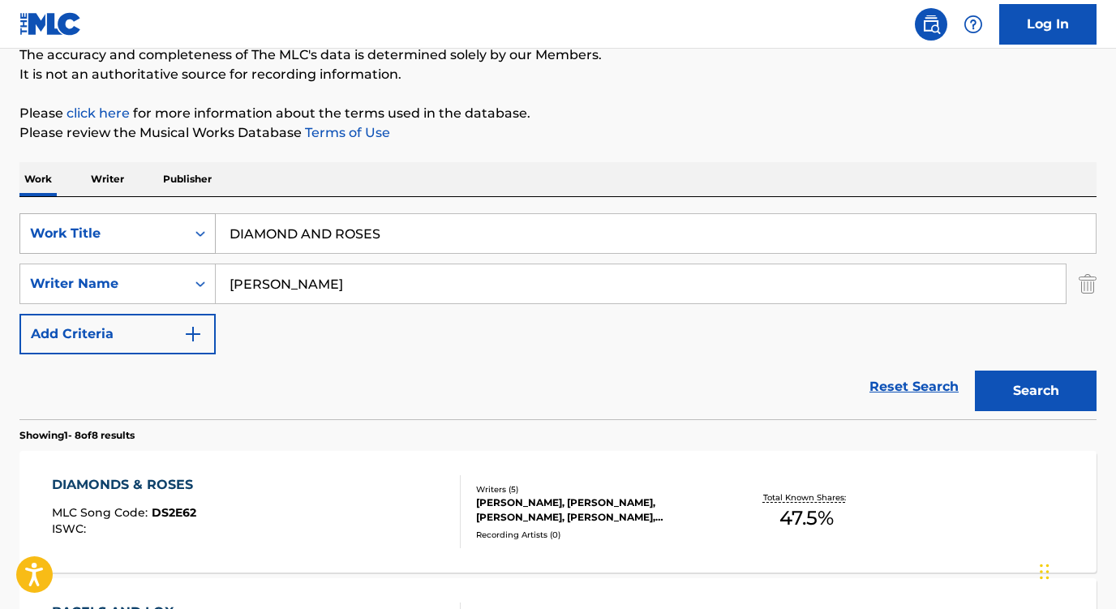
drag, startPoint x: 402, startPoint y: 234, endPoint x: 142, endPoint y: 233, distance: 259.6
click at [142, 234] on div "SearchWithCriteriaea9a9ade-5d42-4a19-841f-22c8b6ad0f66 Work Title DIAMOND AND R…" at bounding box center [557, 233] width 1077 height 41
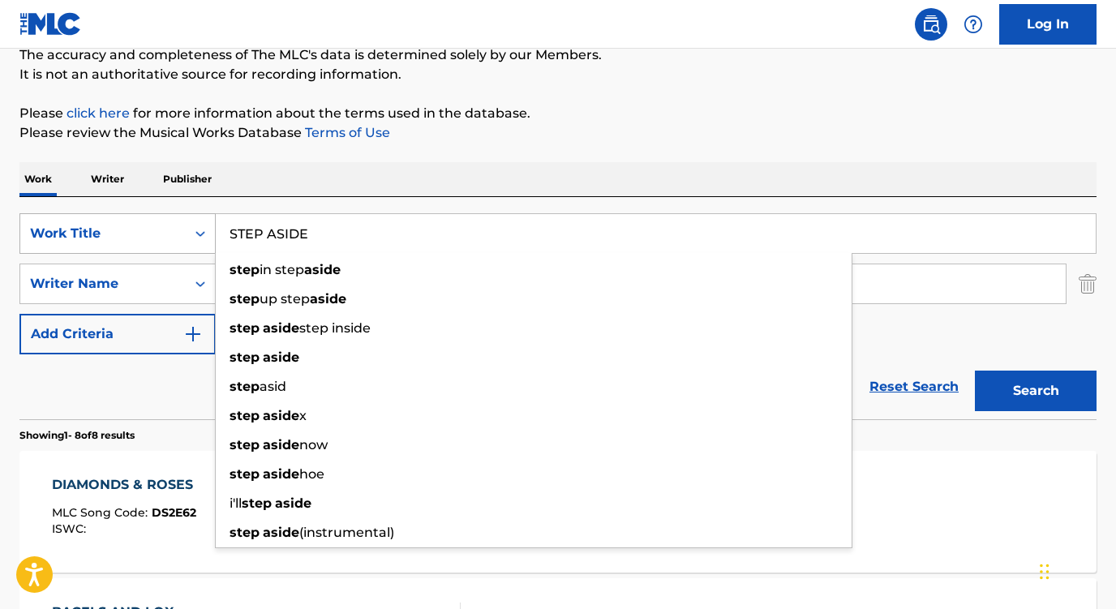
type input "STEP ASIDE"
click at [1036, 391] on button "Search" at bounding box center [1036, 391] width 122 height 41
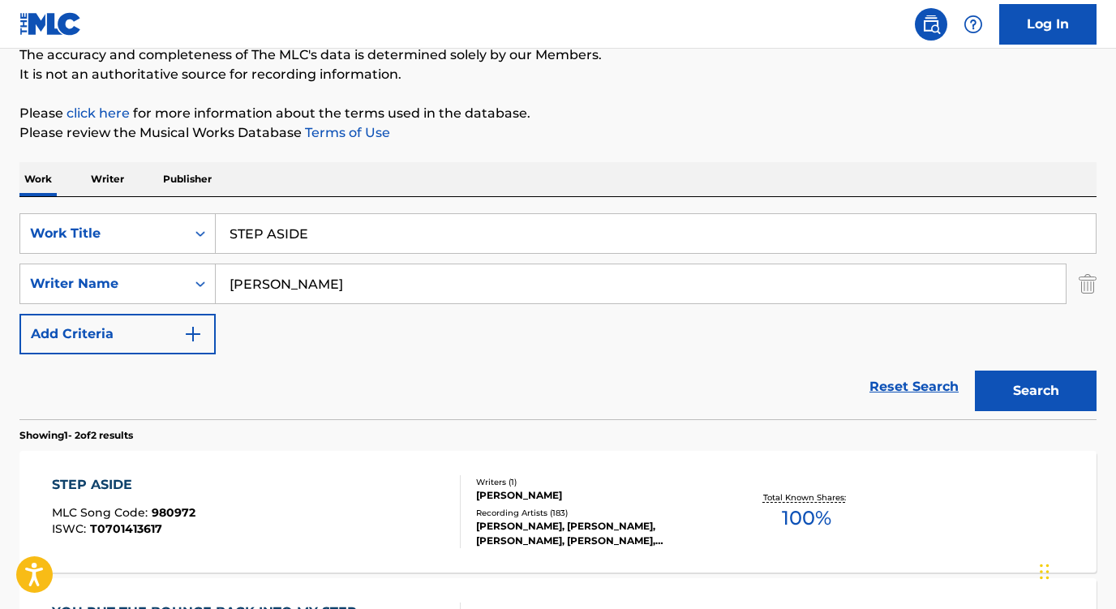
click at [96, 364] on div "Reset Search Search" at bounding box center [557, 387] width 1077 height 65
click at [109, 488] on div "STEP ASIDE" at bounding box center [124, 484] width 144 height 19
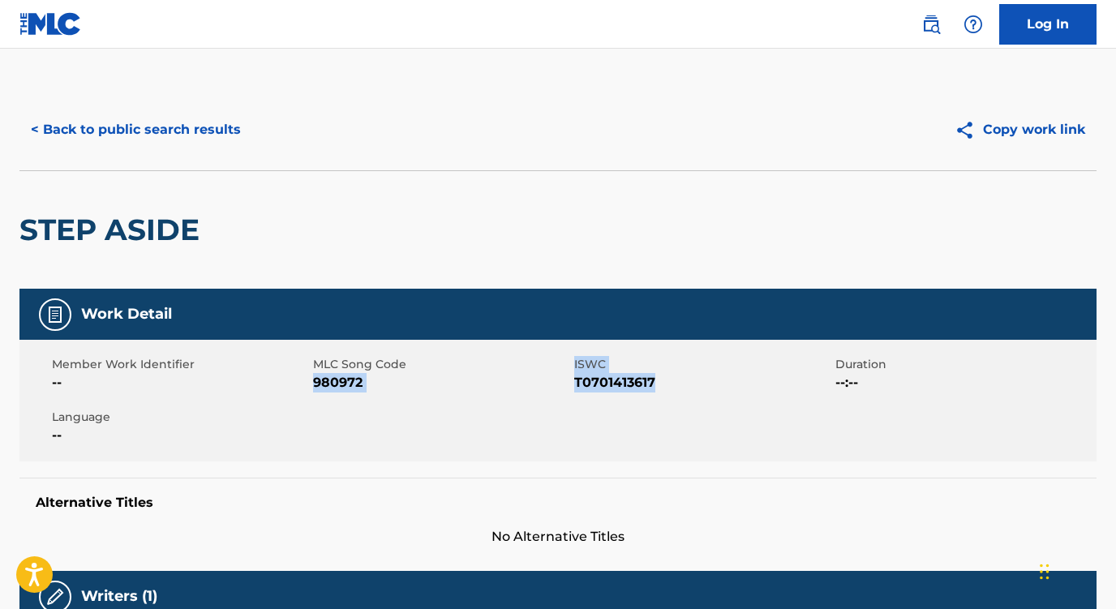
drag, startPoint x: 660, startPoint y: 387, endPoint x: 315, endPoint y: 385, distance: 345.6
click at [315, 385] on div "Member Work Identifier -- MLC Song Code 980972 ISWC T0701413617 Duration --:-- …" at bounding box center [557, 401] width 1077 height 122
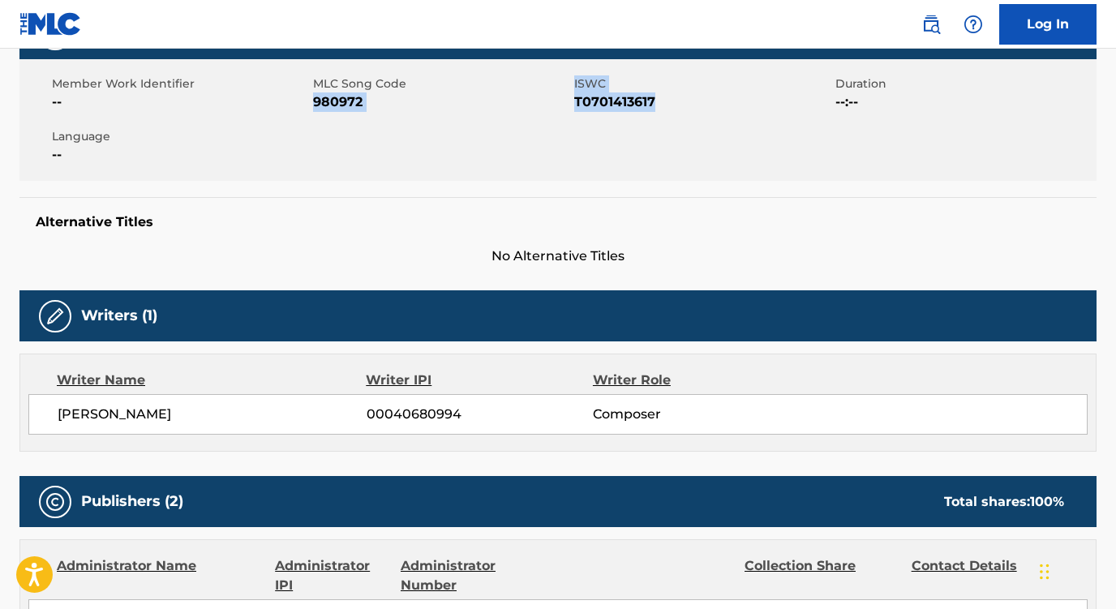
scroll to position [334, 0]
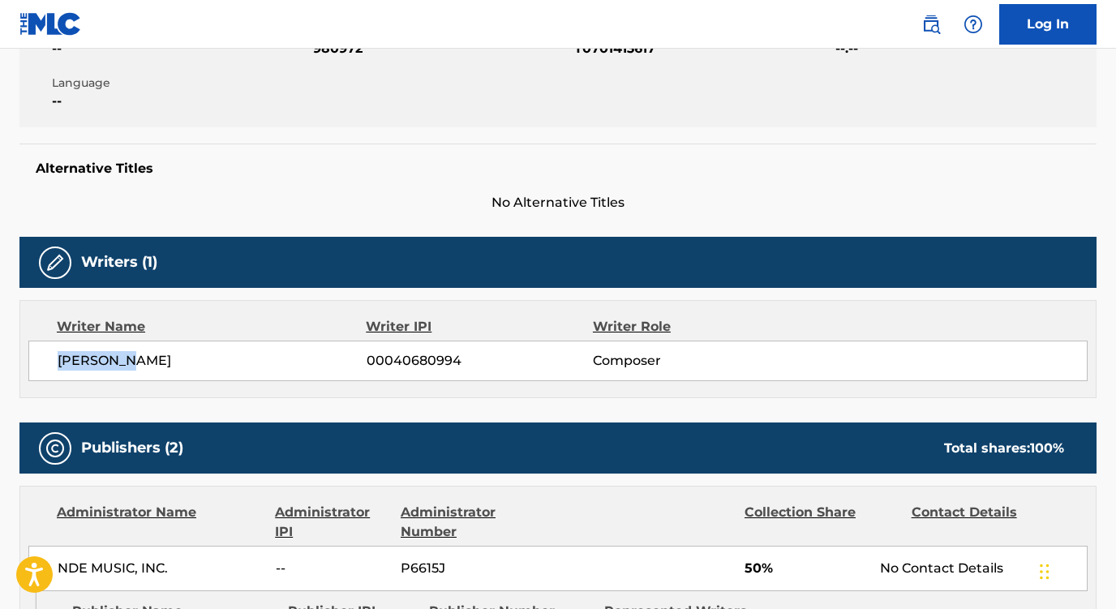
drag, startPoint x: 160, startPoint y: 359, endPoint x: 30, endPoint y: 357, distance: 129.8
click at [30, 357] on div "[PERSON_NAME] 00040680994 Composer" at bounding box center [558, 361] width 1060 height 41
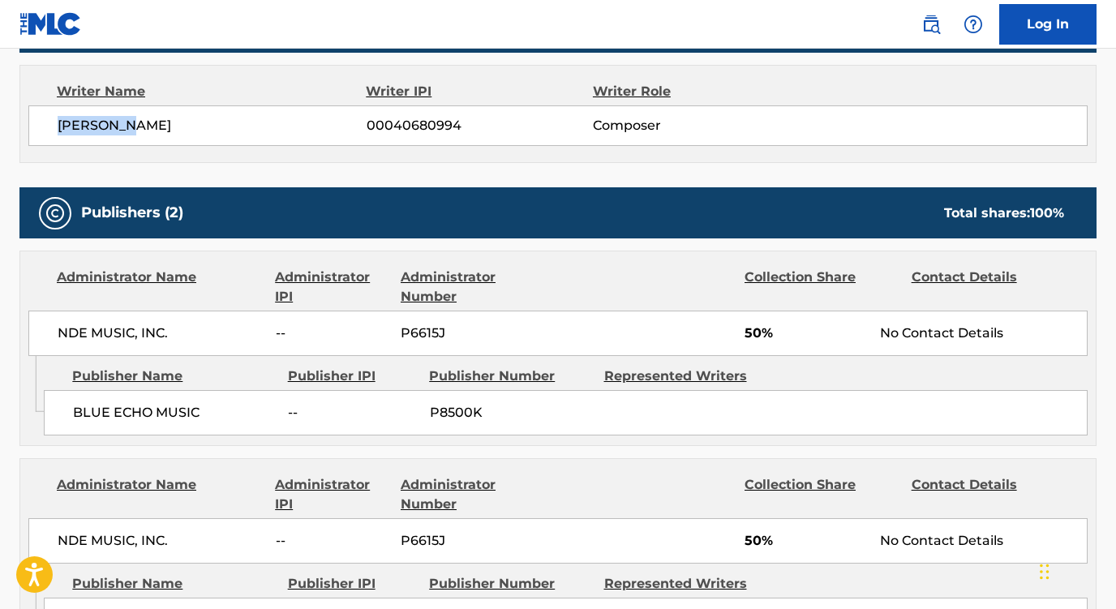
scroll to position [604, 0]
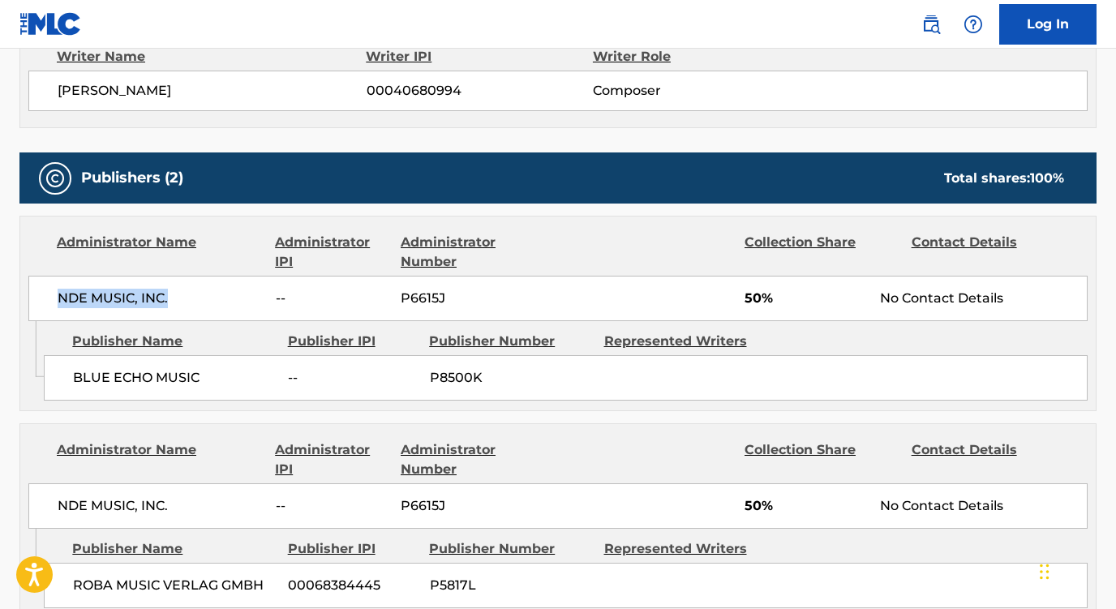
drag, startPoint x: 183, startPoint y: 302, endPoint x: 31, endPoint y: 299, distance: 152.5
click at [31, 299] on div "NDE MUSIC, INC. -- P6615J 50% No Contact Details" at bounding box center [558, 298] width 1060 height 45
drag, startPoint x: 208, startPoint y: 370, endPoint x: 49, endPoint y: 373, distance: 158.2
click at [49, 373] on div "BLUE ECHO MUSIC -- P8500K" at bounding box center [566, 377] width 1044 height 45
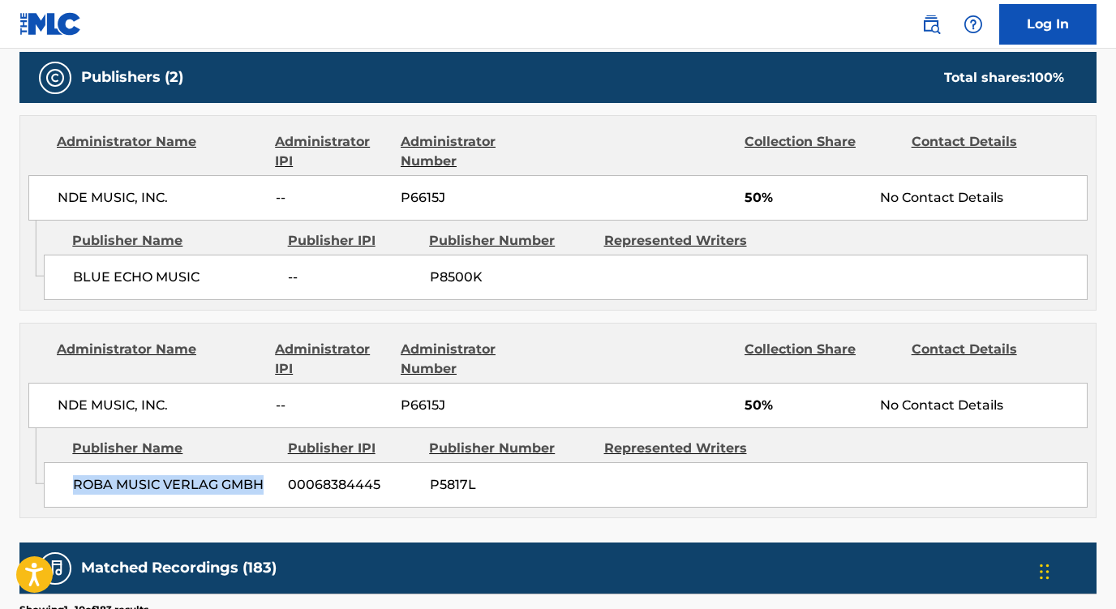
drag, startPoint x: 266, startPoint y: 491, endPoint x: 50, endPoint y: 483, distance: 215.9
click at [50, 483] on div "ROBA MUSIC VERLAG GMBH 00068384445 P5817L" at bounding box center [566, 484] width 1044 height 45
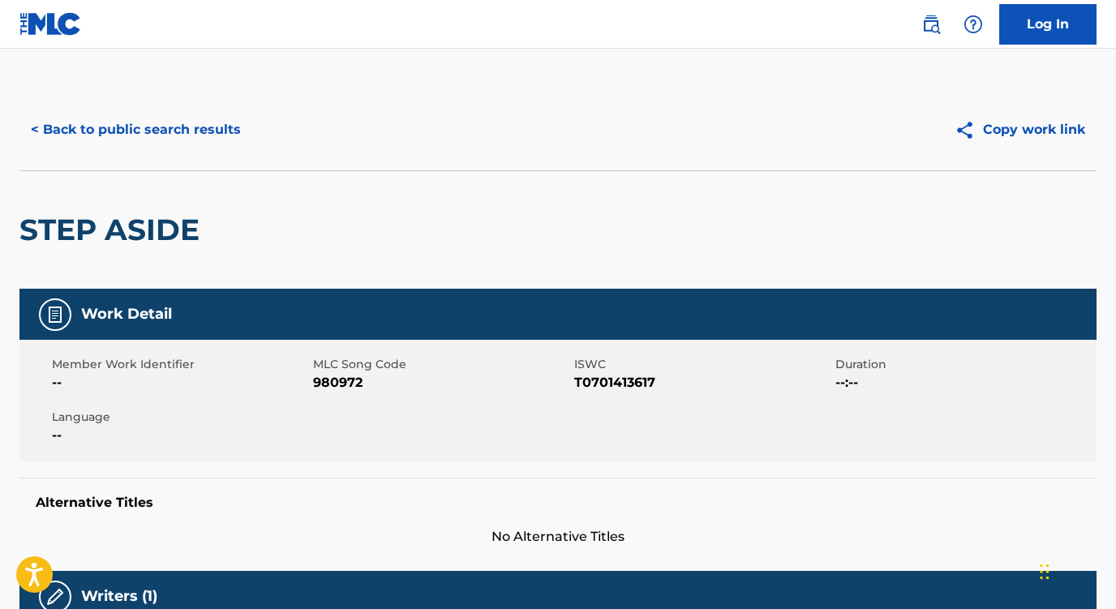
scroll to position [5, 0]
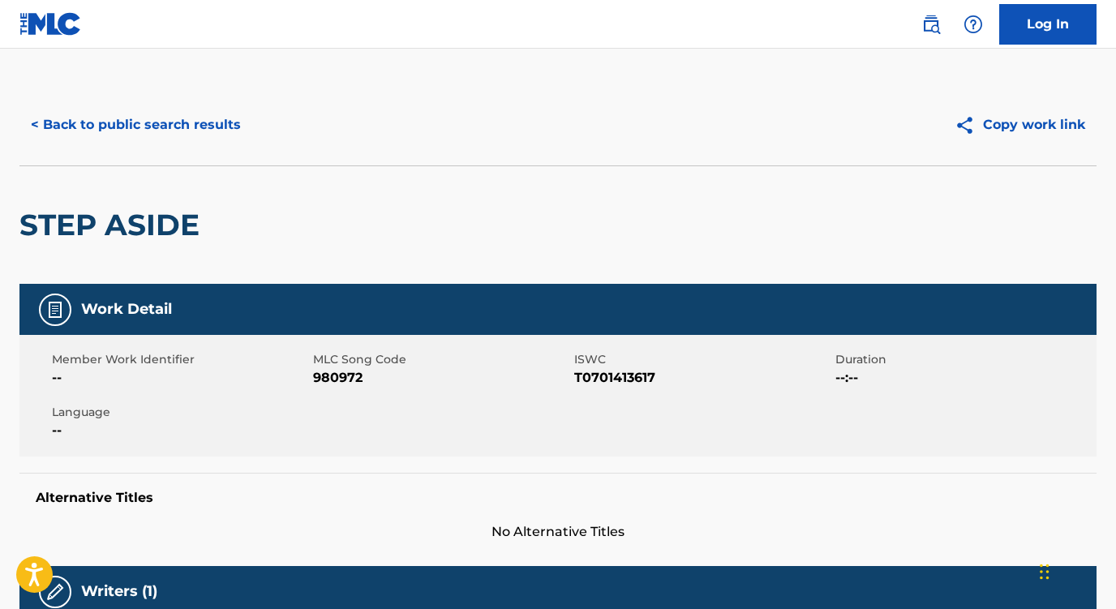
click at [226, 135] on button "< Back to public search results" at bounding box center [135, 125] width 233 height 41
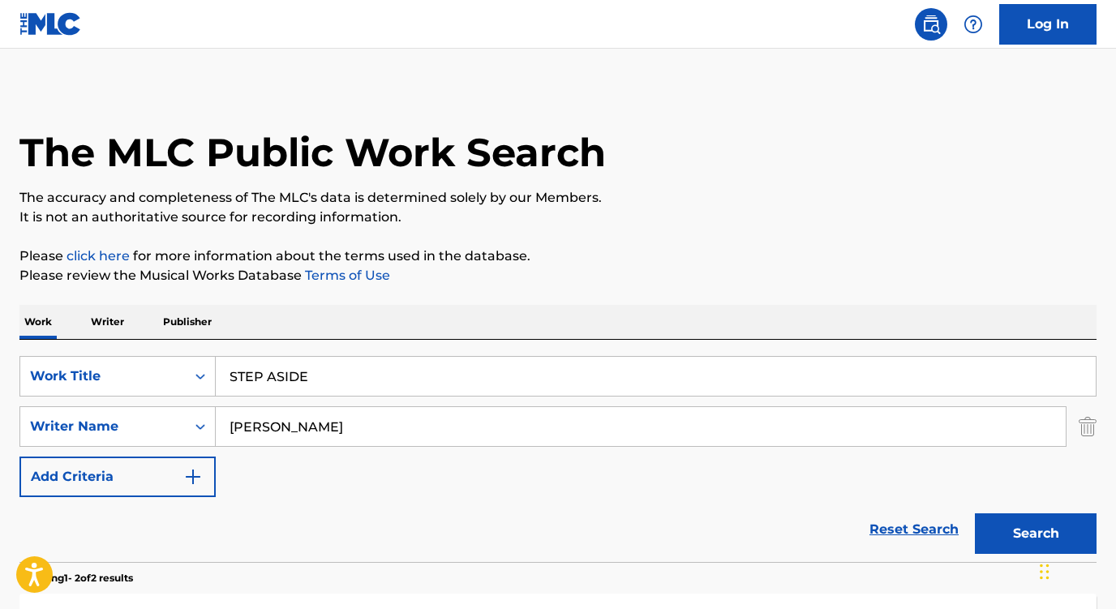
scroll to position [148, 0]
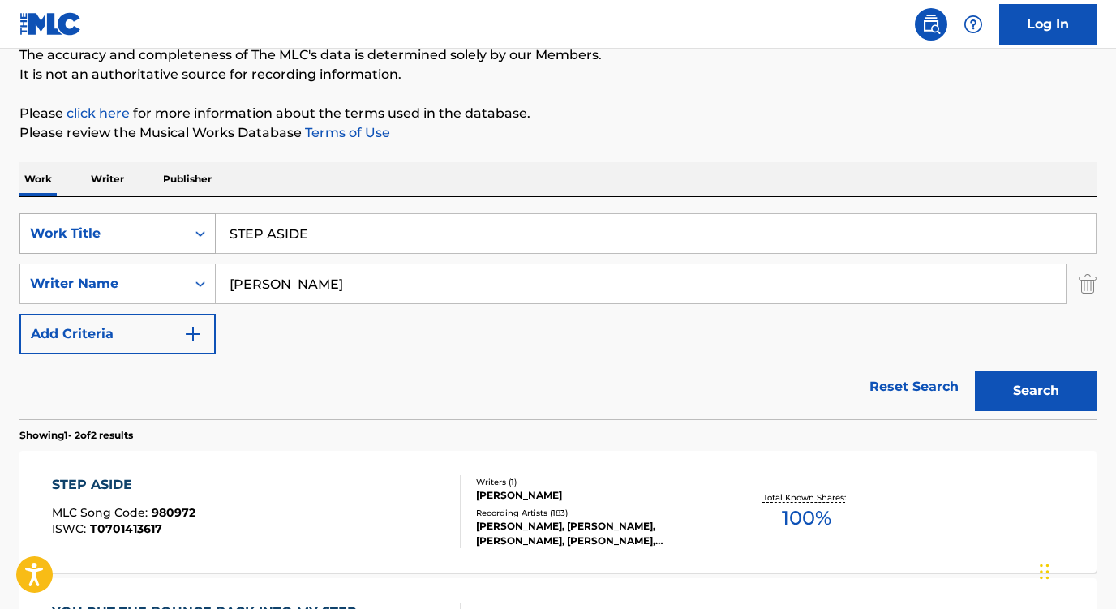
drag, startPoint x: 313, startPoint y: 242, endPoint x: 166, endPoint y: 223, distance: 148.0
click at [166, 223] on div "SearchWithCriteriaea9a9ade-5d42-4a19-841f-22c8b6ad0f66 Work Title STEP ASIDE" at bounding box center [557, 233] width 1077 height 41
paste input "America"
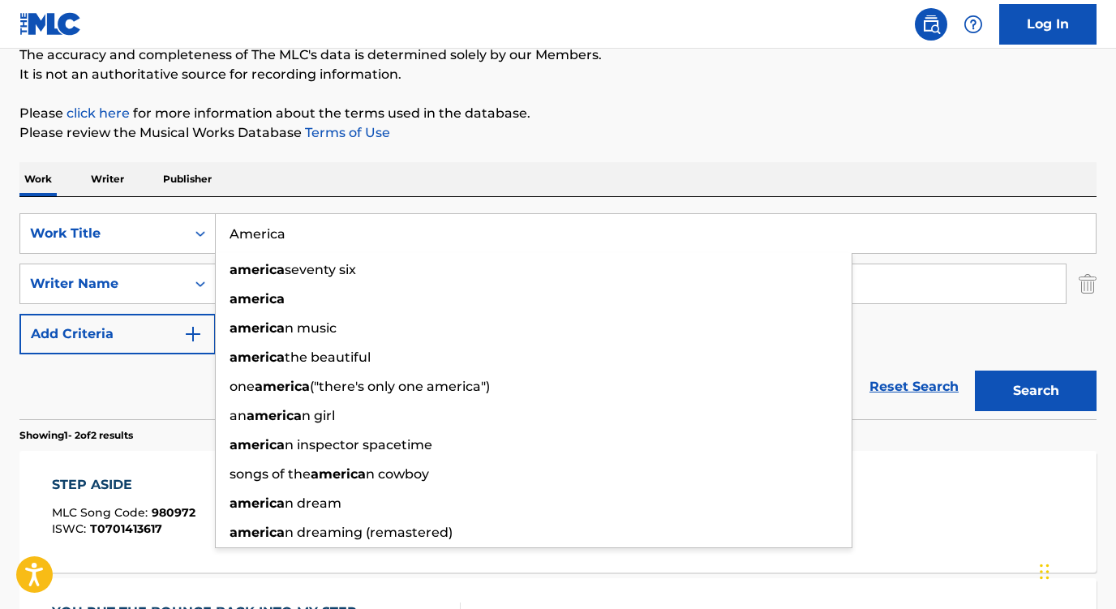
type input "America"
click at [273, 165] on div "Work Writer Publisher" at bounding box center [557, 179] width 1077 height 34
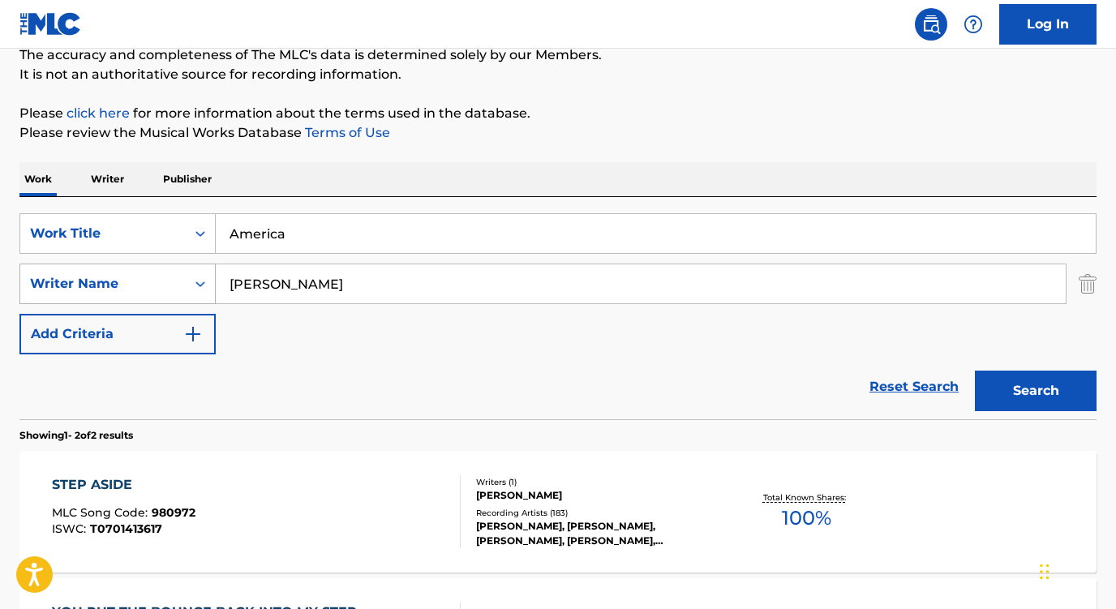
drag, startPoint x: 290, startPoint y: 290, endPoint x: 190, endPoint y: 288, distance: 100.6
click at [190, 288] on div "SearchWithCriteria5a3d86d4-fb12-46e7-9bd5-a68aee3d138e Writer Name [PERSON_NAME]" at bounding box center [557, 284] width 1077 height 41
click at [258, 282] on input "NEILDIAMOND" at bounding box center [641, 283] width 850 height 39
type input "[PERSON_NAME]"
click at [1036, 391] on button "Search" at bounding box center [1036, 391] width 122 height 41
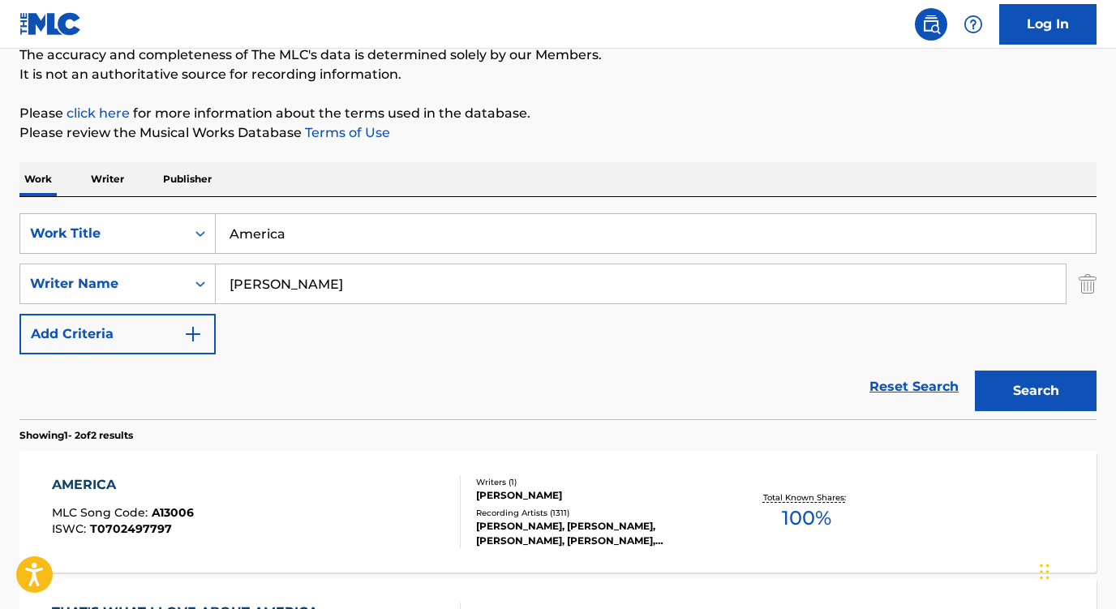
click at [157, 436] on section "Showing 1 - 2 of 2 results" at bounding box center [557, 431] width 1077 height 24
click at [110, 475] on div "AMERICA" at bounding box center [123, 484] width 142 height 19
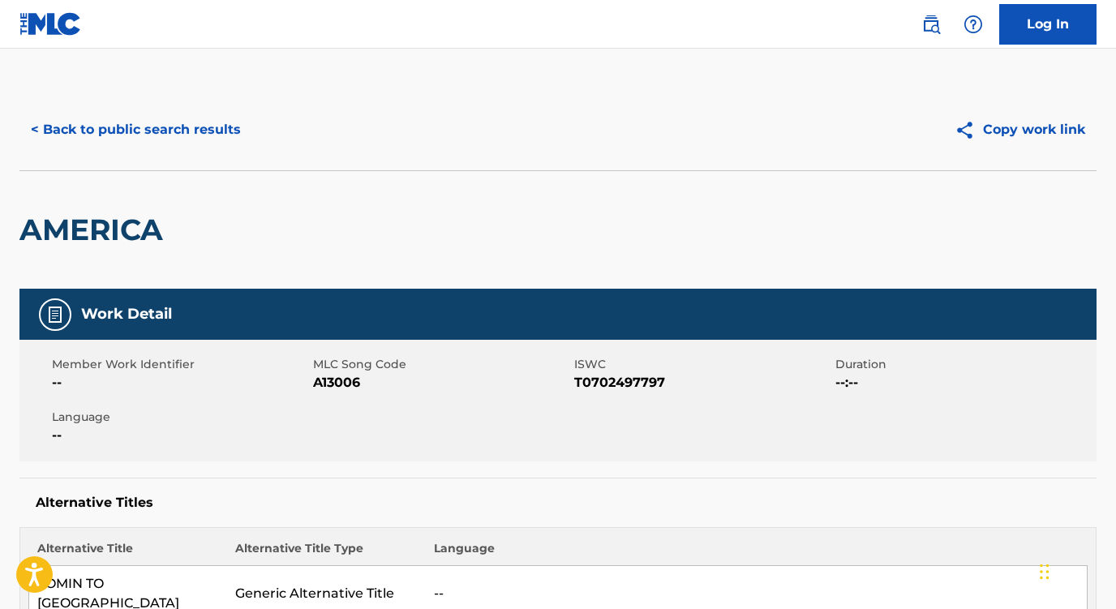
click at [354, 377] on span "A13006" at bounding box center [441, 382] width 257 height 19
drag, startPoint x: 686, startPoint y: 383, endPoint x: 314, endPoint y: 385, distance: 372.4
click at [314, 384] on div "Member Work Identifier -- MLC Song Code A13006 ISWC T0702497797 Duration --:-- …" at bounding box center [557, 401] width 1077 height 122
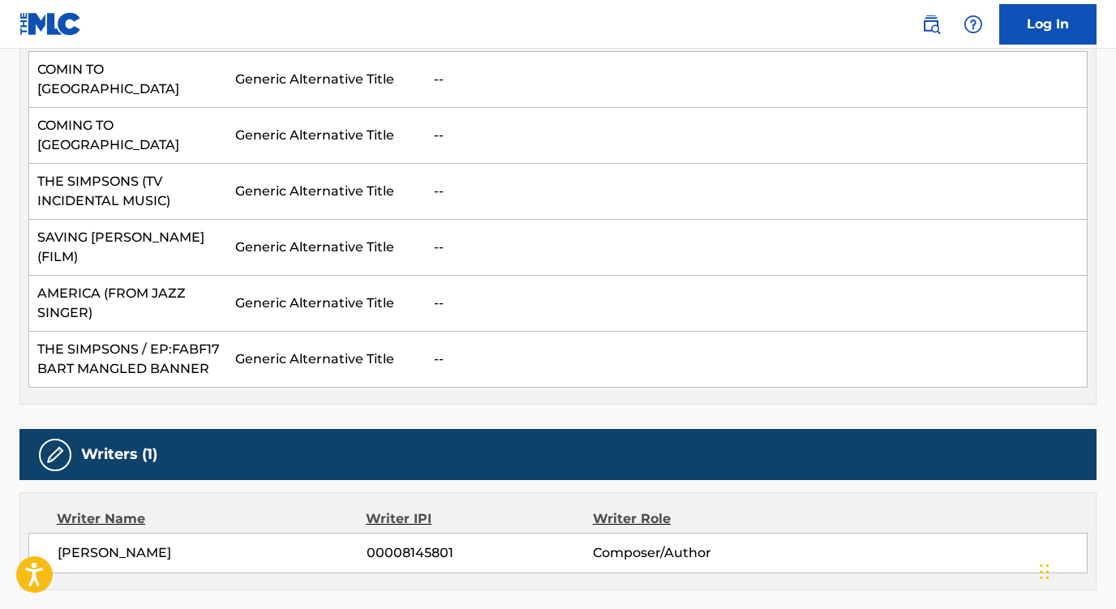
scroll to position [750, 0]
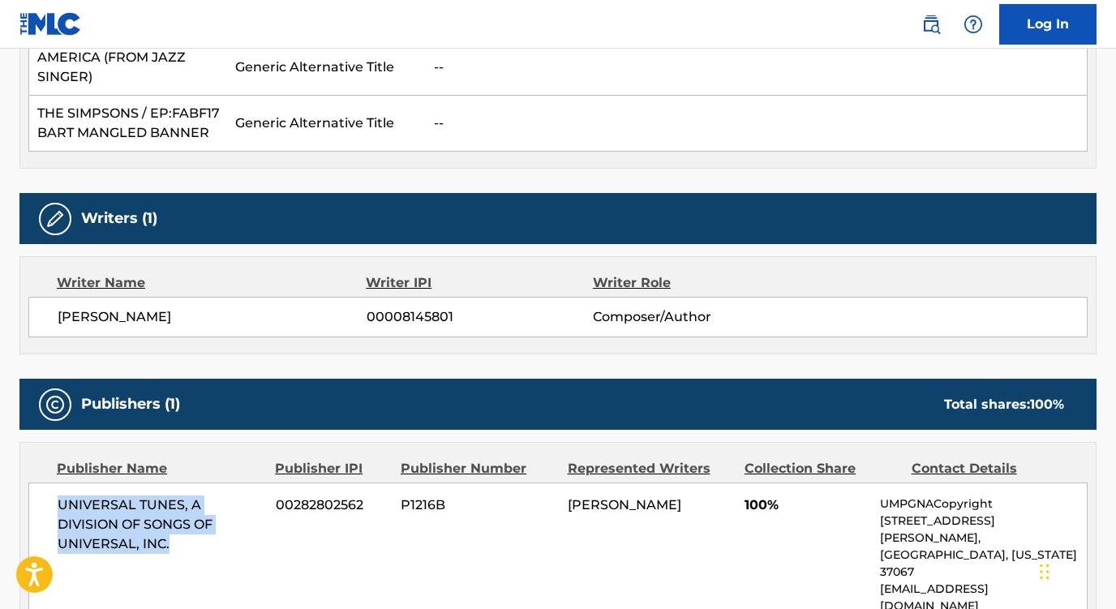
drag, startPoint x: 169, startPoint y: 478, endPoint x: 74, endPoint y: 428, distance: 107.0
click at [62, 483] on div "UNIVERSAL TUNES, A DIVISION OF SONGS OF UNIVERSAL, INC. 00282802562 P1216B [PER…" at bounding box center [558, 555] width 1060 height 145
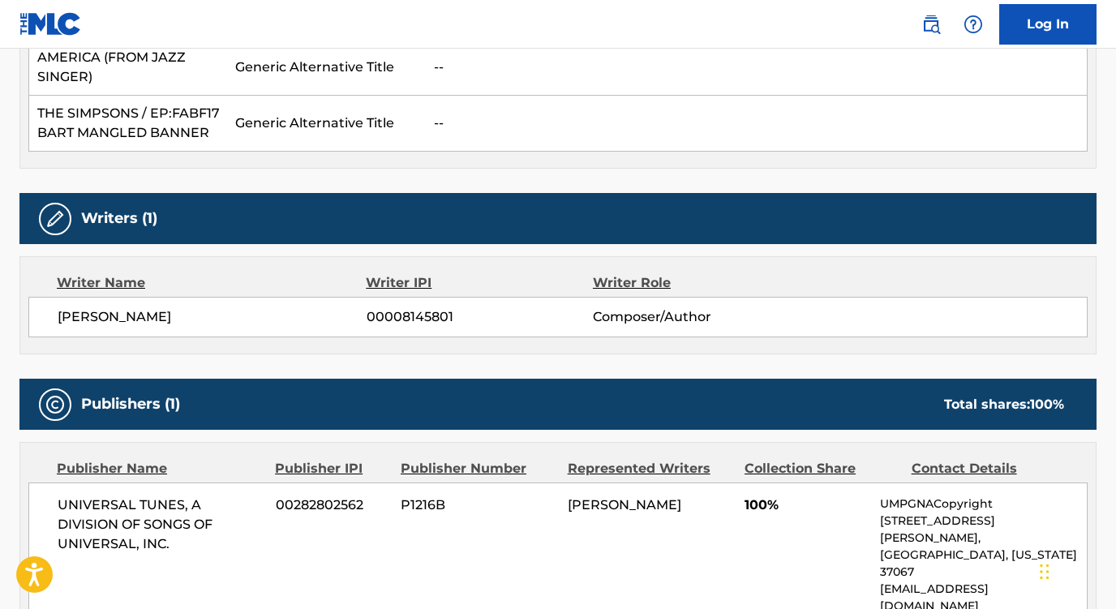
click at [88, 483] on div "UNIVERSAL TUNES, A DIVISION OF SONGS OF UNIVERSAL, INC. 00282802562 P1216B [PER…" at bounding box center [558, 555] width 1060 height 145
drag, startPoint x: 183, startPoint y: 448, endPoint x: 22, endPoint y: 445, distance: 160.6
click at [24, 446] on div "Publisher Name Publisher IPI Publisher Number Represented Writers Collection Sh…" at bounding box center [558, 543] width 1076 height 201
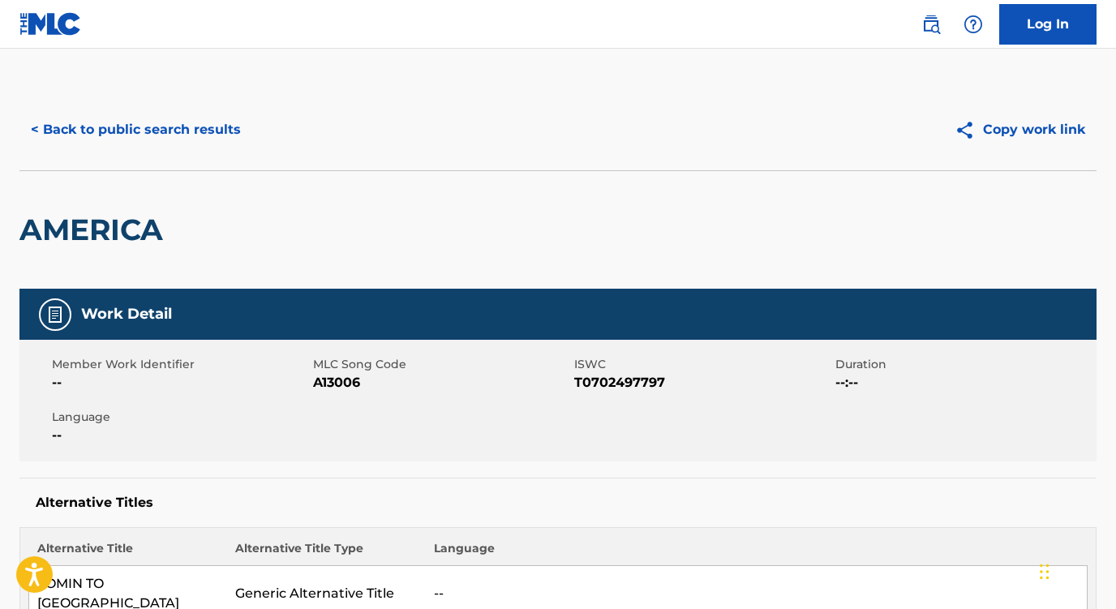
scroll to position [0, 0]
